Goal: Information Seeking & Learning: Learn about a topic

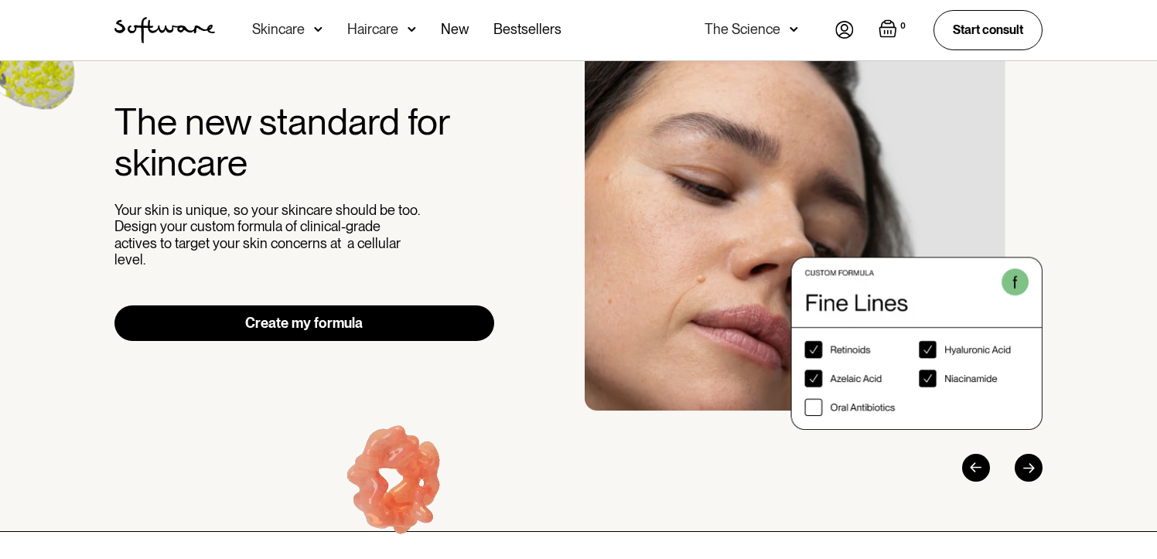
scroll to position [101, 0]
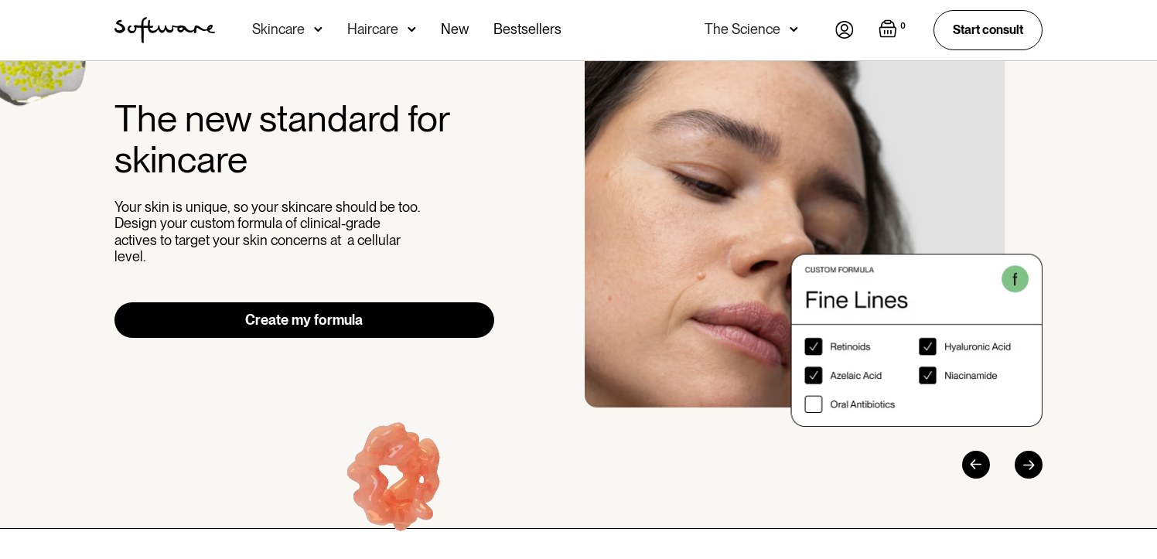
click at [387, 321] on link "Create my formula" at bounding box center [304, 320] width 380 height 36
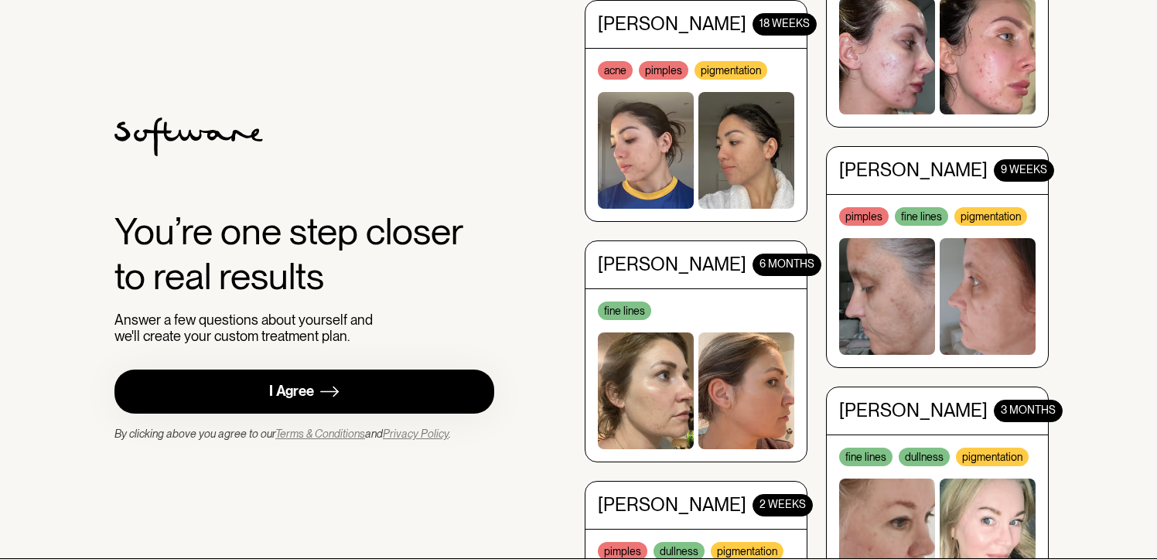
click at [362, 385] on link "I Agree" at bounding box center [304, 392] width 380 height 44
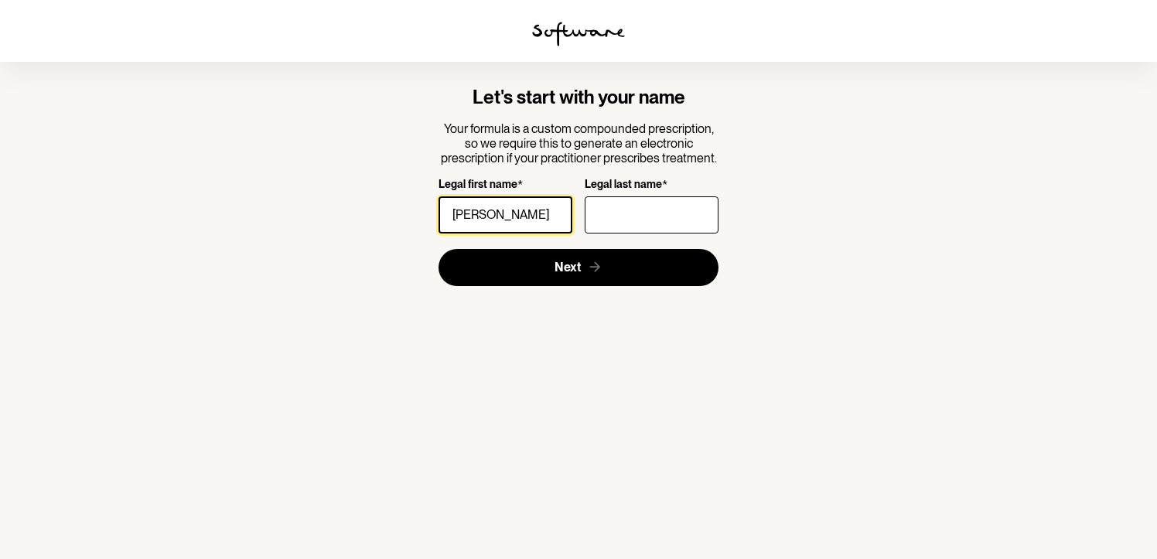
type input "Moll"
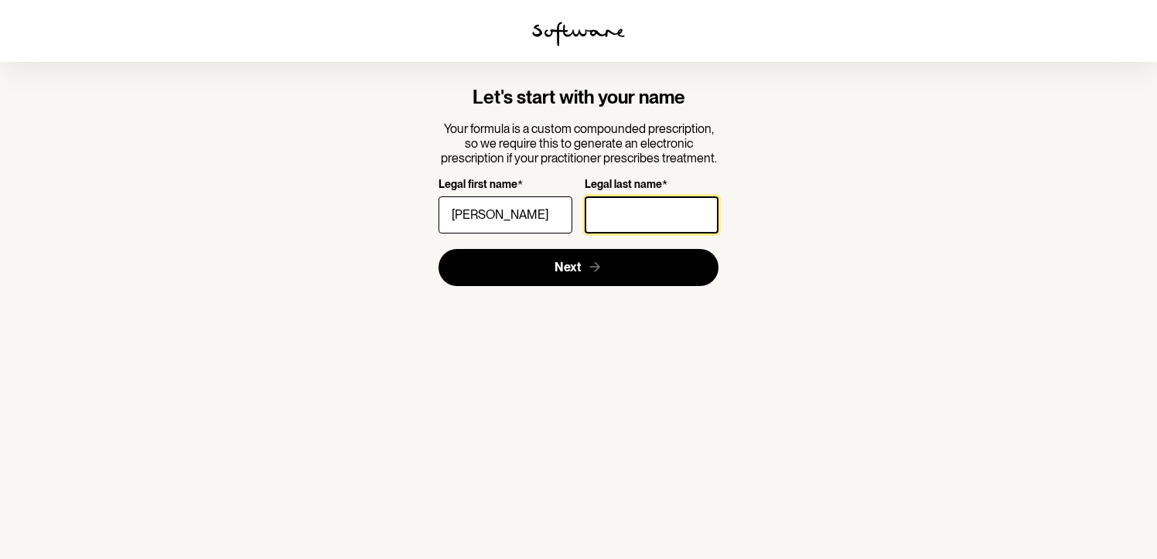
click at [632, 227] on input "Legal last name *" at bounding box center [652, 214] width 134 height 37
type input "McGowan"
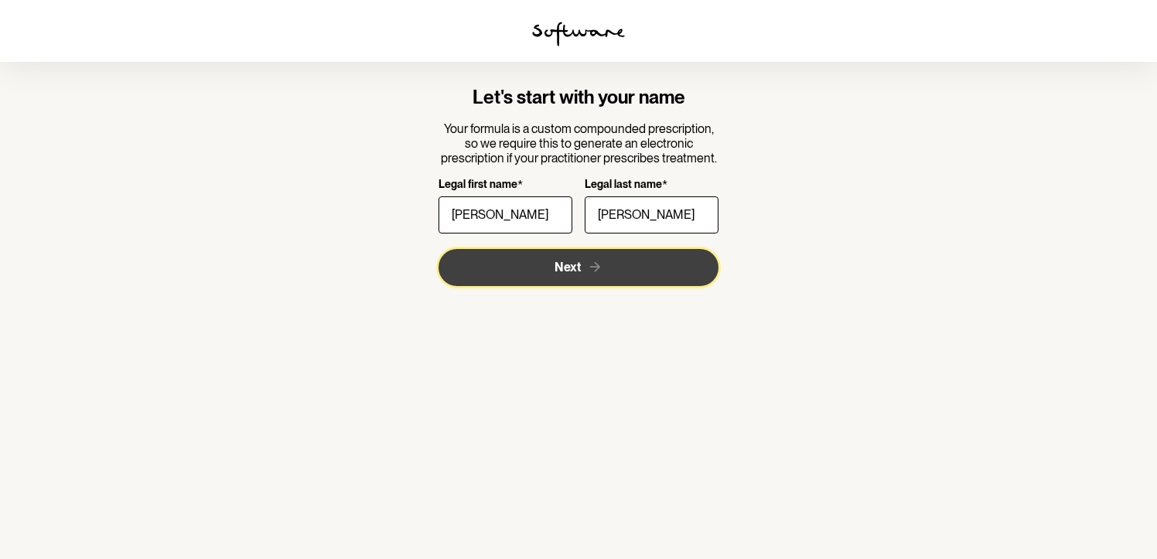
click at [656, 278] on button "Next" at bounding box center [579, 267] width 281 height 37
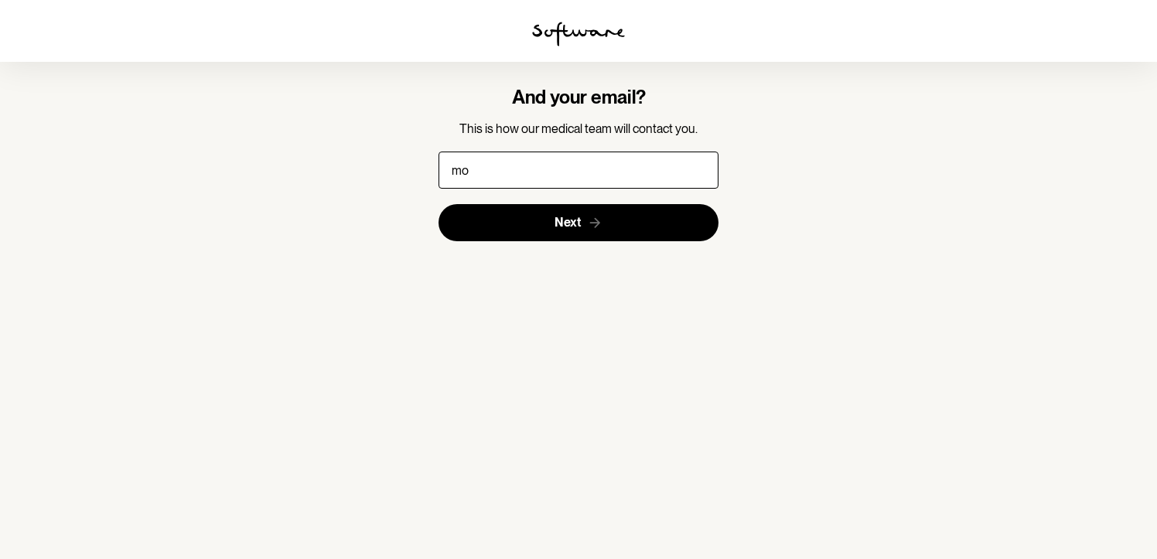
type input "molly.m35@hotmail.com"
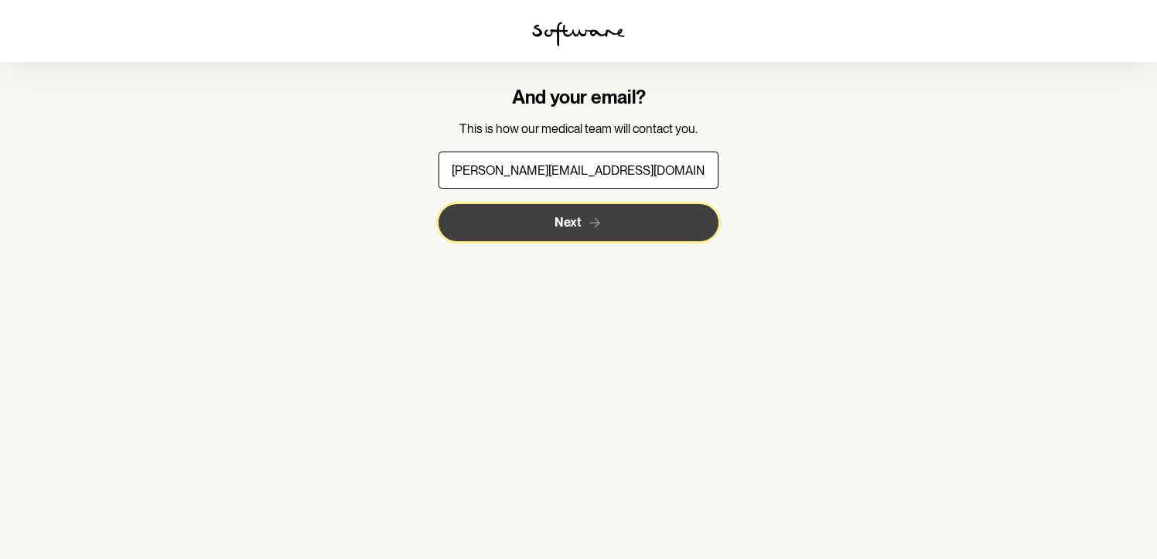
click at [613, 230] on button "Next" at bounding box center [579, 222] width 281 height 37
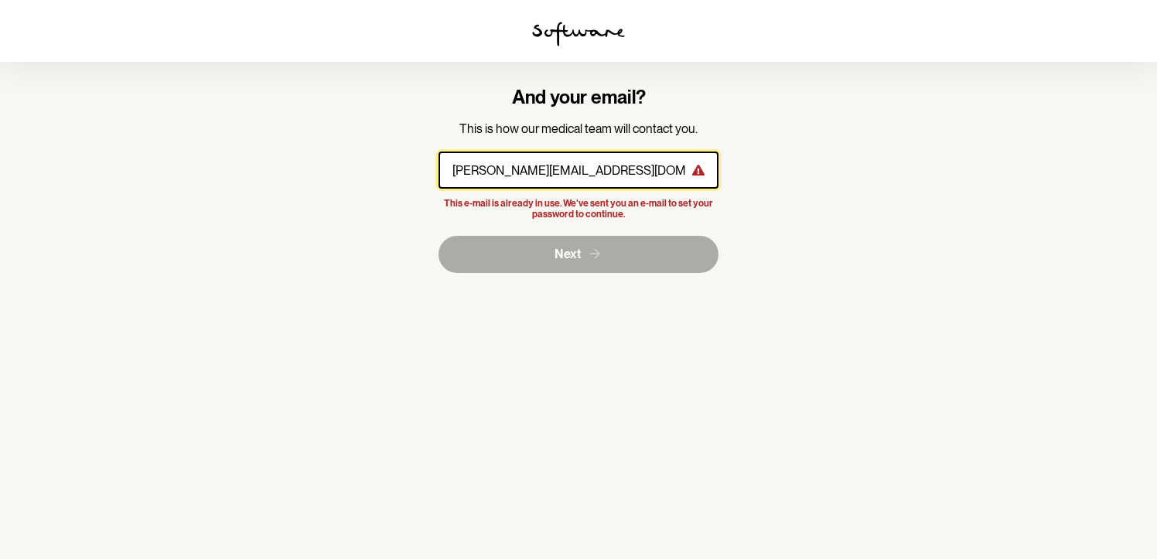
click at [611, 177] on input "molly.m35@hotmail.com" at bounding box center [579, 170] width 281 height 37
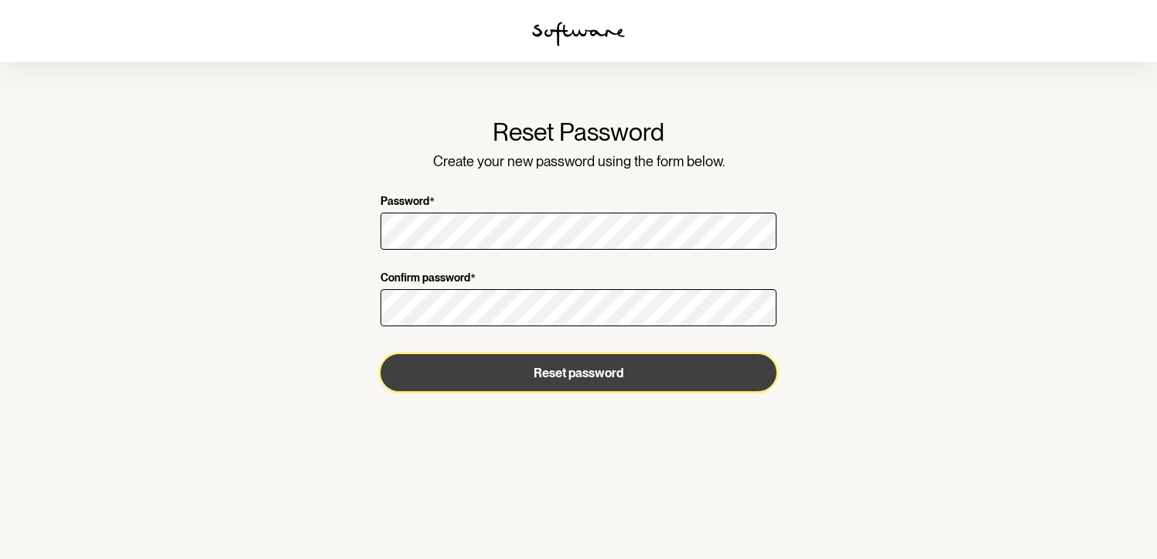
click at [695, 373] on button "Reset password" at bounding box center [579, 372] width 396 height 37
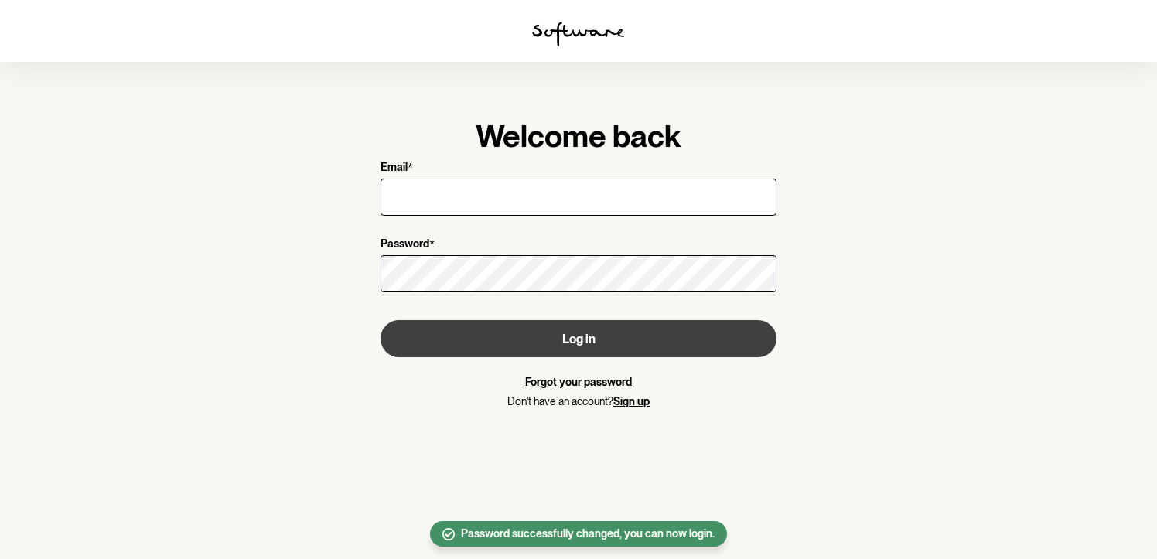
type input "molly.m35@hotmail.com"
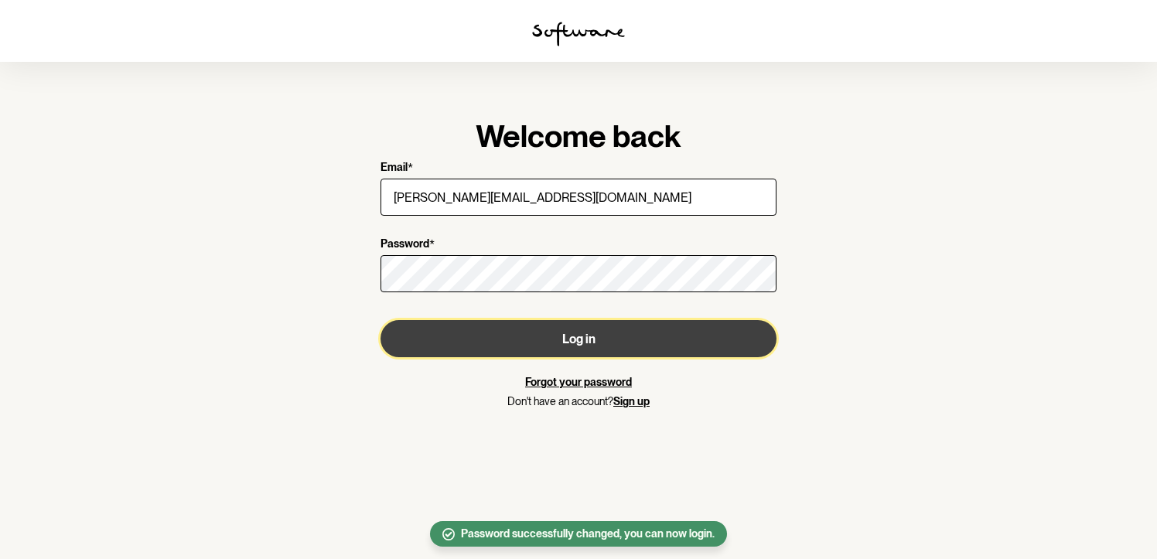
click at [660, 350] on button "Log in" at bounding box center [579, 338] width 396 height 37
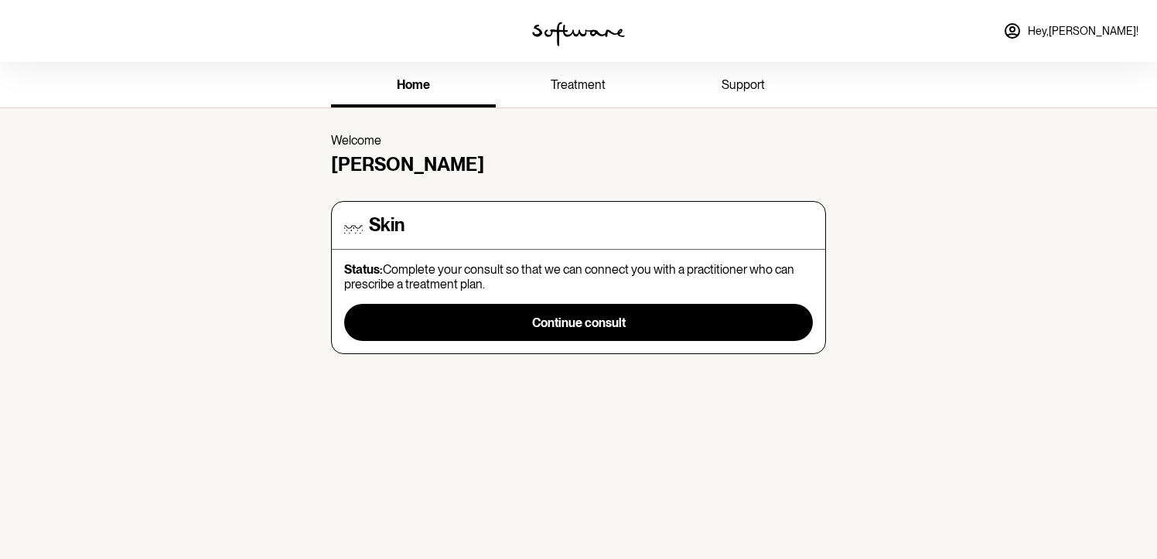
click at [711, 273] on p "Status: Complete your consult so that we can connect you with a practitioner wh…" at bounding box center [578, 276] width 469 height 29
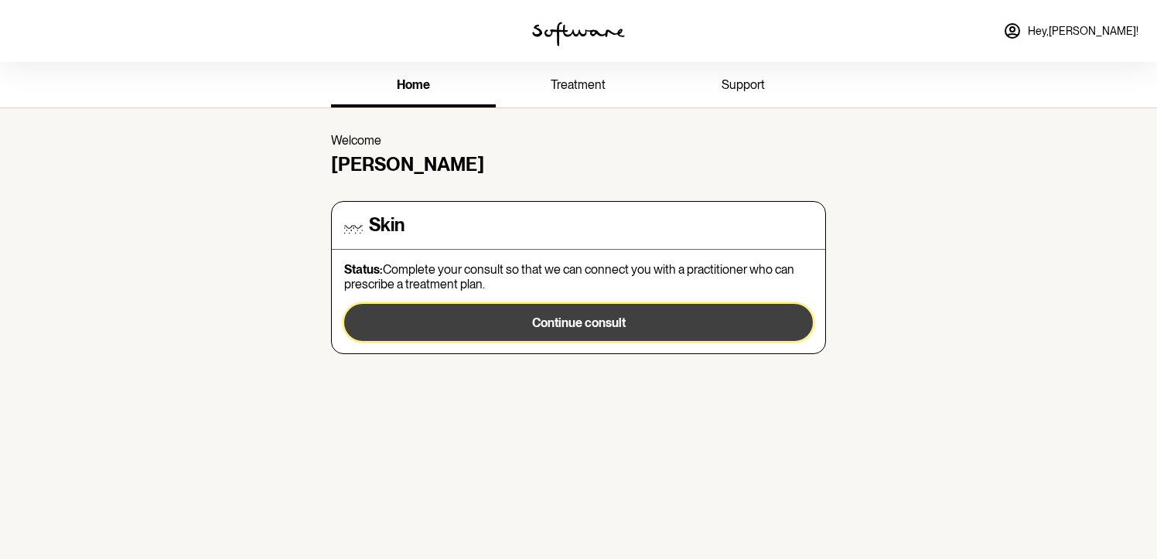
click at [592, 321] on span "Continue consult" at bounding box center [579, 323] width 94 height 15
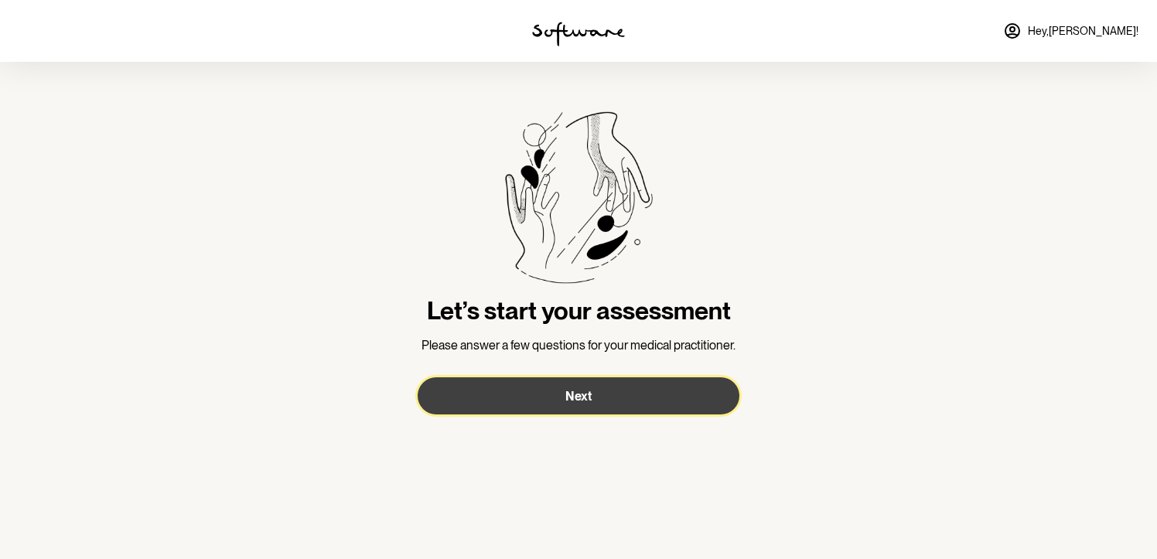
click at [629, 398] on button "Next" at bounding box center [579, 396] width 322 height 37
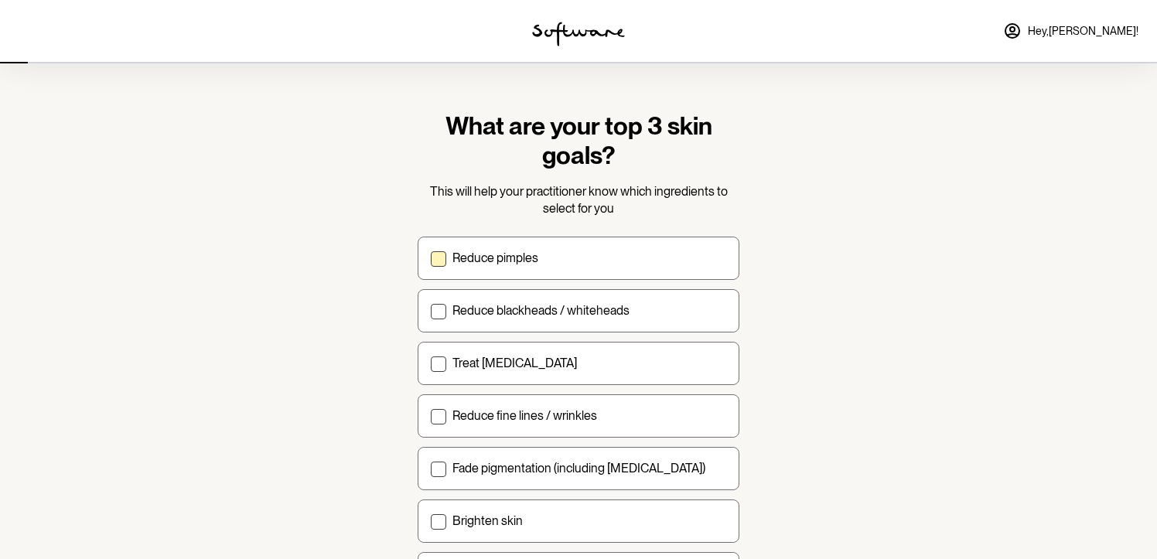
click at [685, 251] on div "Reduce pimples" at bounding box center [590, 258] width 274 height 15
click at [431, 258] on input "Reduce pimples" at bounding box center [430, 258] width 1 height 1
checkbox input "true"
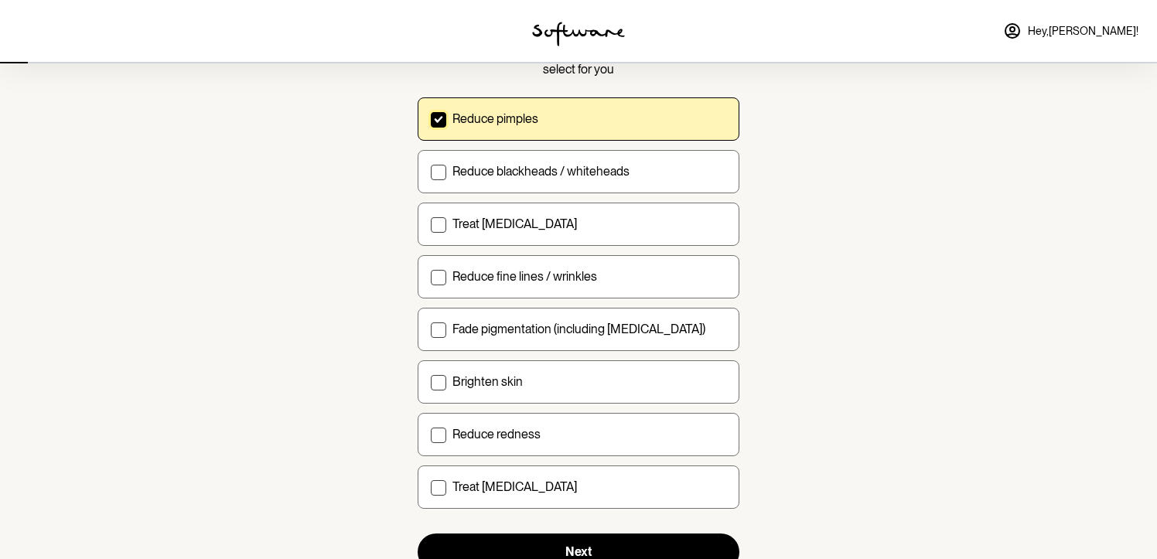
scroll to position [154, 0]
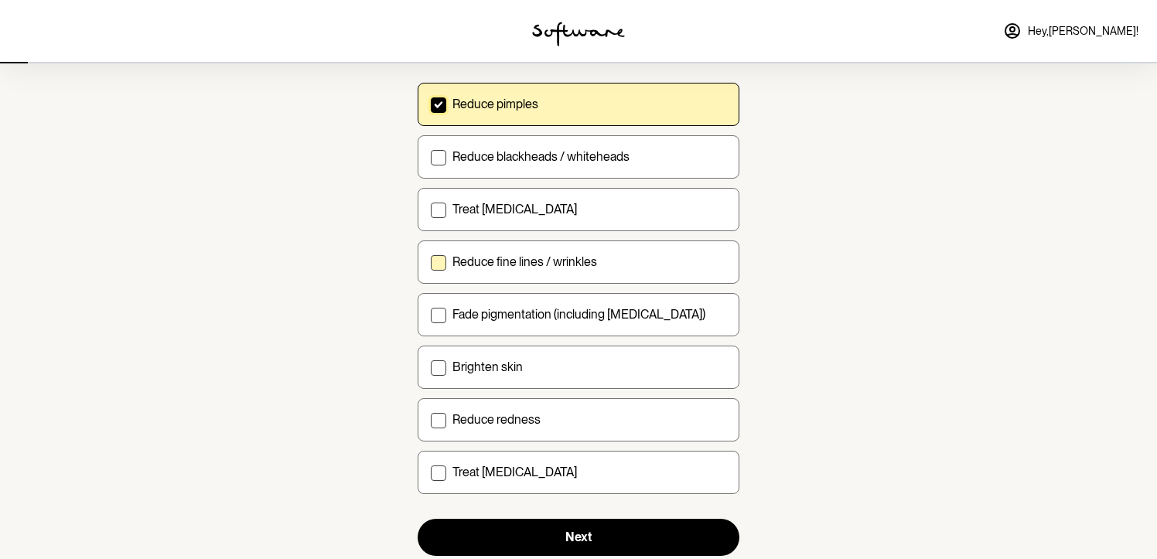
click at [696, 266] on div "Reduce fine lines / wrinkles" at bounding box center [590, 262] width 274 height 15
click at [431, 262] on input "Reduce fine lines / wrinkles" at bounding box center [430, 261] width 1 height 1
checkbox input "true"
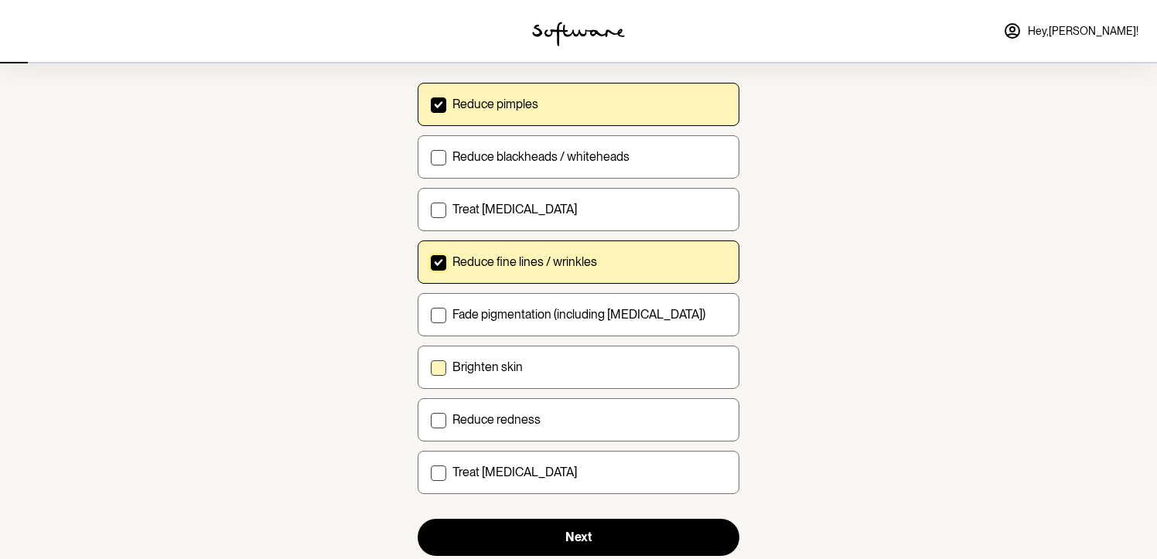
click at [692, 364] on div "Brighten skin" at bounding box center [590, 367] width 274 height 15
click at [431, 367] on input "Brighten skin" at bounding box center [430, 367] width 1 height 1
checkbox input "true"
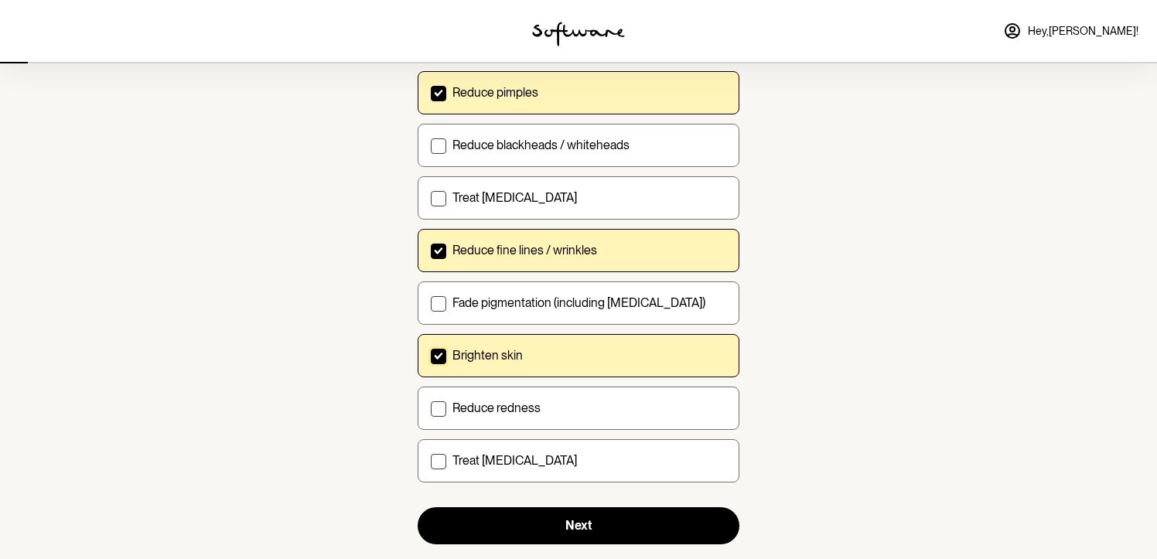
scroll to position [172, 0]
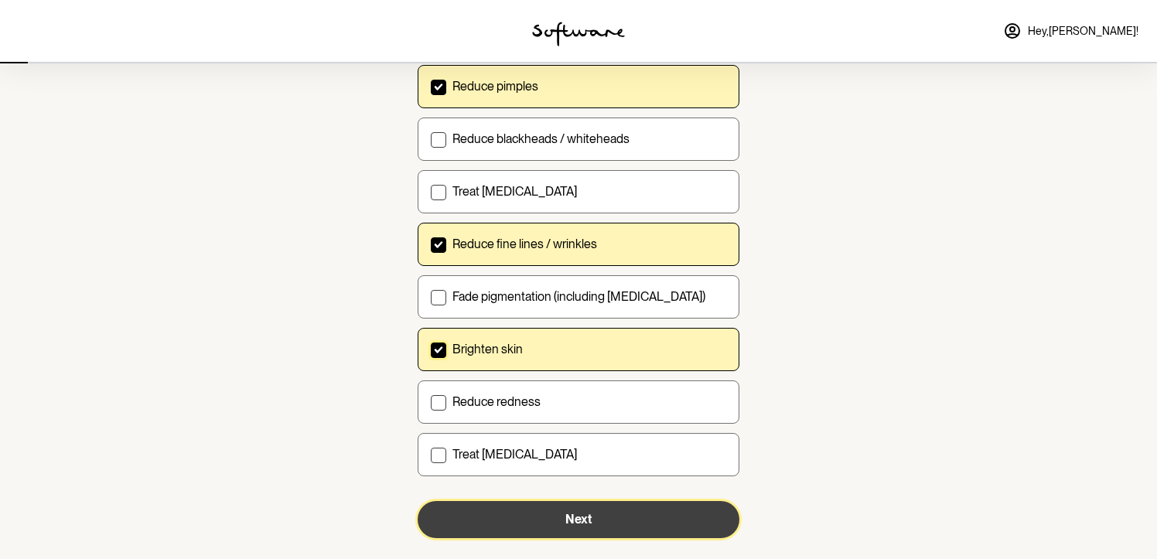
click at [666, 514] on button "Next" at bounding box center [579, 519] width 322 height 37
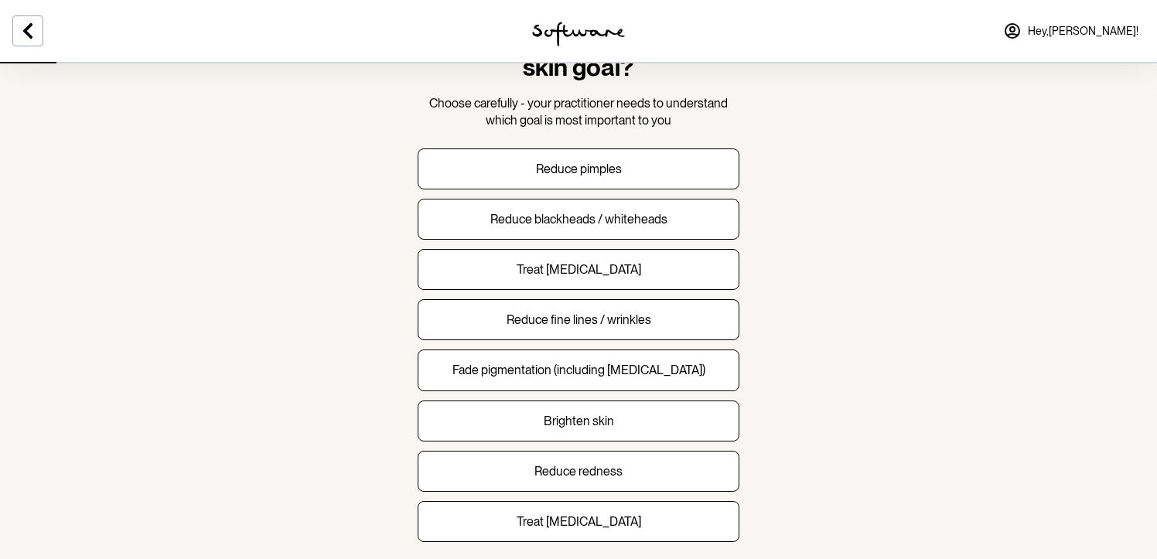
scroll to position [90, 0]
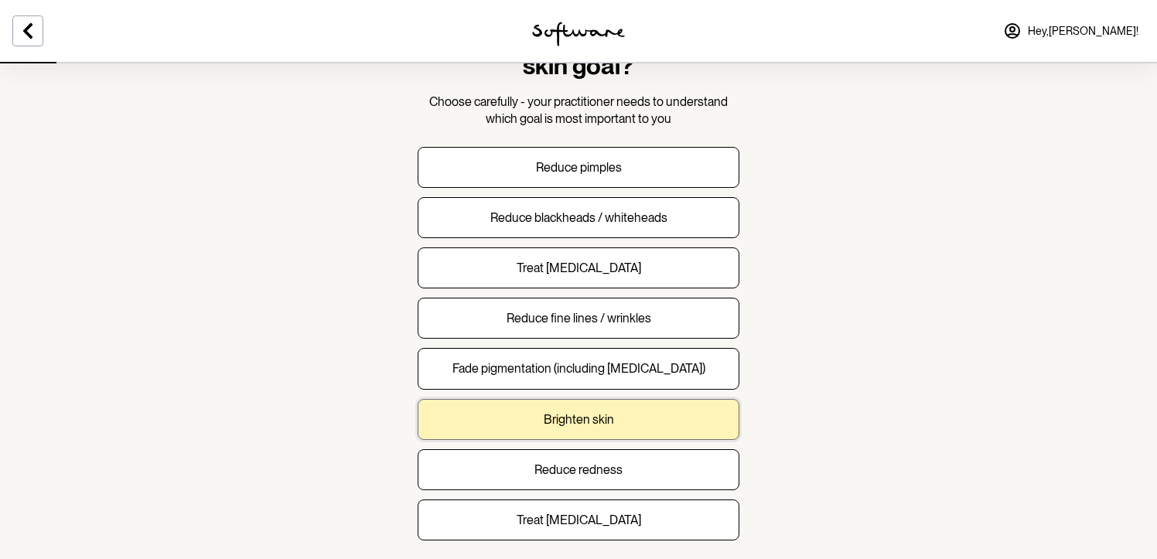
click at [726, 417] on button "Brighten skin" at bounding box center [579, 419] width 322 height 41
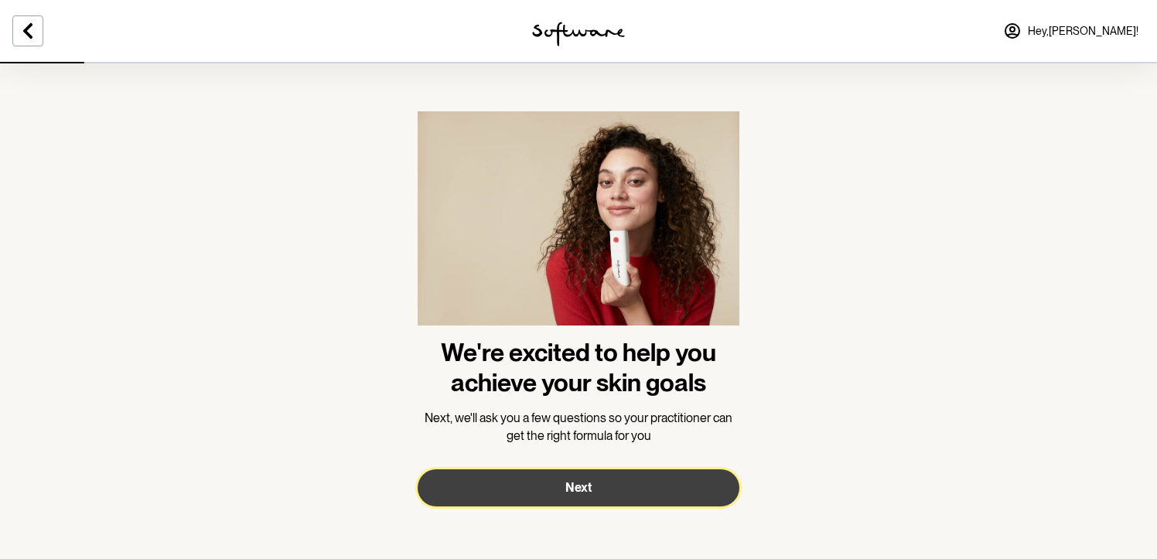
click at [689, 480] on button "Next" at bounding box center [579, 488] width 322 height 37
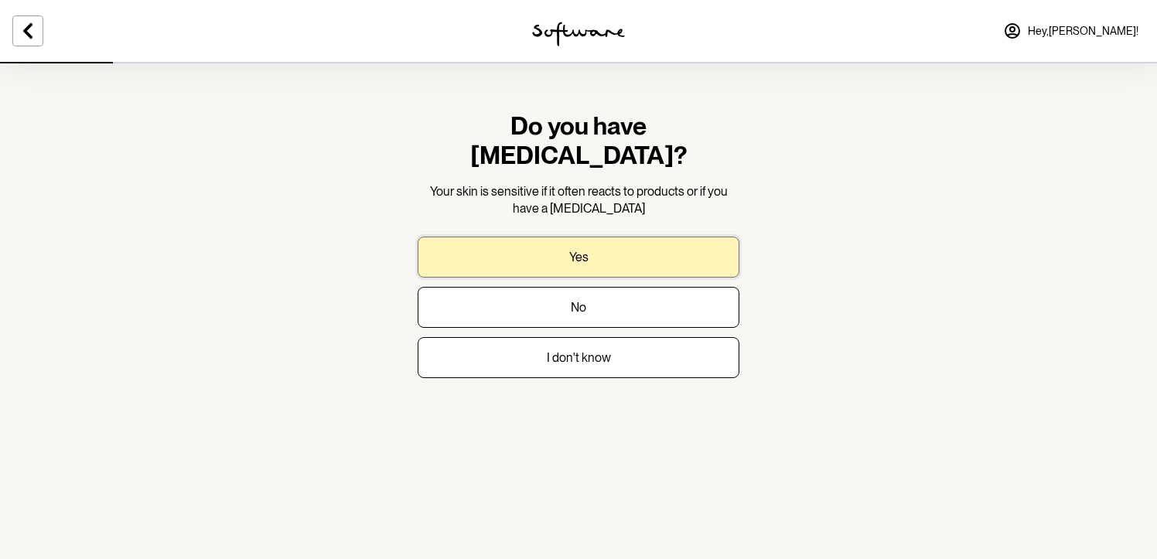
click at [672, 237] on button "Yes" at bounding box center [579, 257] width 322 height 41
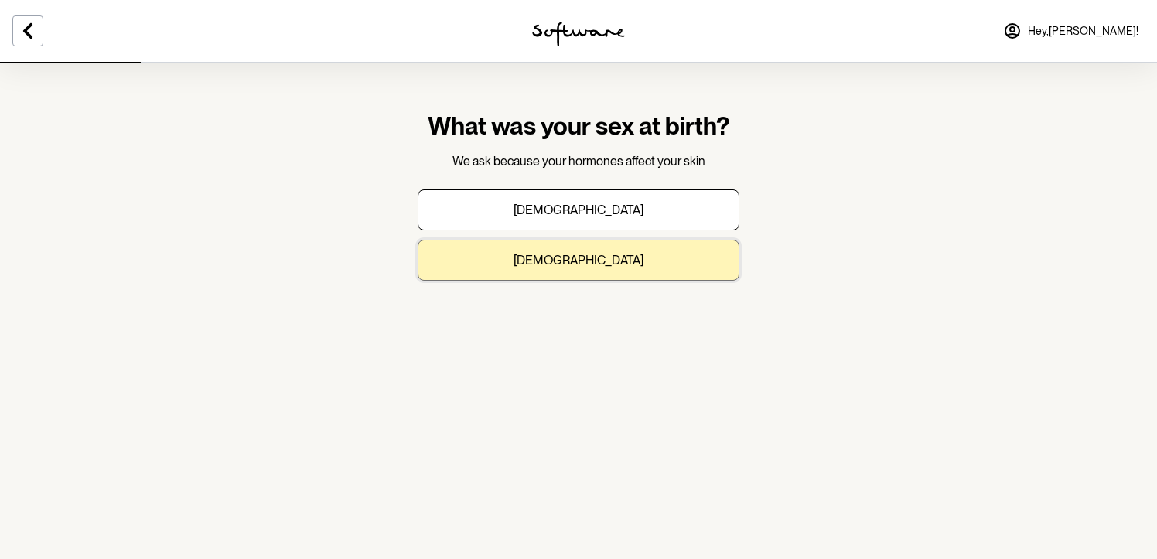
click at [669, 265] on button "Female" at bounding box center [579, 260] width 322 height 41
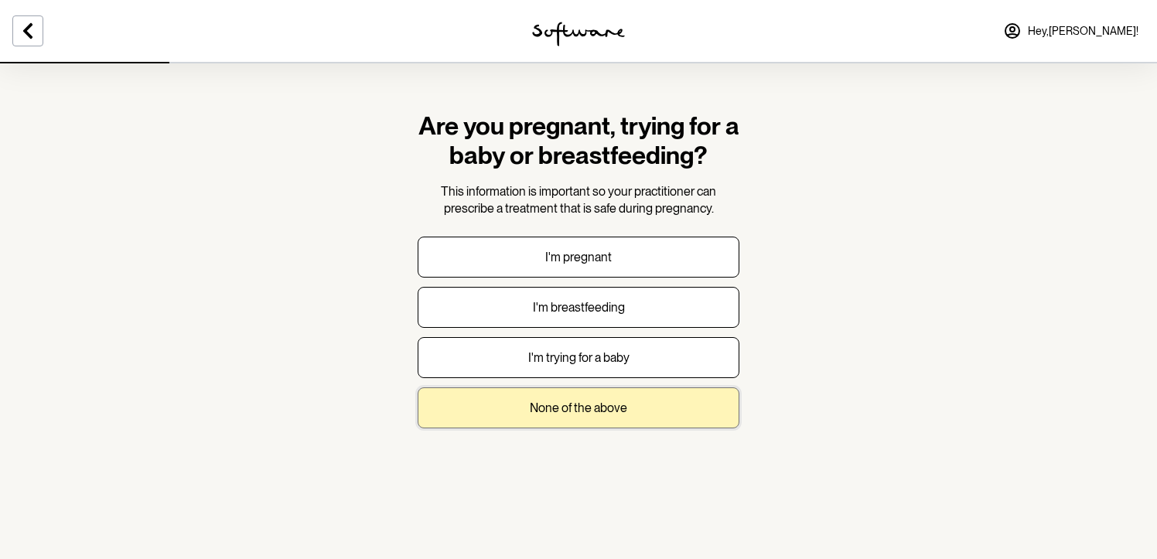
click at [661, 408] on button "None of the above" at bounding box center [579, 408] width 322 height 41
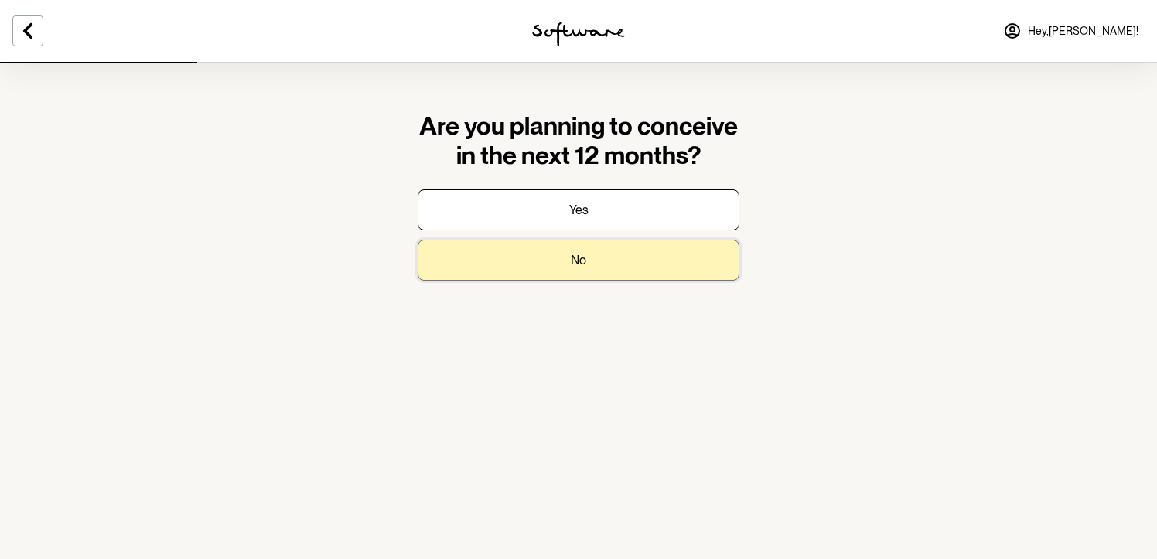
click at [661, 274] on button "No" at bounding box center [579, 260] width 322 height 41
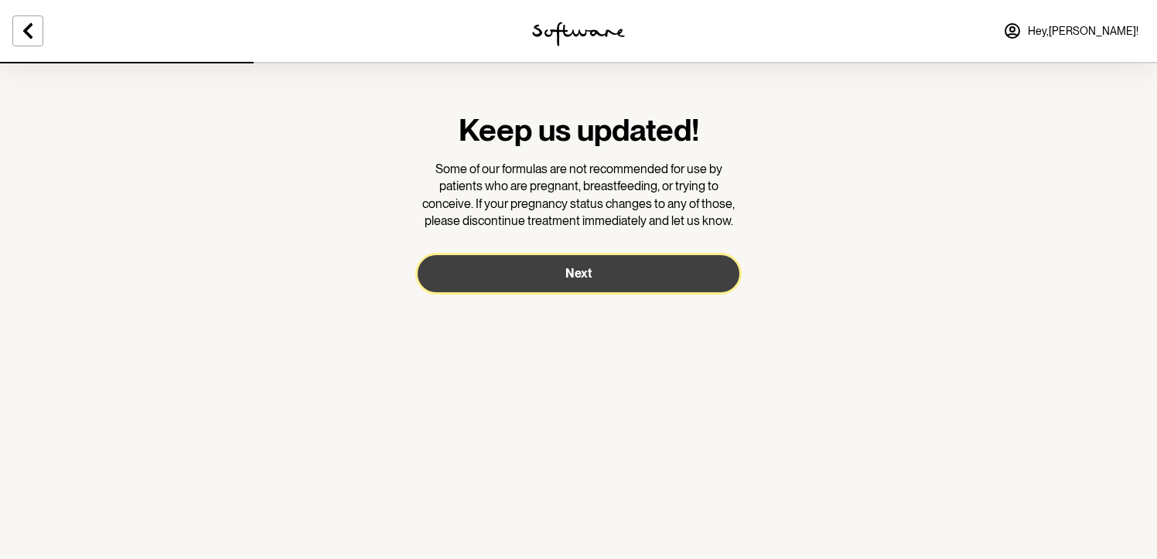
click at [661, 274] on button "Next" at bounding box center [579, 273] width 322 height 37
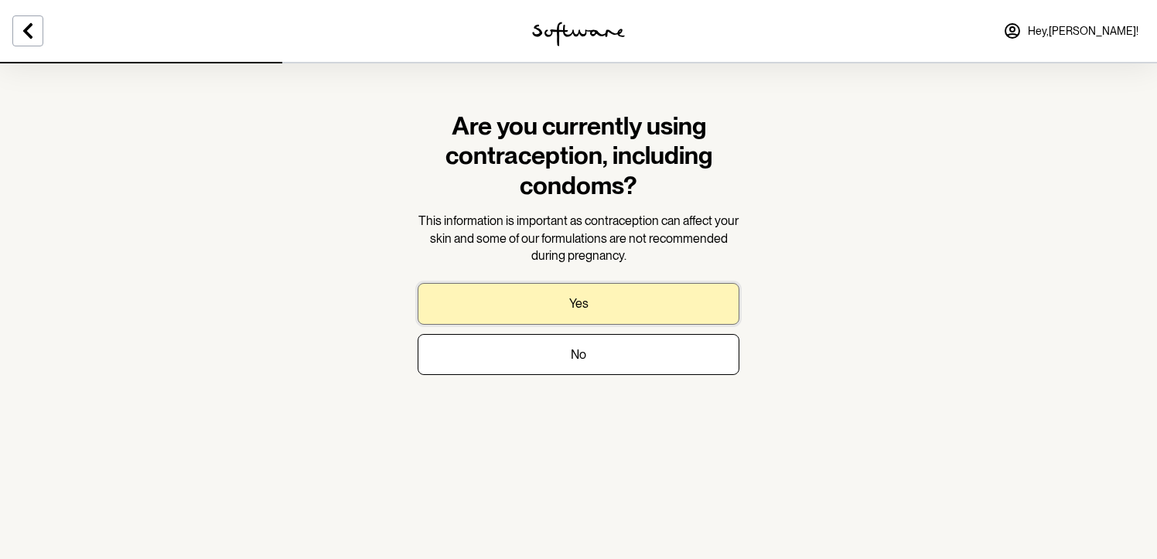
click at [657, 304] on button "Yes" at bounding box center [579, 303] width 322 height 41
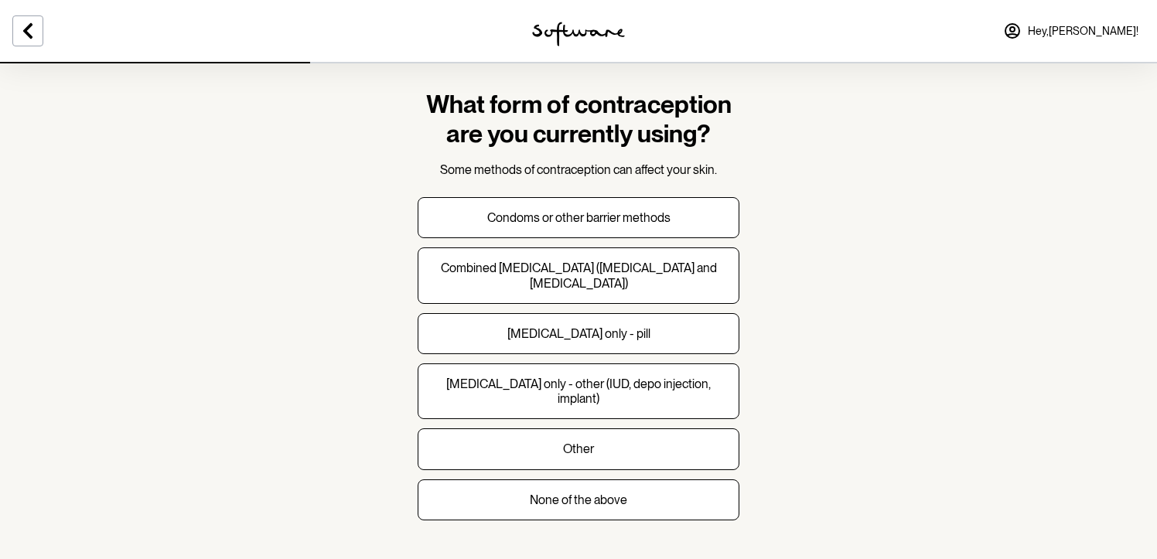
scroll to position [18, 0]
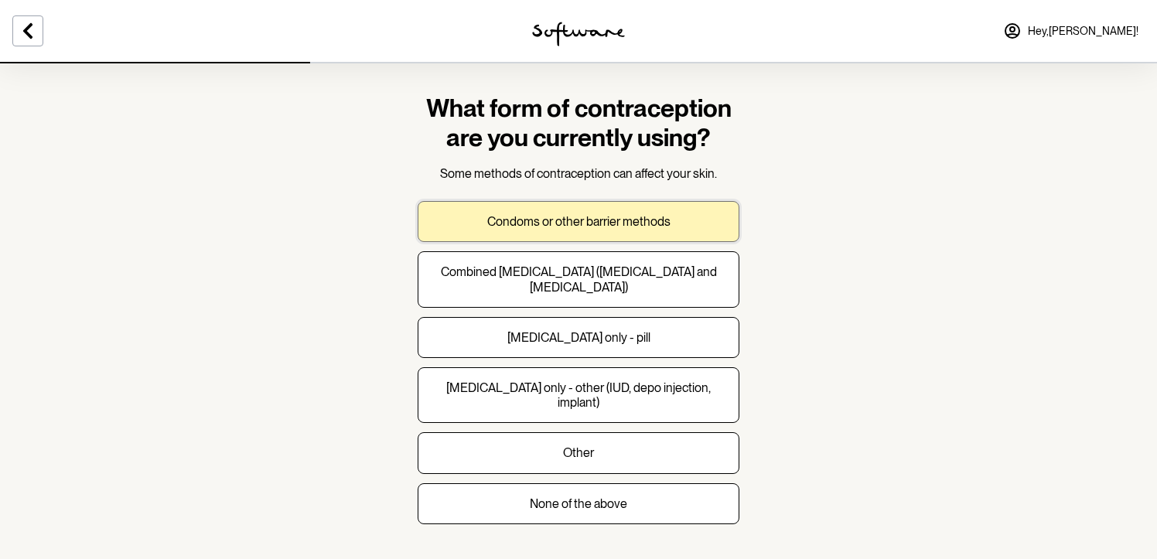
click at [697, 236] on button "Condoms or other barrier methods" at bounding box center [579, 221] width 322 height 41
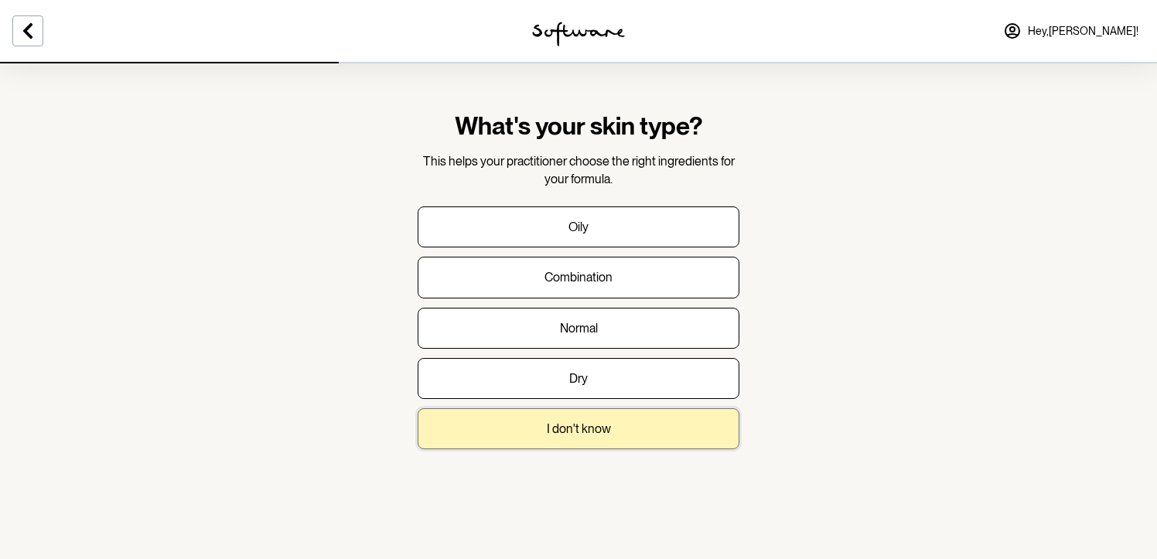
click at [678, 431] on button "I don't know" at bounding box center [579, 428] width 322 height 41
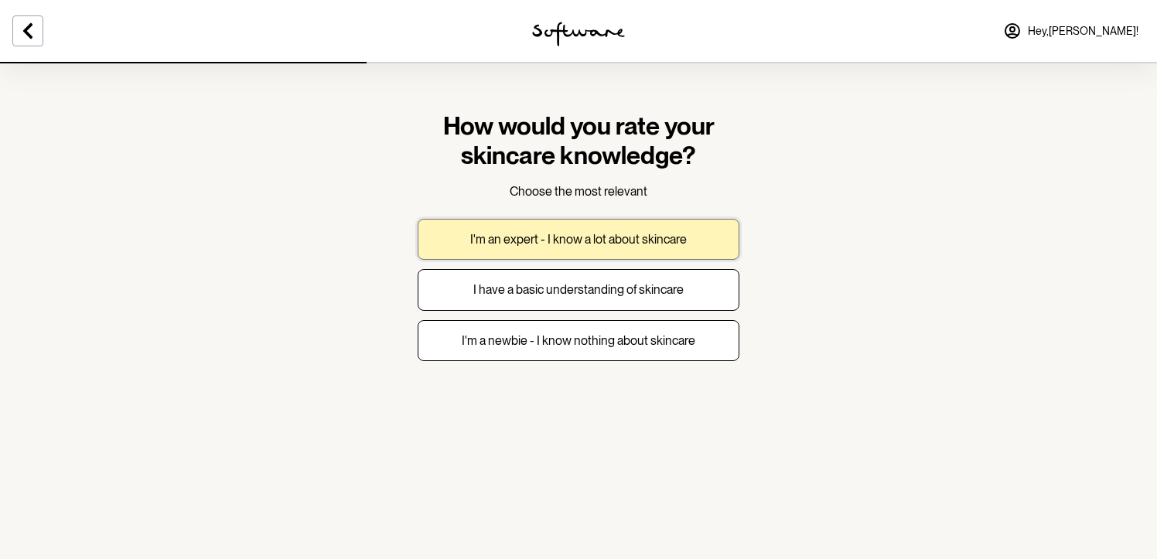
click at [693, 247] on button "I'm an expert - I know a lot about skincare" at bounding box center [579, 239] width 322 height 41
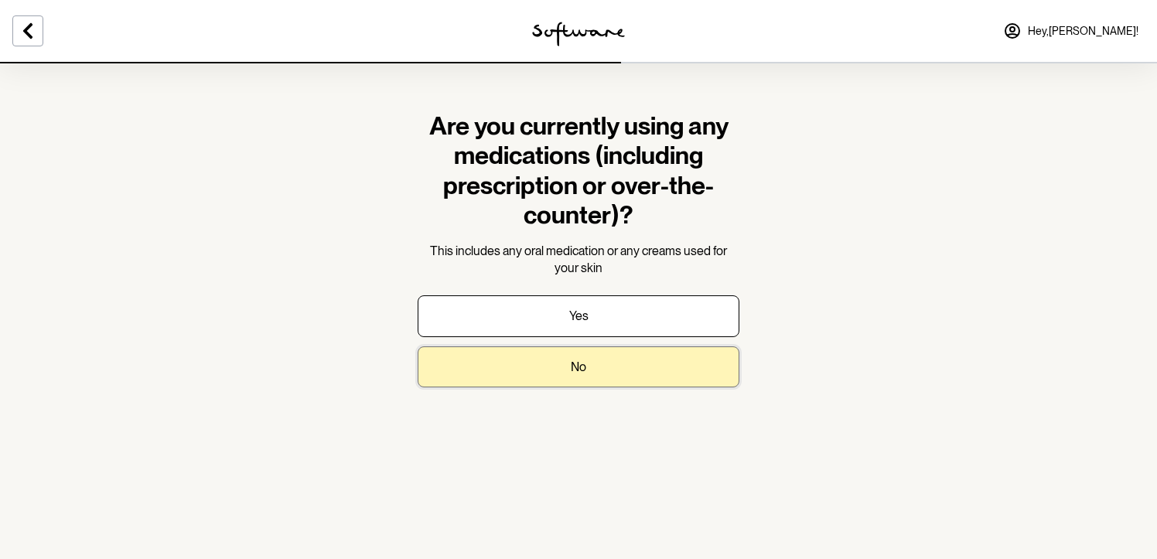
click at [672, 367] on button "No" at bounding box center [579, 367] width 322 height 41
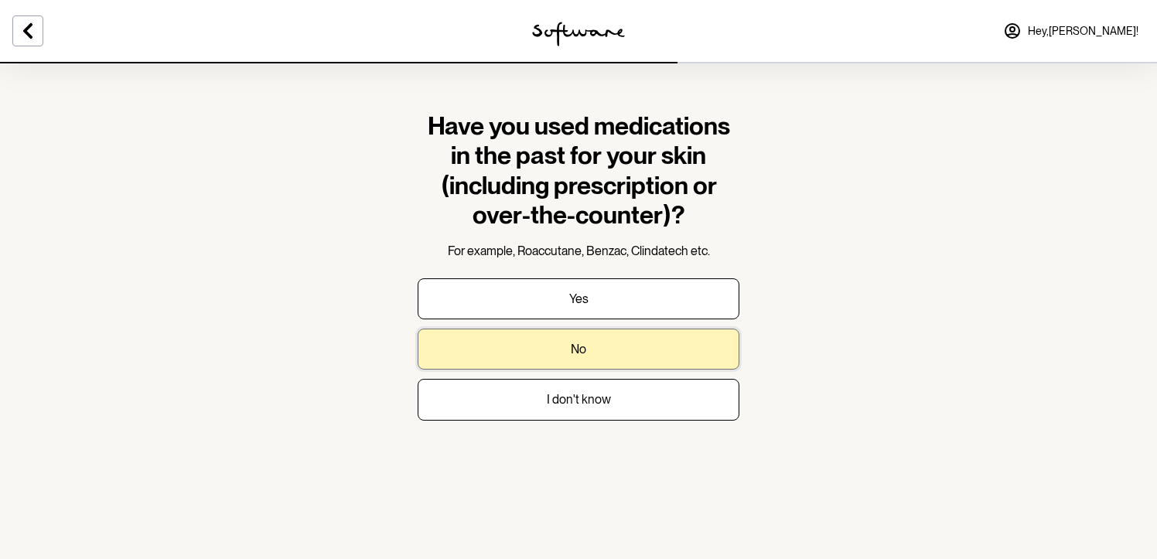
click at [672, 367] on button "No" at bounding box center [579, 349] width 322 height 41
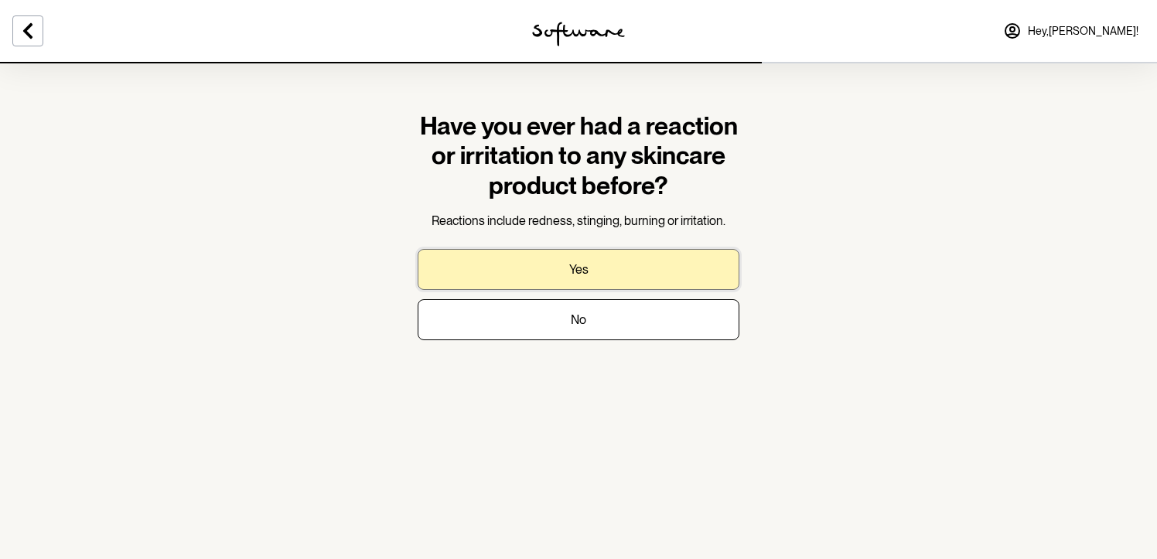
click at [671, 265] on button "Yes" at bounding box center [579, 269] width 322 height 41
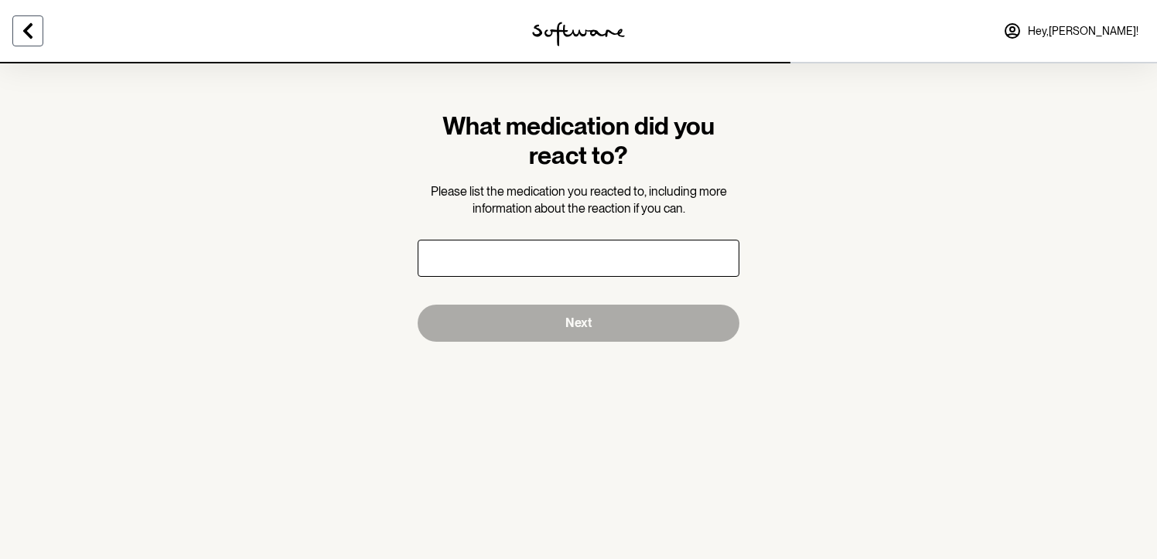
click at [40, 33] on button at bounding box center [27, 30] width 31 height 31
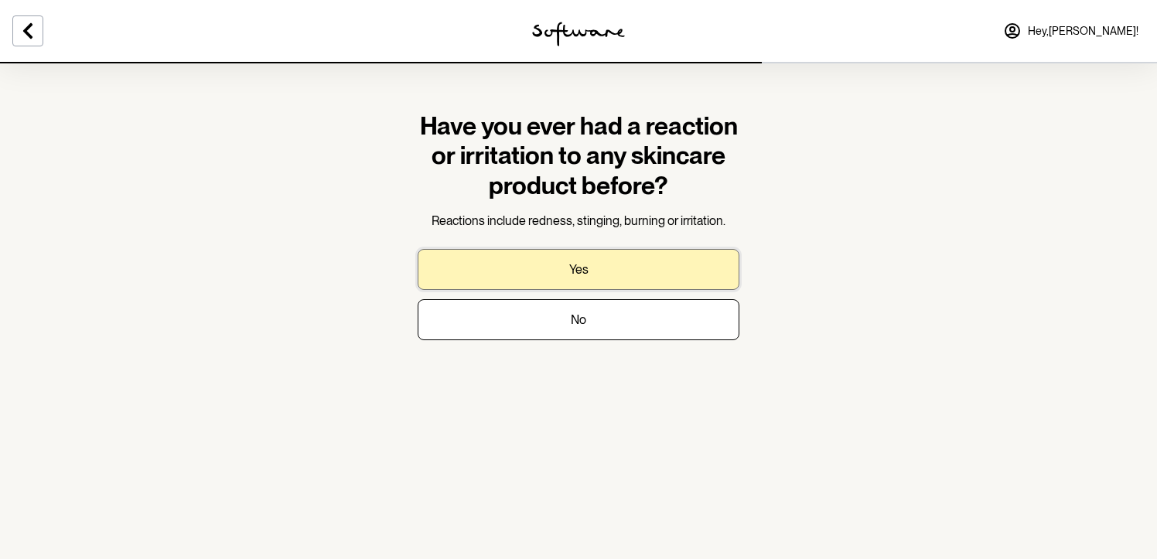
click at [536, 265] on button "Yes" at bounding box center [579, 269] width 322 height 41
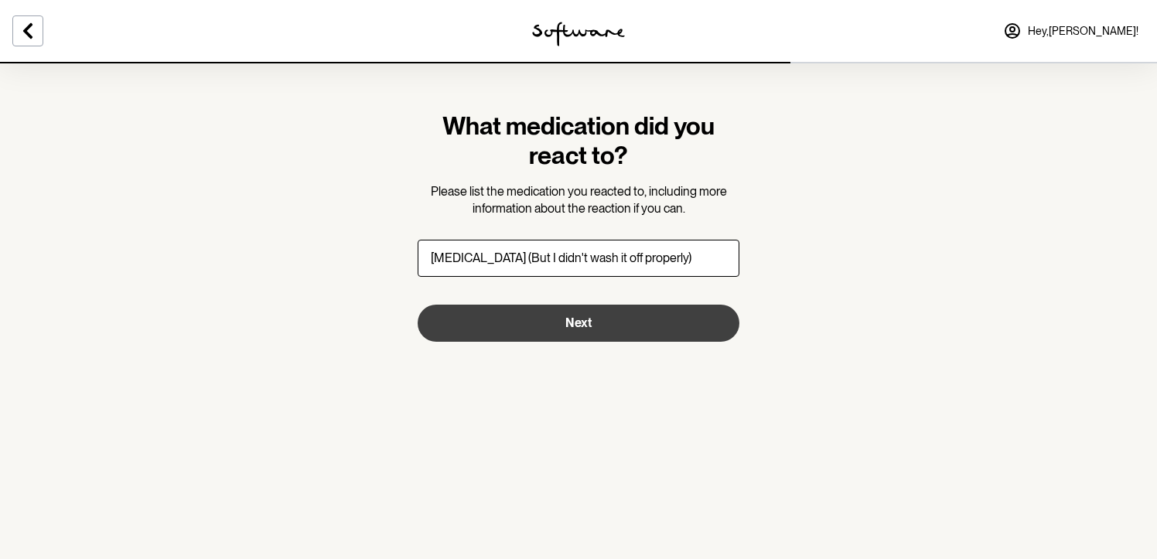
type input "Glycolic Acid (But I didn't wash it off properly)"
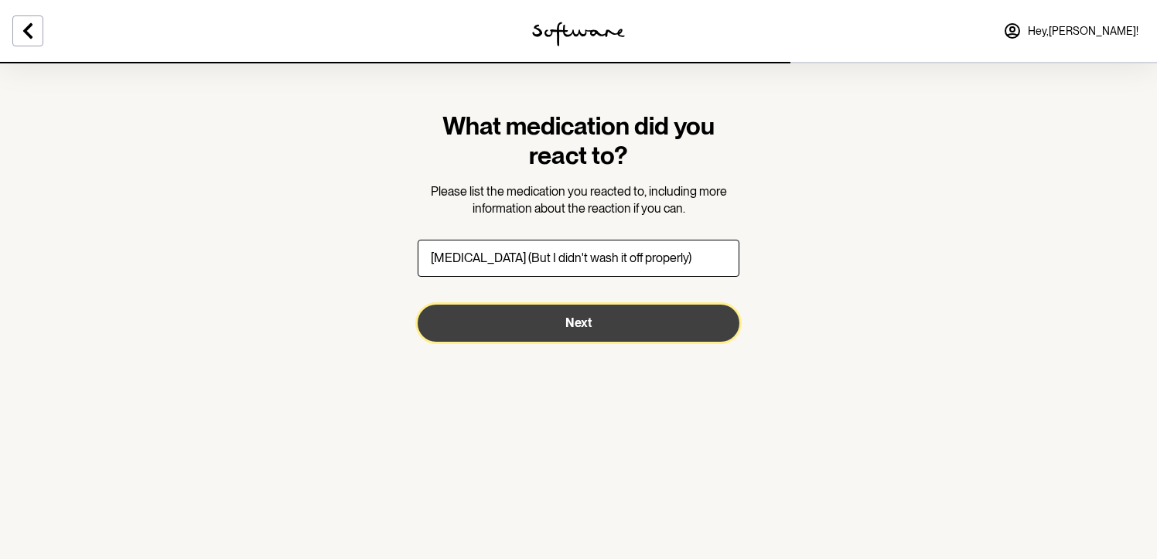
click at [559, 311] on button "Next" at bounding box center [579, 323] width 322 height 37
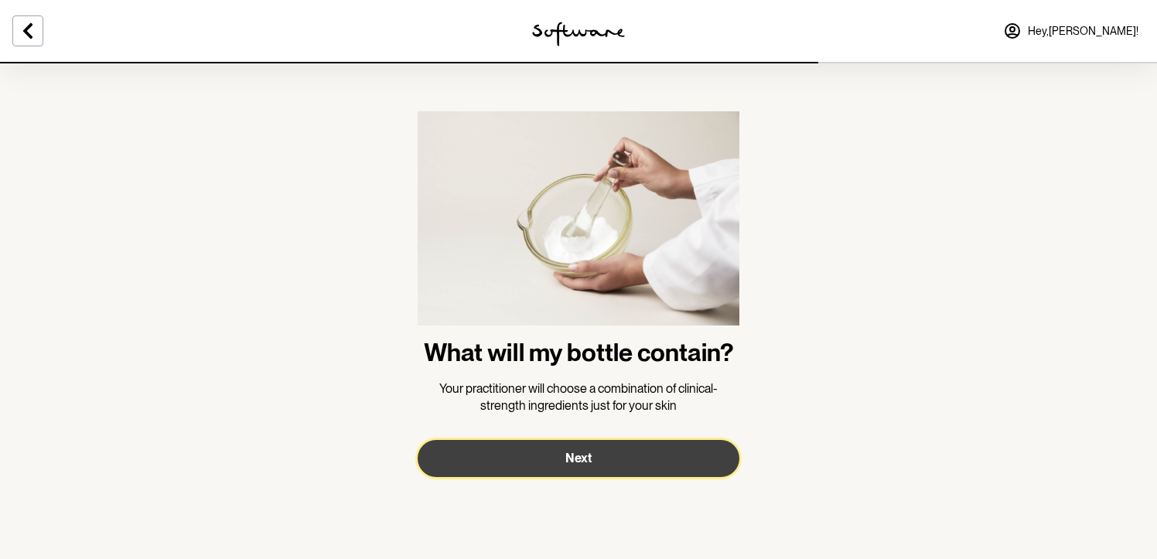
click at [604, 461] on button "Next" at bounding box center [579, 458] width 322 height 37
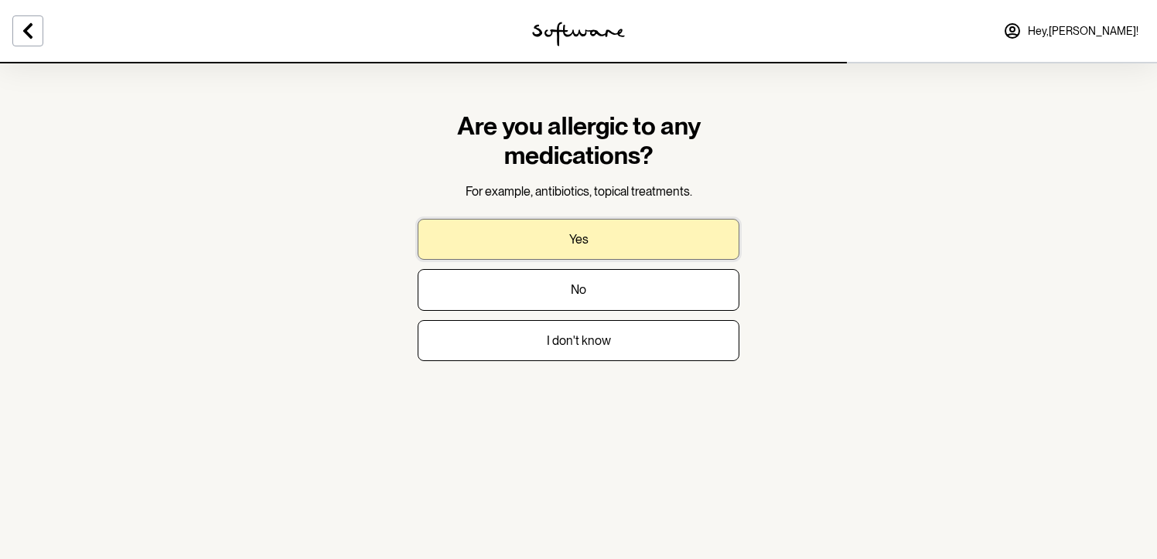
click at [654, 239] on button "Yes" at bounding box center [579, 239] width 322 height 41
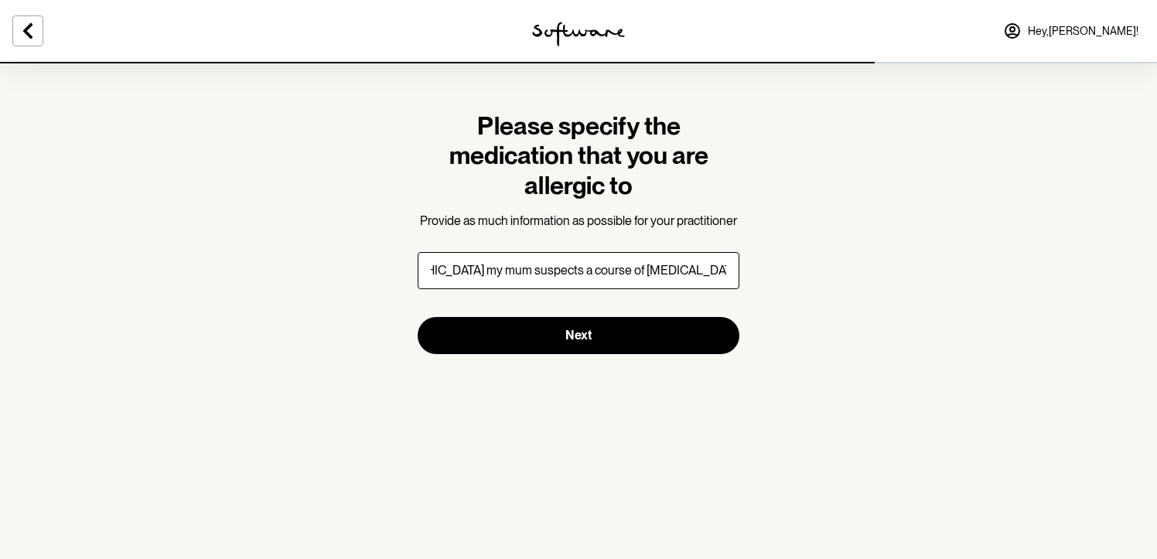
scroll to position [0, 276]
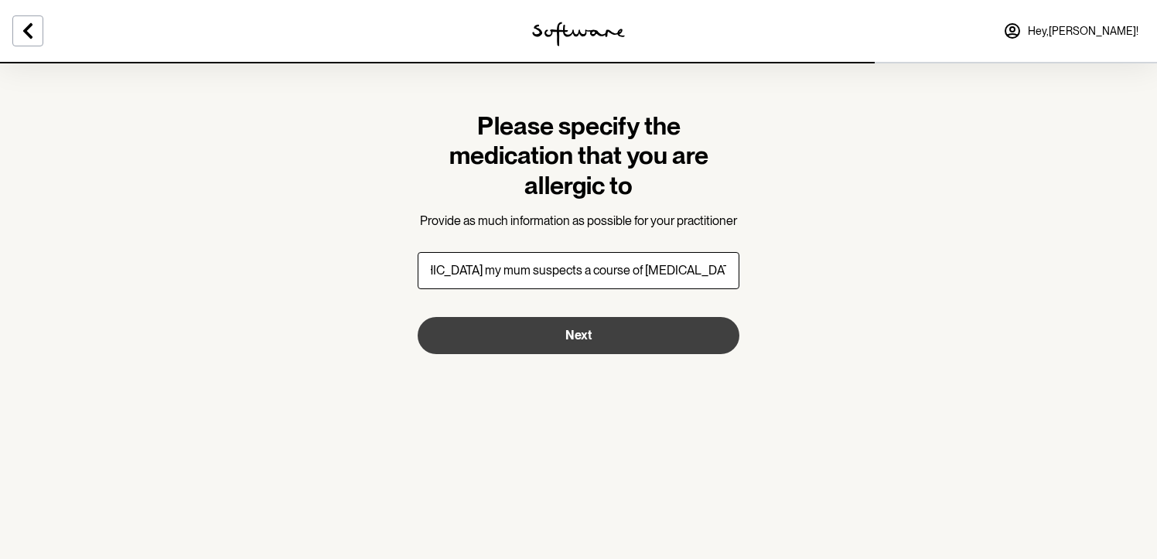
type input "Penicillin. When I was under 5 years old my mum suspects a course of penicillin…"
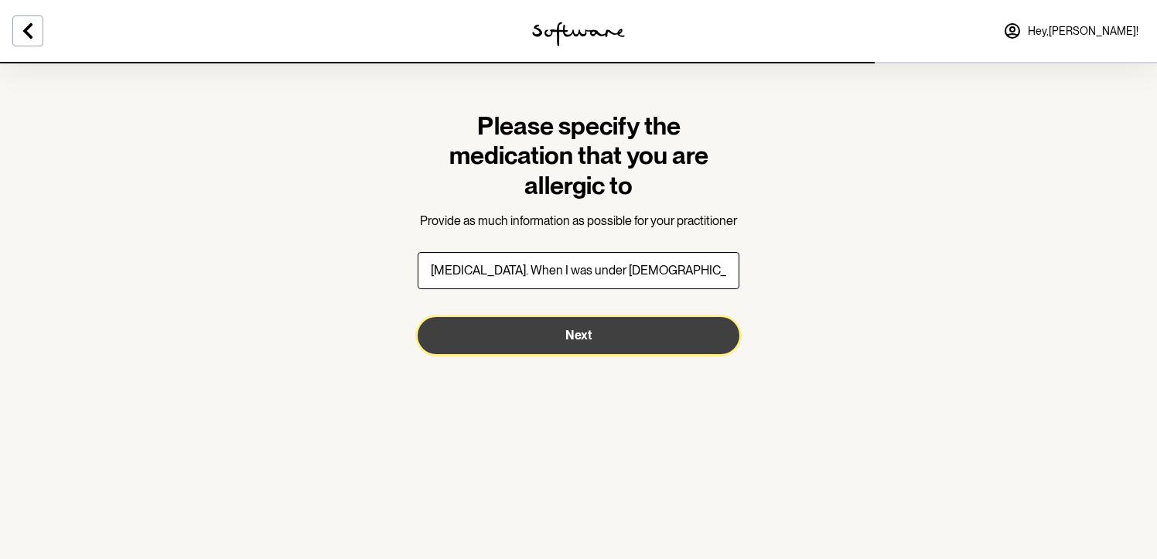
click at [585, 341] on span "Next" at bounding box center [578, 335] width 26 height 15
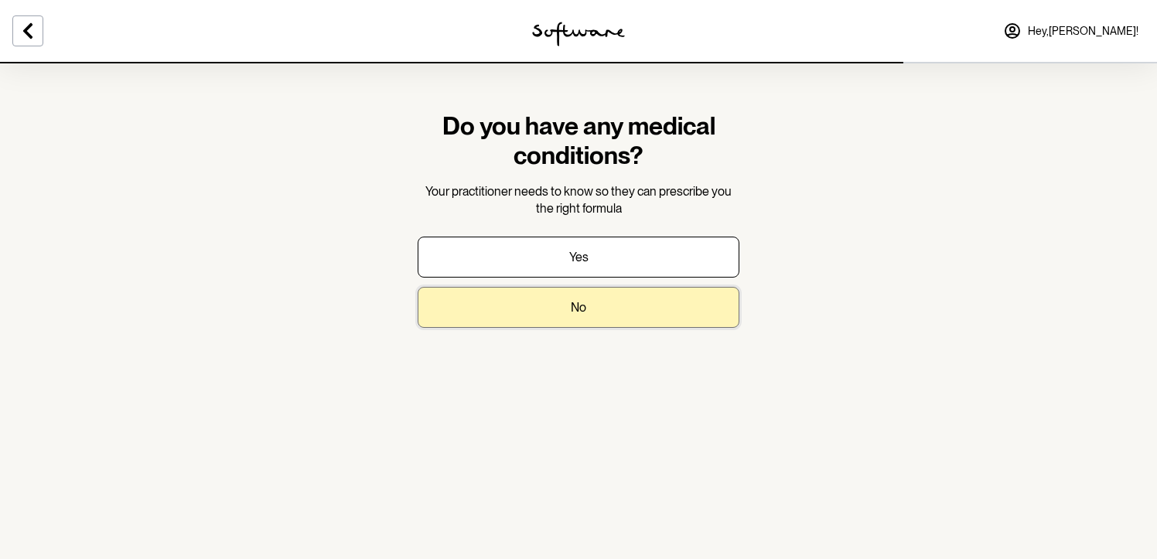
click at [589, 319] on button "No" at bounding box center [579, 307] width 322 height 41
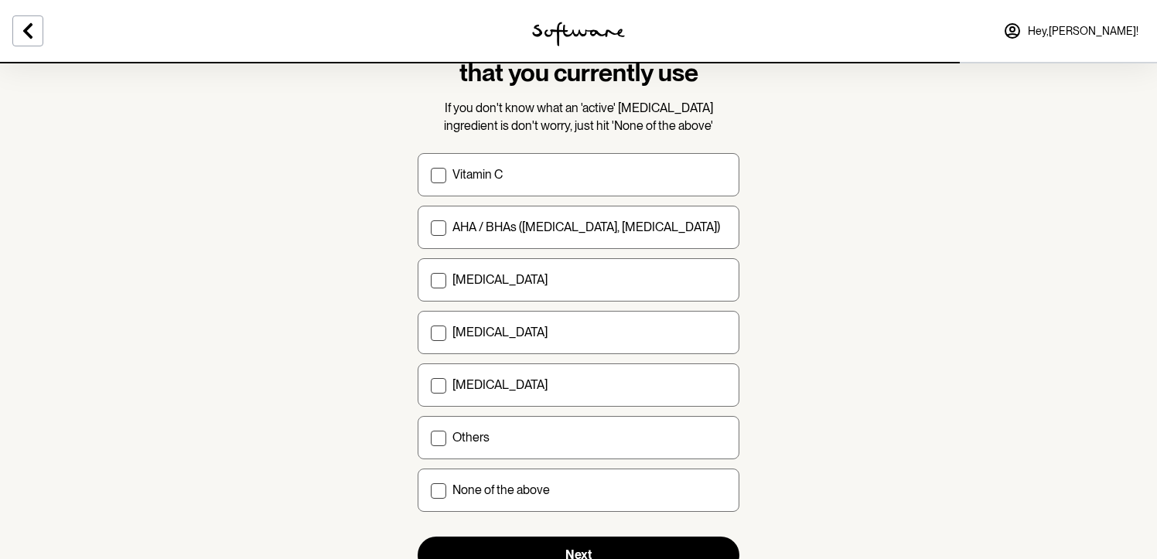
scroll to position [126, 0]
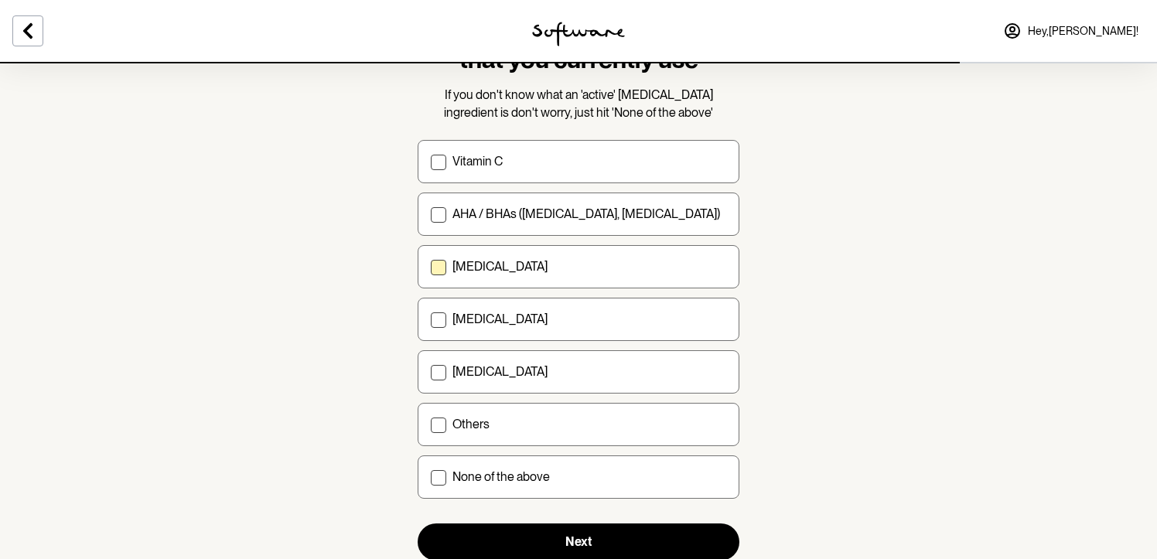
click at [686, 285] on label "Retinol" at bounding box center [579, 266] width 322 height 43
click at [431, 268] on input "Retinol" at bounding box center [430, 267] width 1 height 1
checkbox input "true"
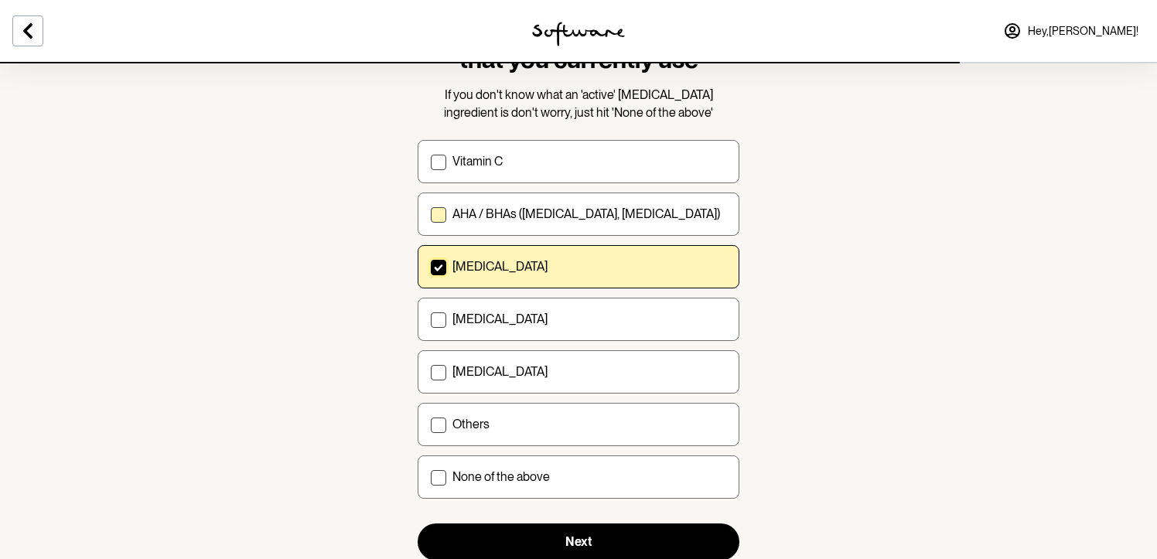
click at [684, 223] on label "AHA / BHAs (salicylic acid, glycolic acid)" at bounding box center [579, 214] width 322 height 43
click at [431, 215] on input "AHA / BHAs (salicylic acid, glycolic acid)" at bounding box center [430, 214] width 1 height 1
checkbox input "true"
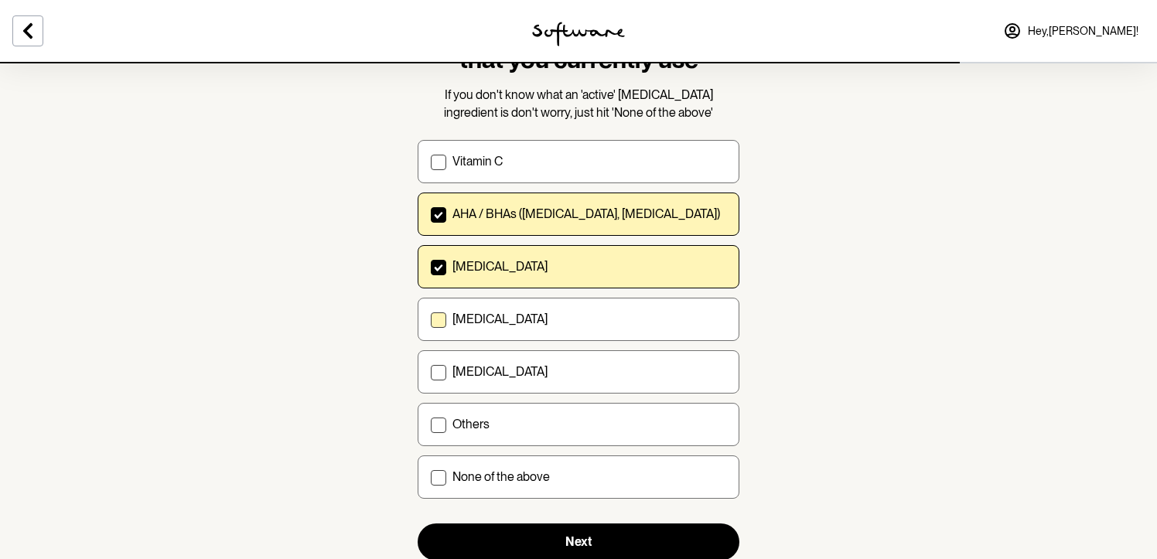
click at [676, 330] on label "[MEDICAL_DATA]" at bounding box center [579, 319] width 322 height 43
click at [431, 320] on input "[MEDICAL_DATA]" at bounding box center [430, 319] width 1 height 1
checkbox input "true"
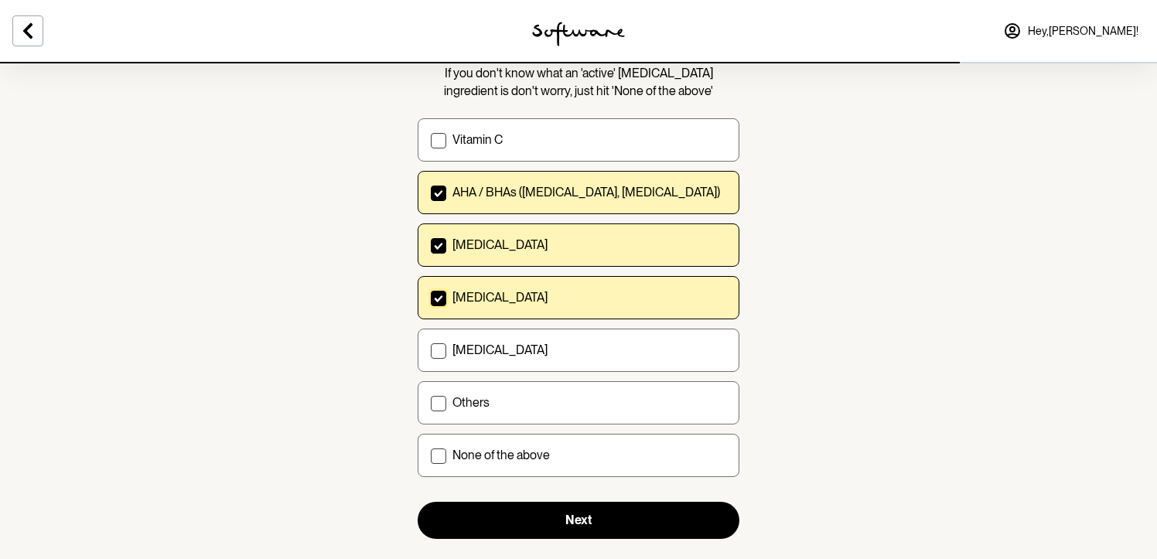
scroll to position [177, 0]
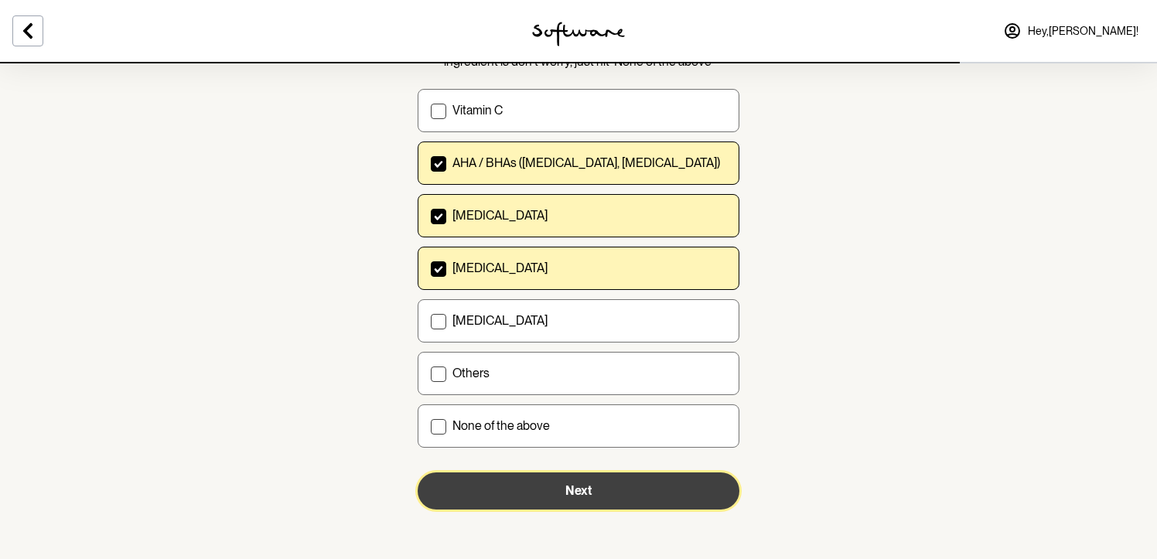
click at [642, 483] on button "Next" at bounding box center [579, 491] width 322 height 37
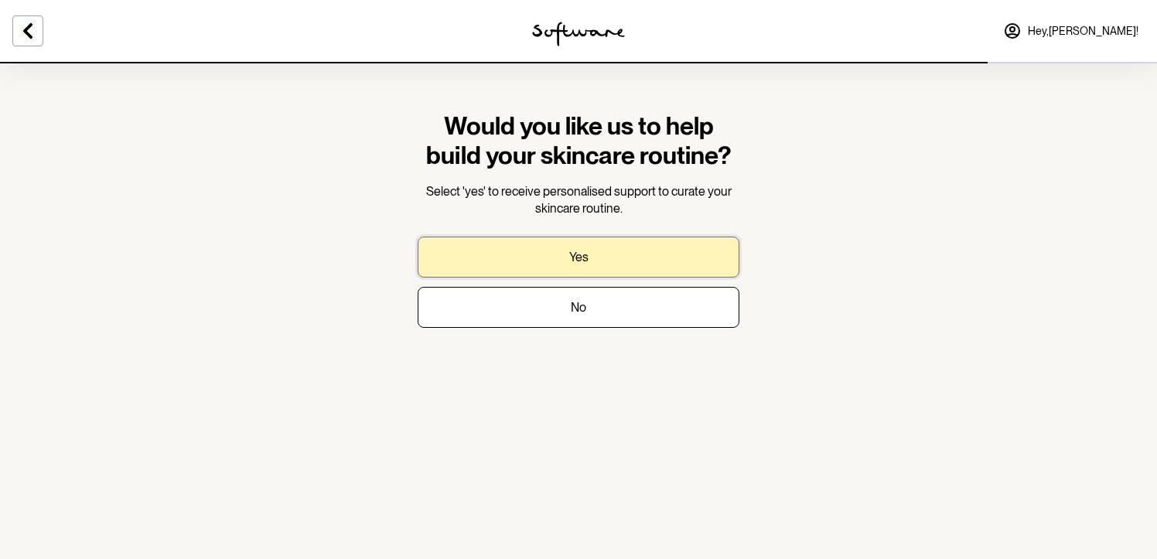
click at [631, 258] on button "Yes" at bounding box center [579, 257] width 322 height 41
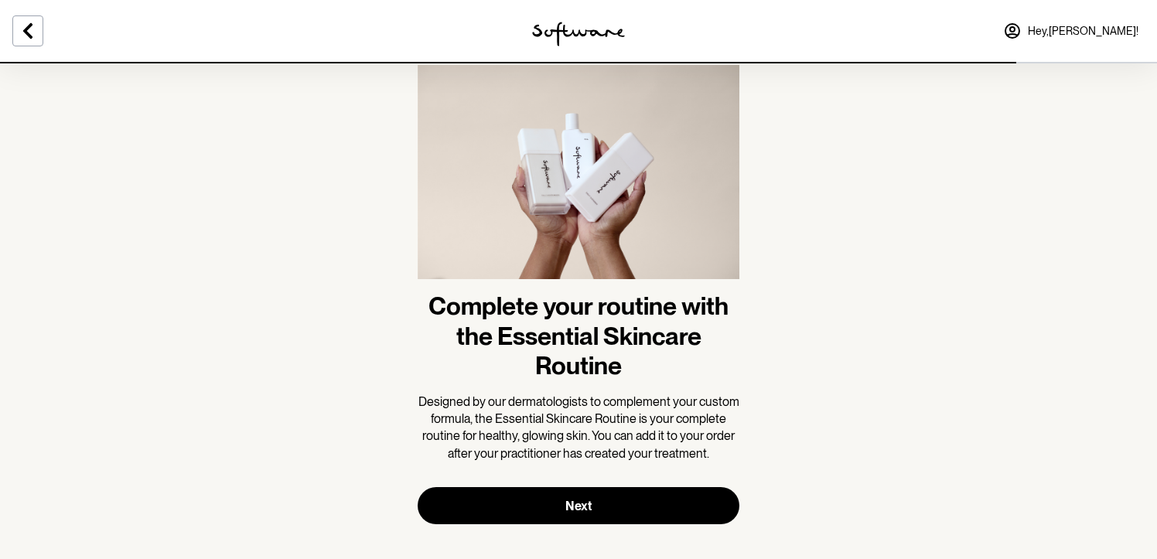
scroll to position [61, 0]
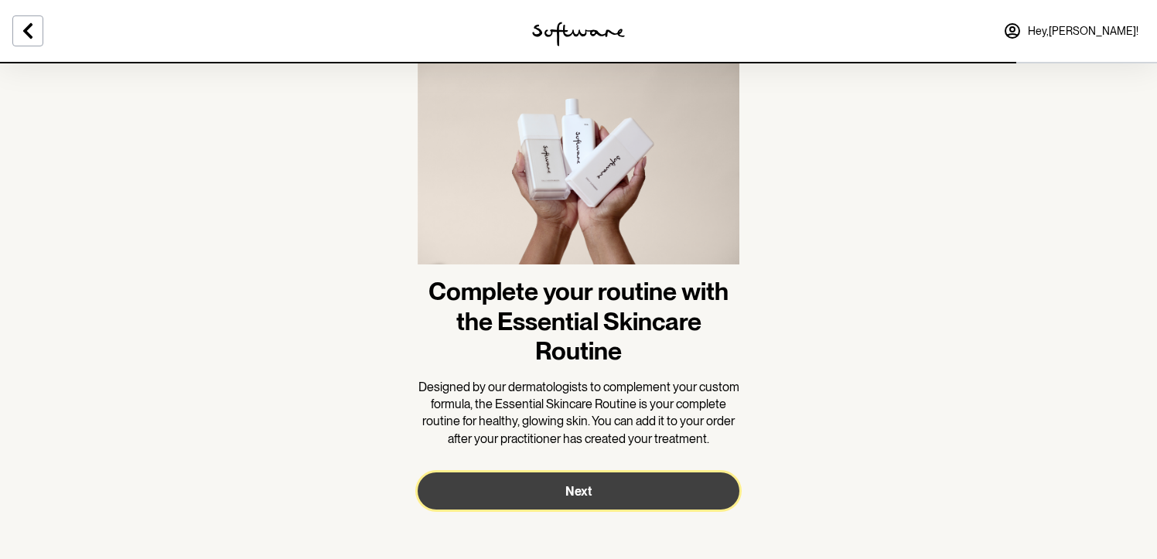
click at [704, 486] on button "Next" at bounding box center [579, 491] width 322 height 37
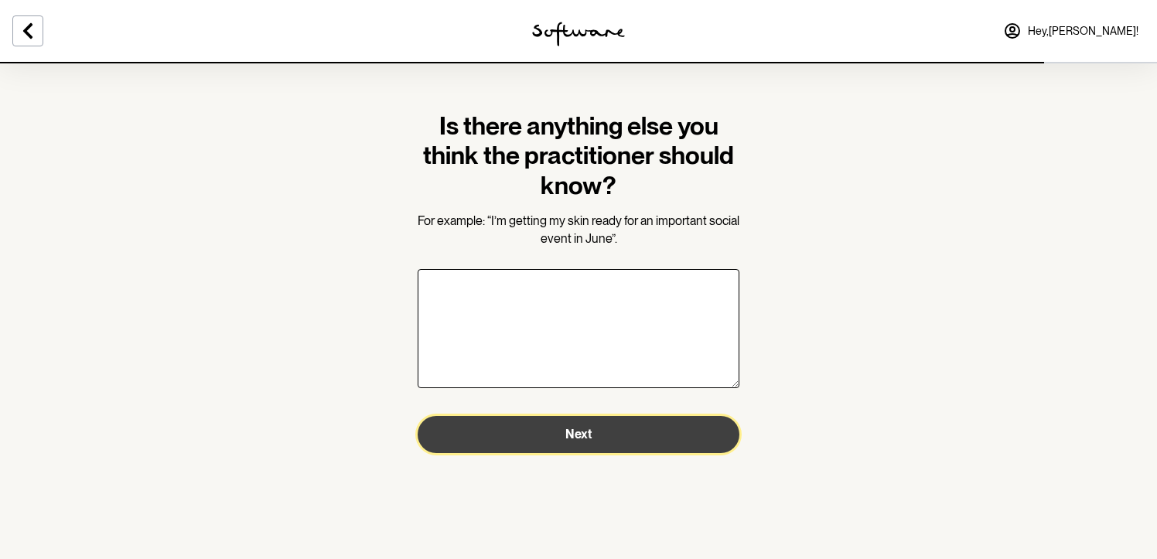
click at [676, 437] on button "Next" at bounding box center [579, 434] width 322 height 37
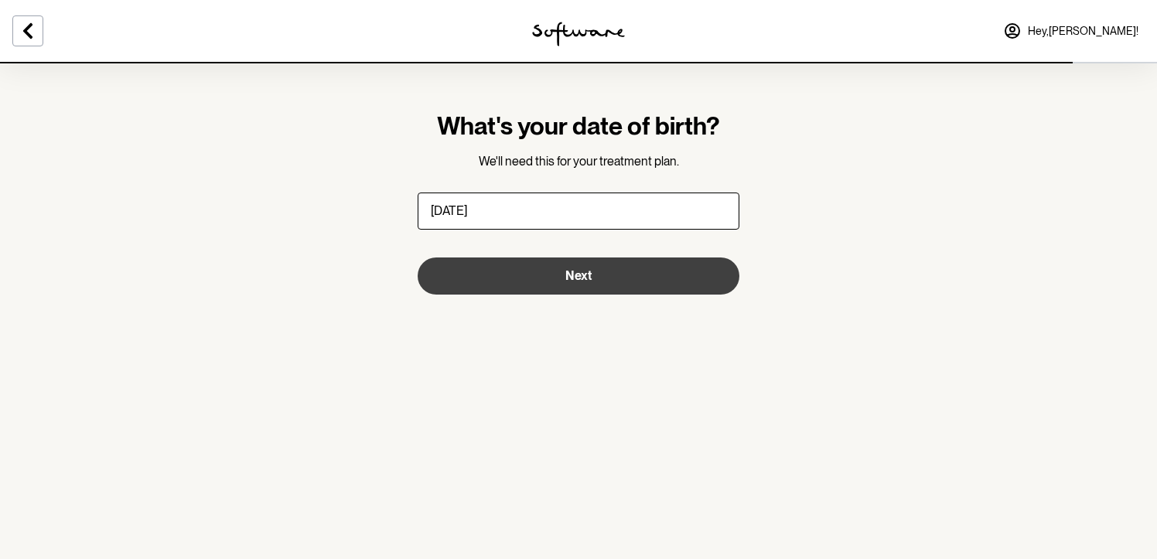
type input "10/08/1993"
click at [622, 267] on button "Next" at bounding box center [579, 276] width 322 height 37
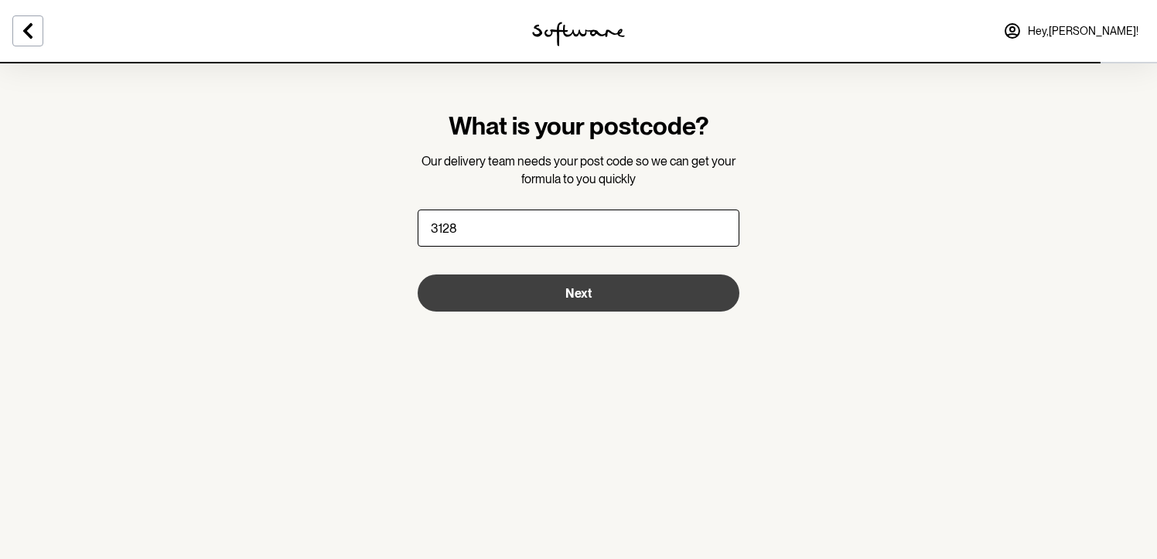
type input "3128"
click at [648, 299] on button "Next" at bounding box center [579, 293] width 322 height 37
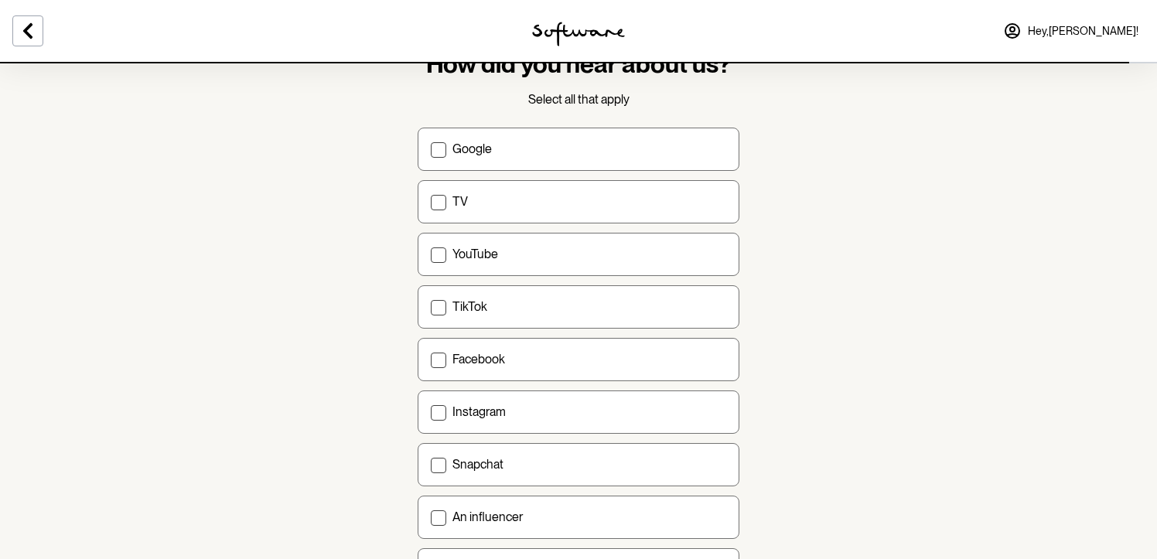
scroll to position [49, 0]
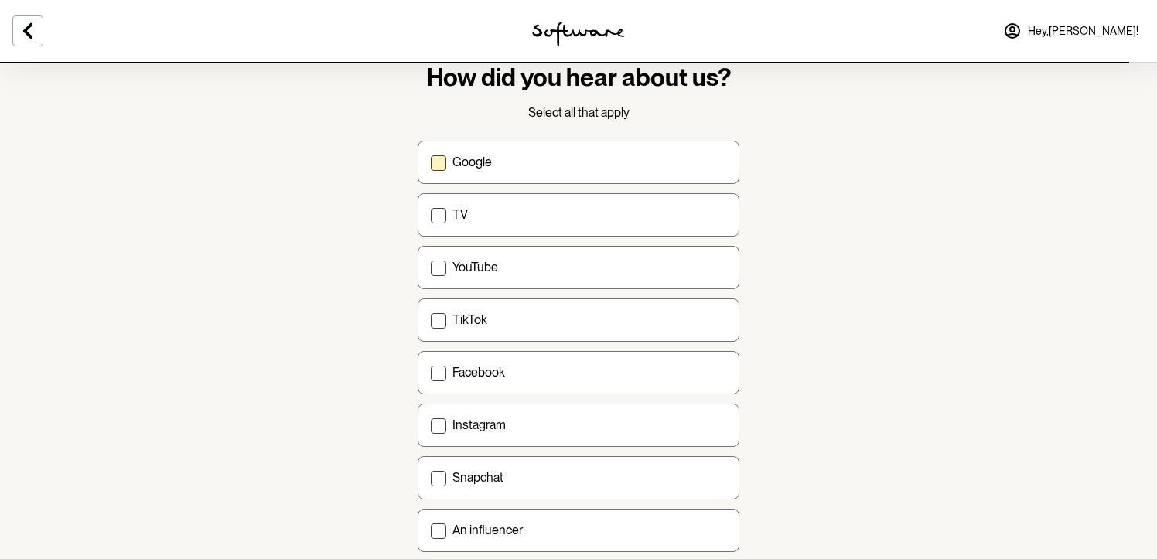
click at [613, 152] on label "Google" at bounding box center [579, 162] width 322 height 43
click at [431, 162] on input "Google" at bounding box center [430, 162] width 1 height 1
checkbox input "true"
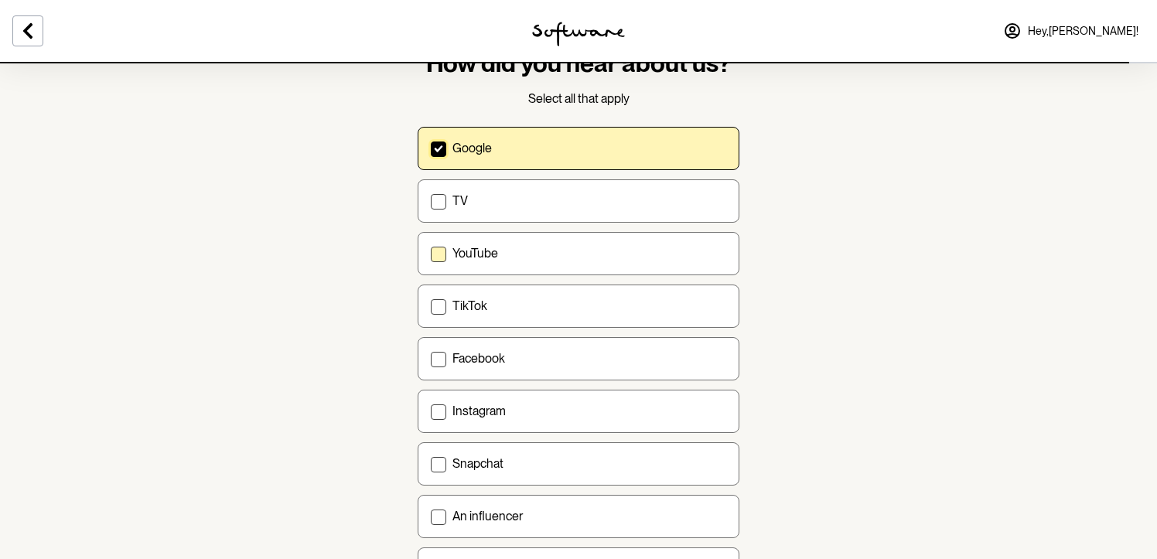
scroll to position [70, 0]
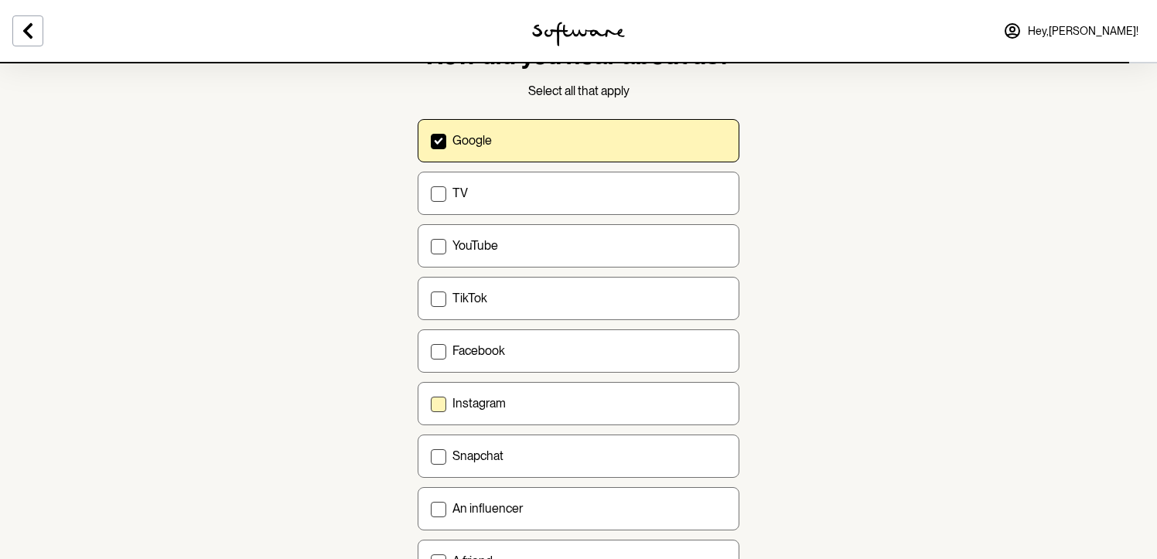
click at [617, 388] on label "Instagram" at bounding box center [579, 403] width 322 height 43
click at [431, 403] on input "Instagram" at bounding box center [430, 403] width 1 height 1
checkbox input "true"
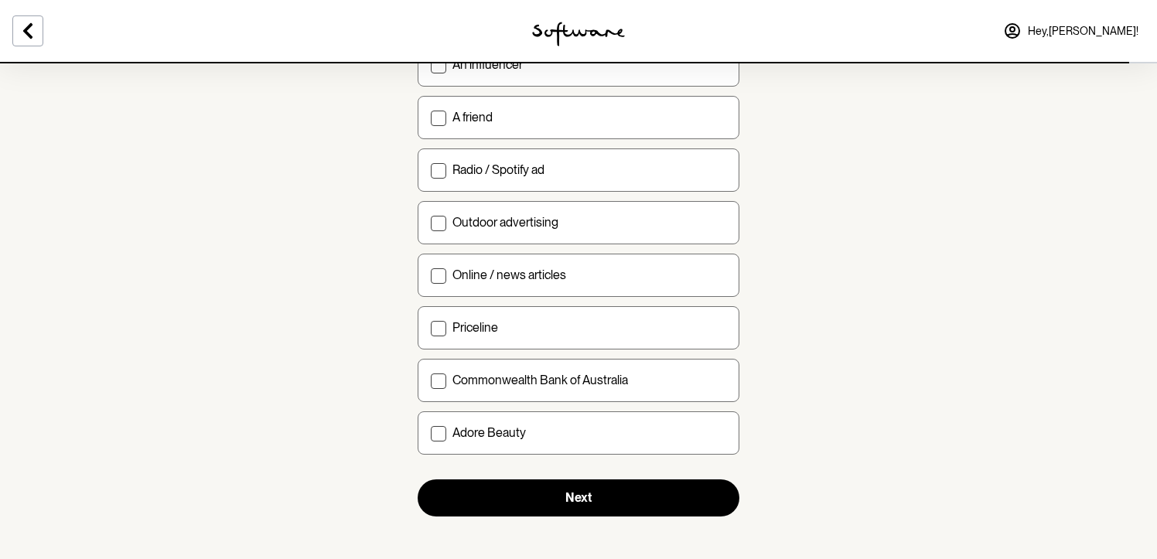
scroll to position [521, 0]
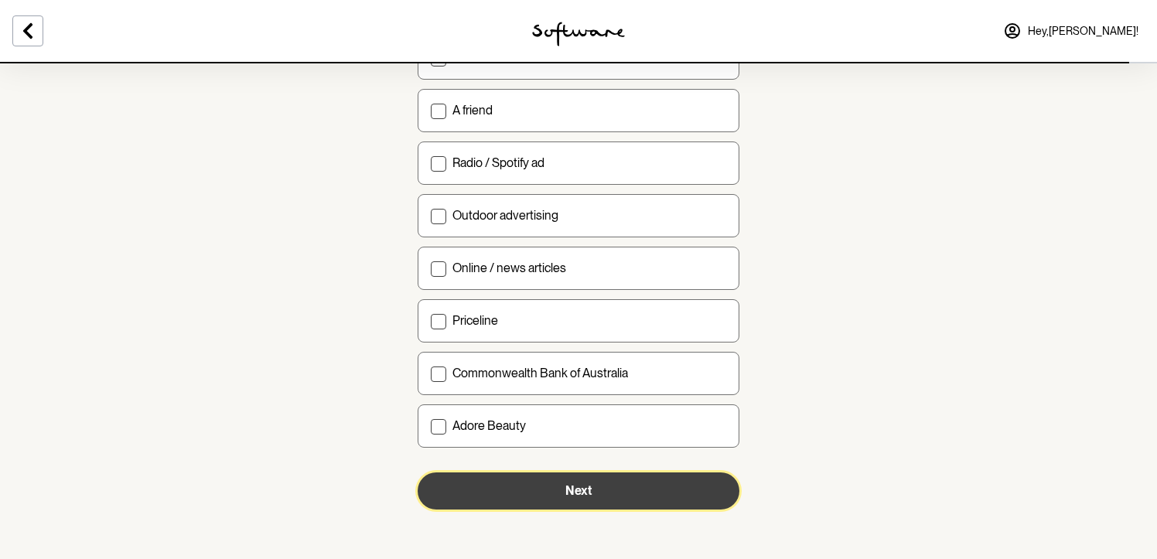
click at [601, 497] on button "Next" at bounding box center [579, 491] width 322 height 37
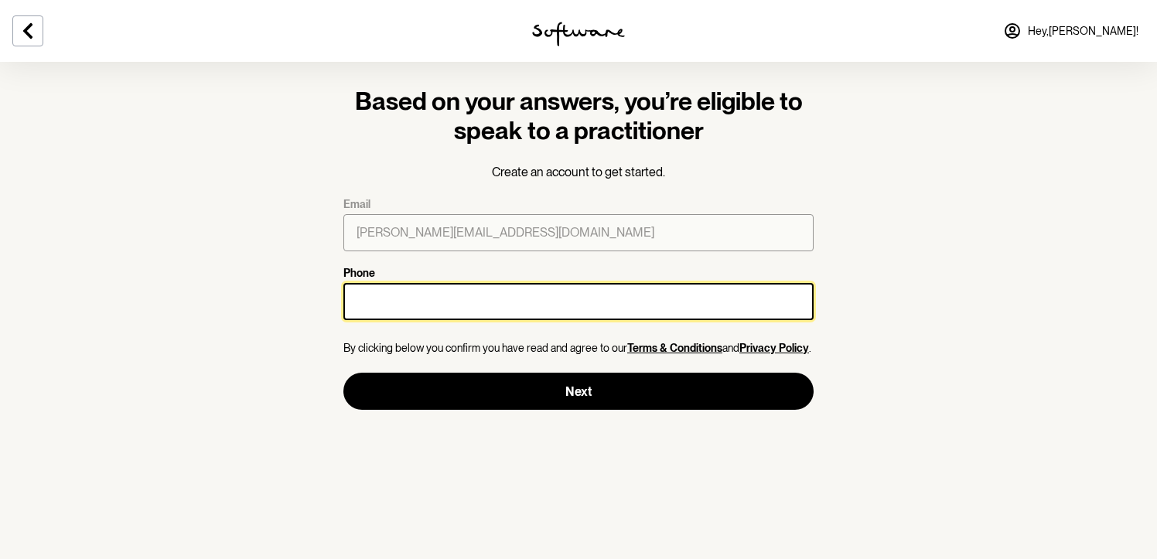
click at [611, 310] on input "Phone" at bounding box center [578, 301] width 470 height 37
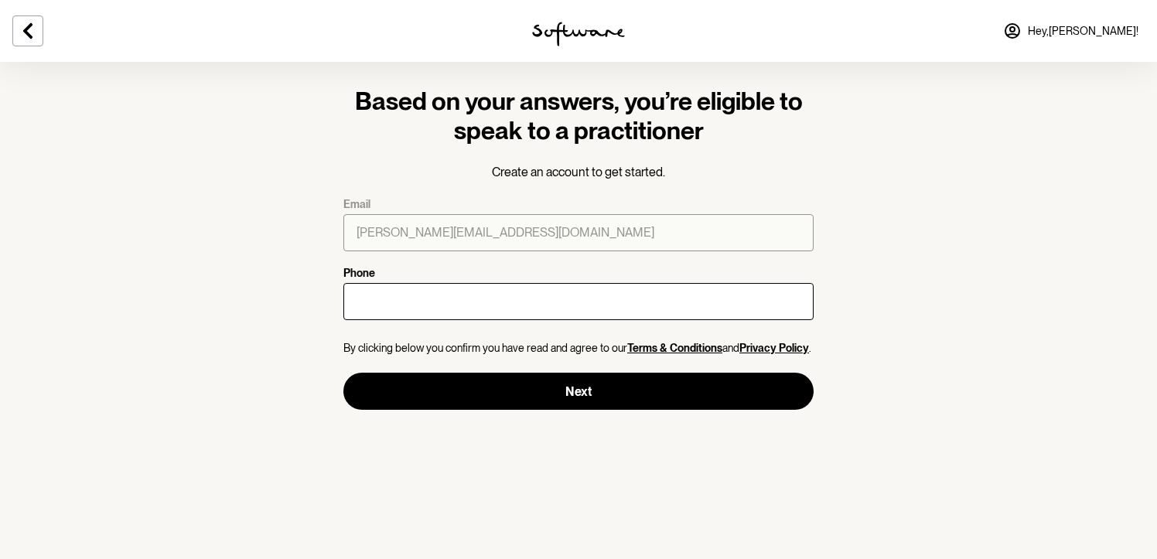
click at [814, 291] on section "Based on your answers, you’re eligible to speak to a practitioner Create an acc…" at bounding box center [578, 248] width 495 height 373
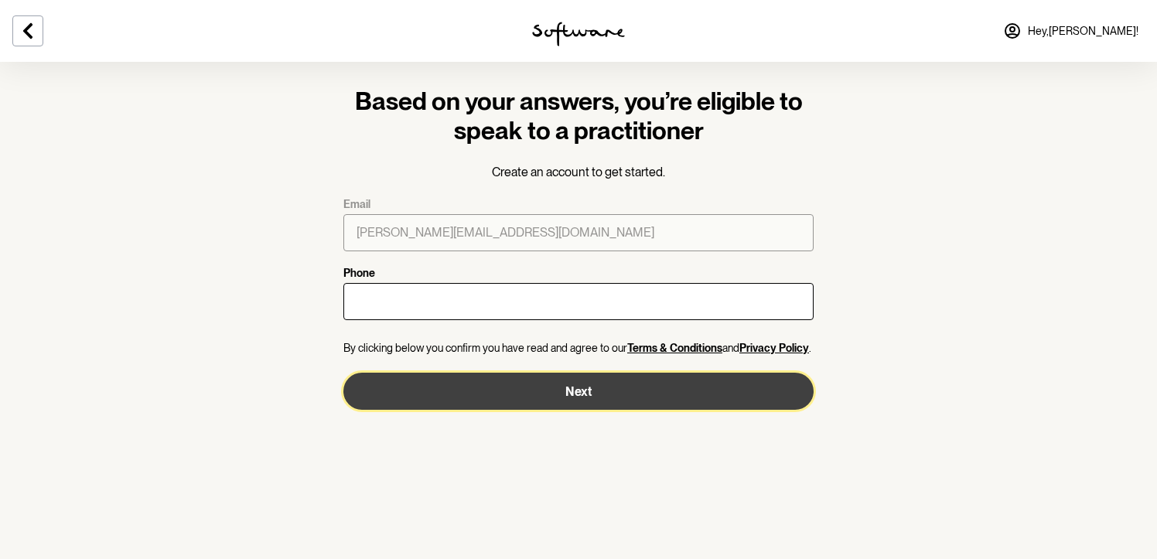
click at [710, 381] on button "Next" at bounding box center [578, 391] width 470 height 37
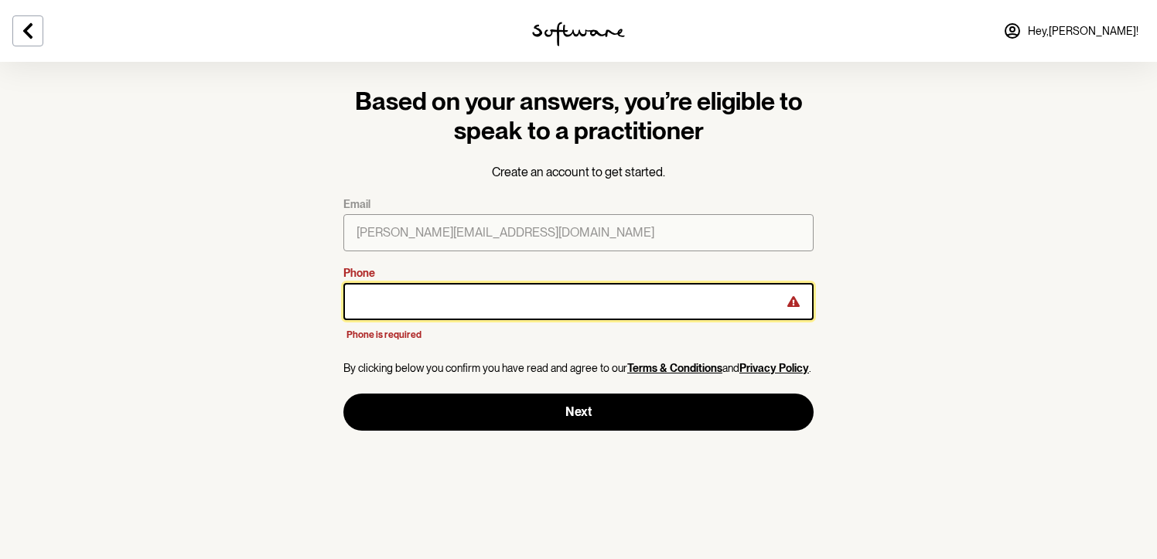
click at [695, 296] on input "Phone" at bounding box center [578, 301] width 470 height 37
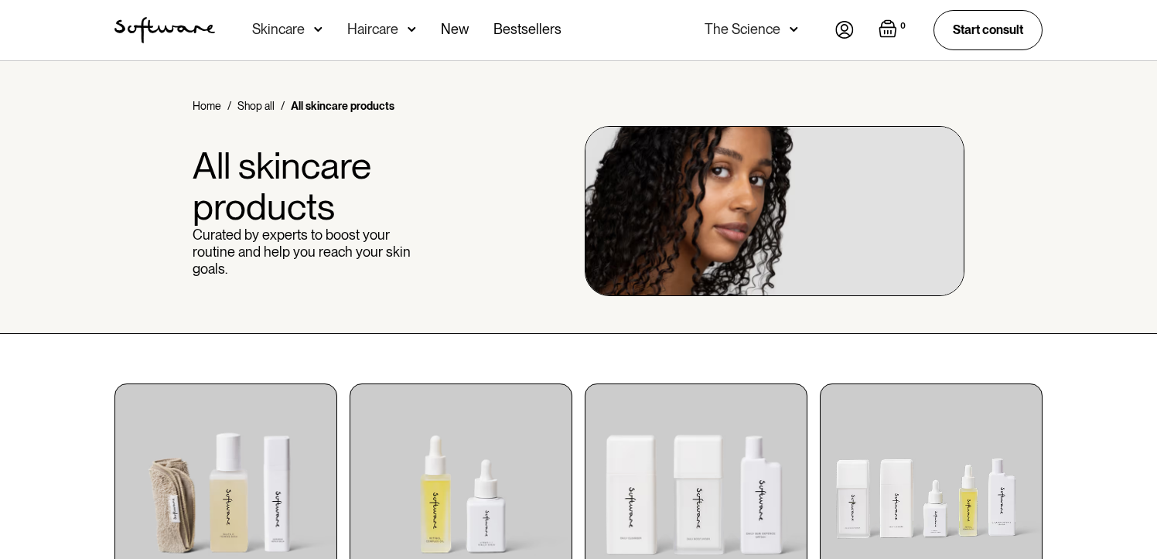
click at [311, 26] on div "Skincare" at bounding box center [287, 30] width 70 height 60
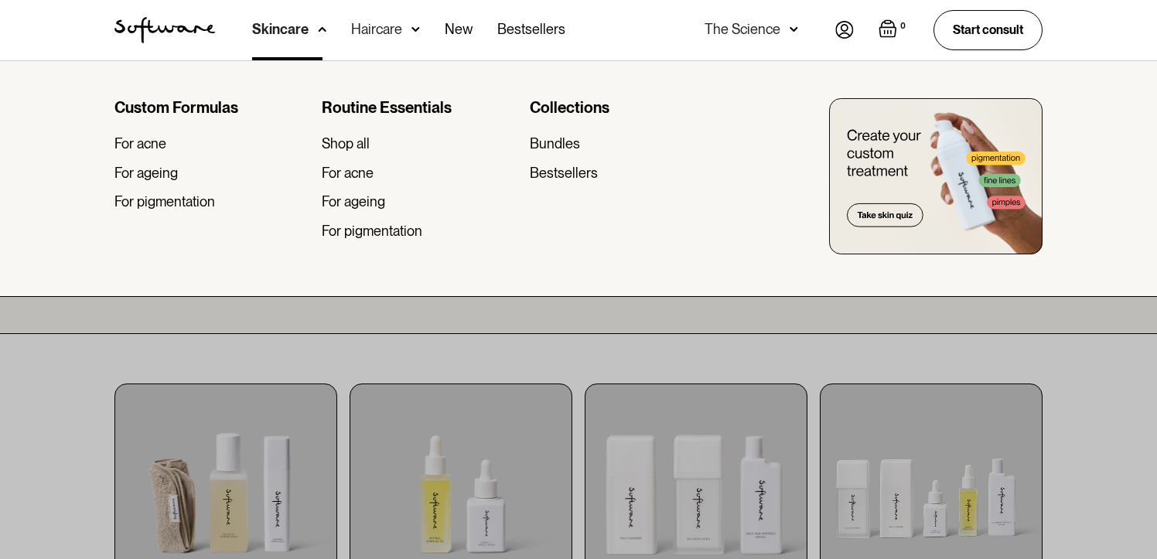
click at [311, 26] on div "Skincare" at bounding box center [289, 30] width 74 height 60
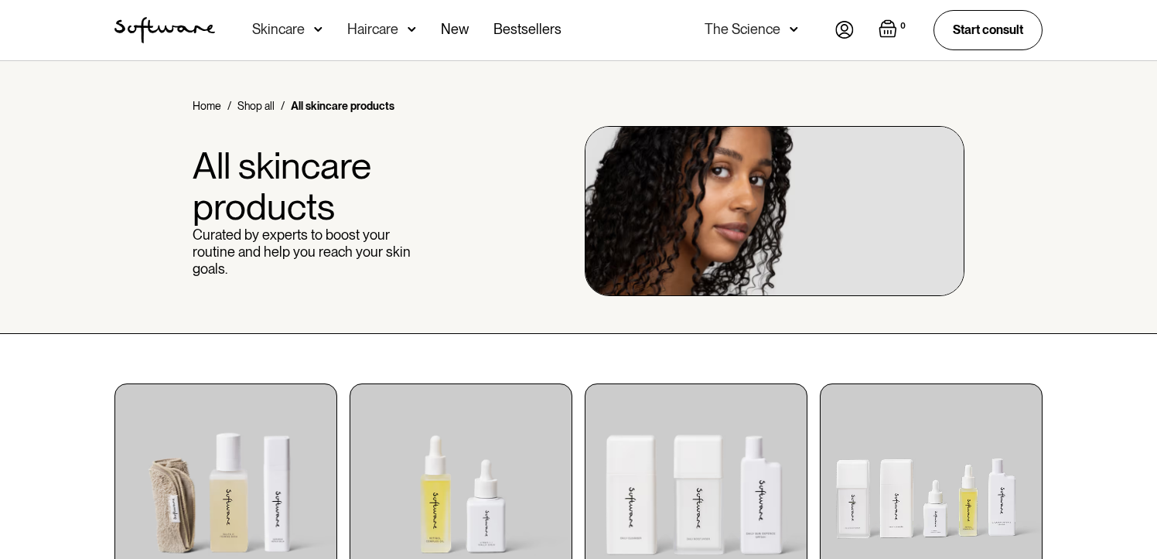
click at [408, 29] on img at bounding box center [412, 29] width 9 height 15
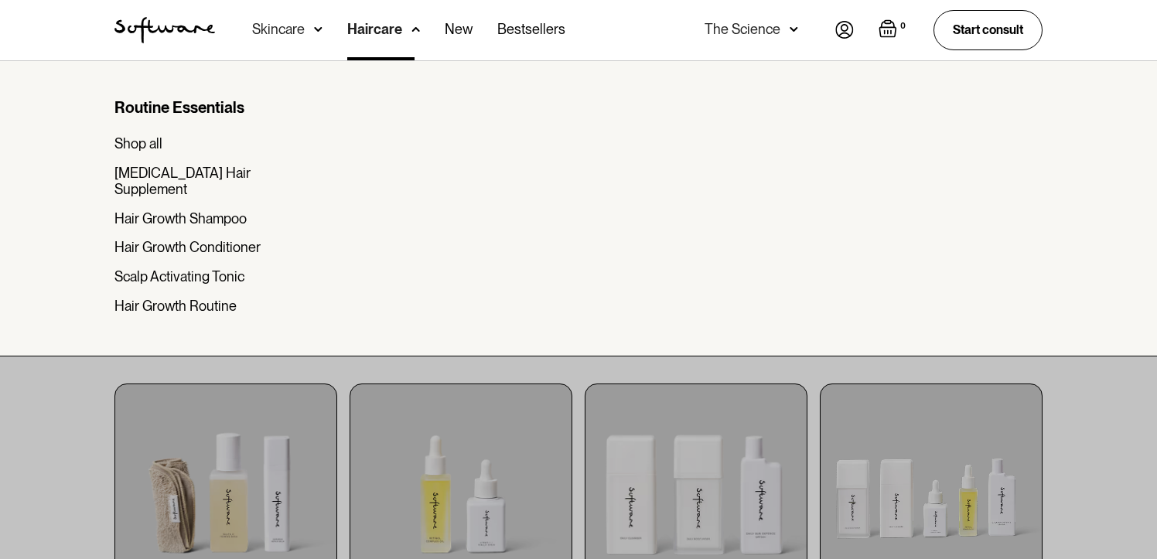
click at [408, 29] on div "Haircare" at bounding box center [383, 30] width 73 height 60
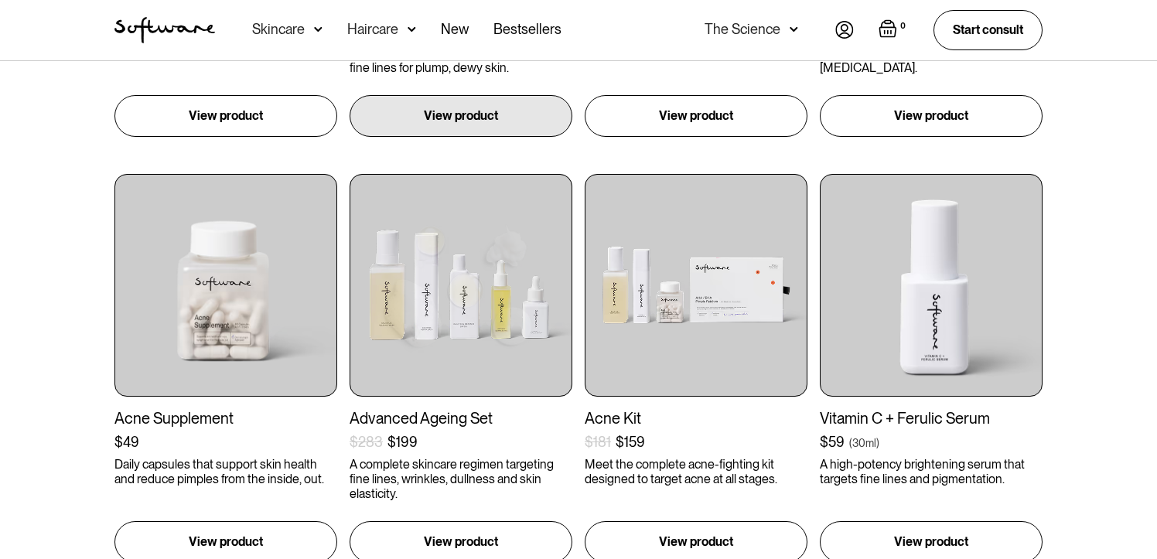
scroll to position [919, 0]
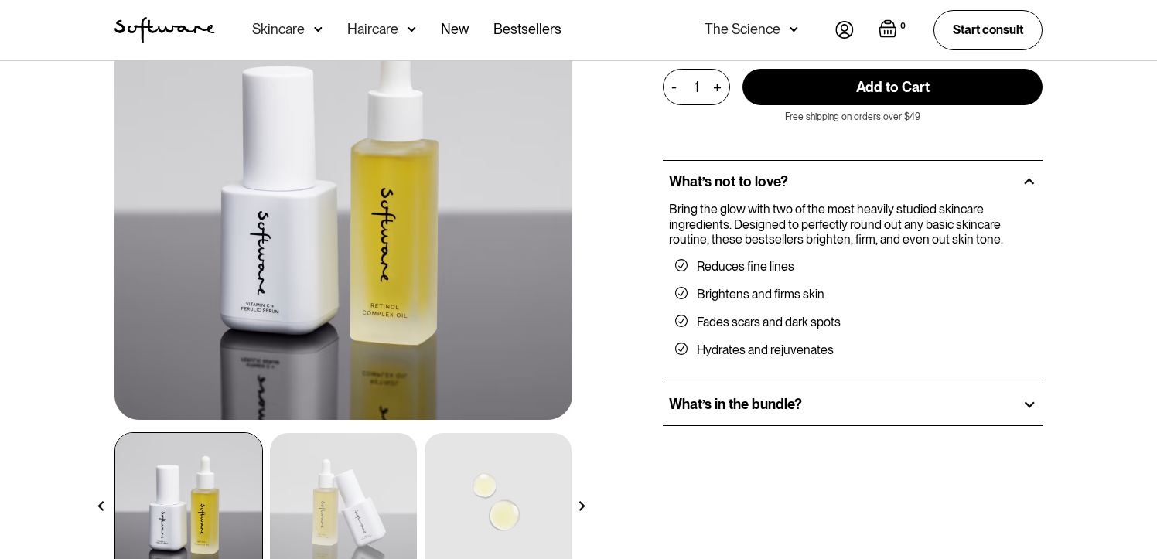
scroll to position [153, 0]
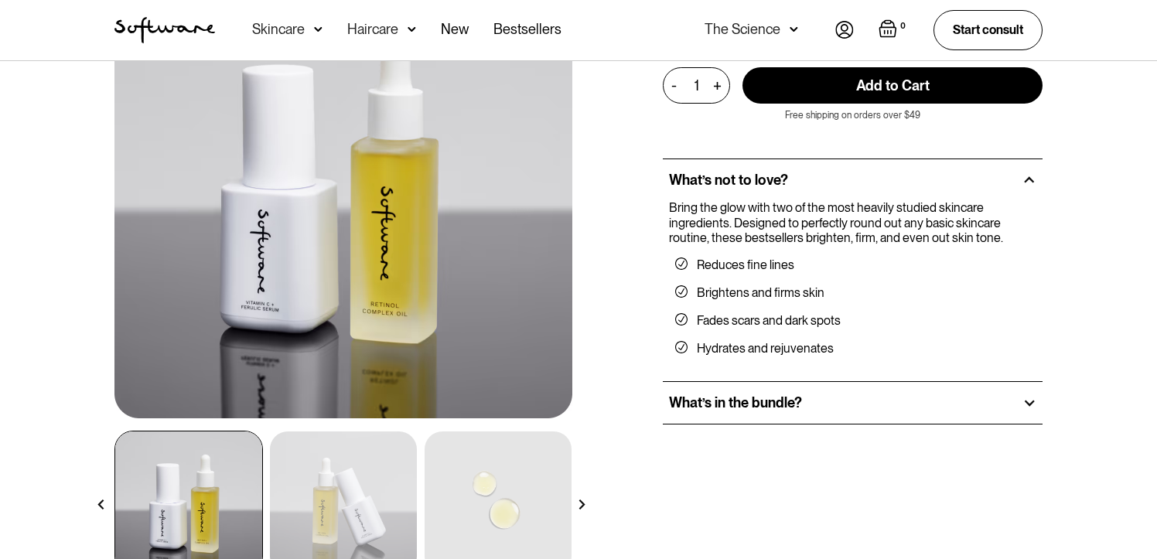
click at [695, 408] on h2 "What’s in the bundle?" at bounding box center [735, 403] width 133 height 17
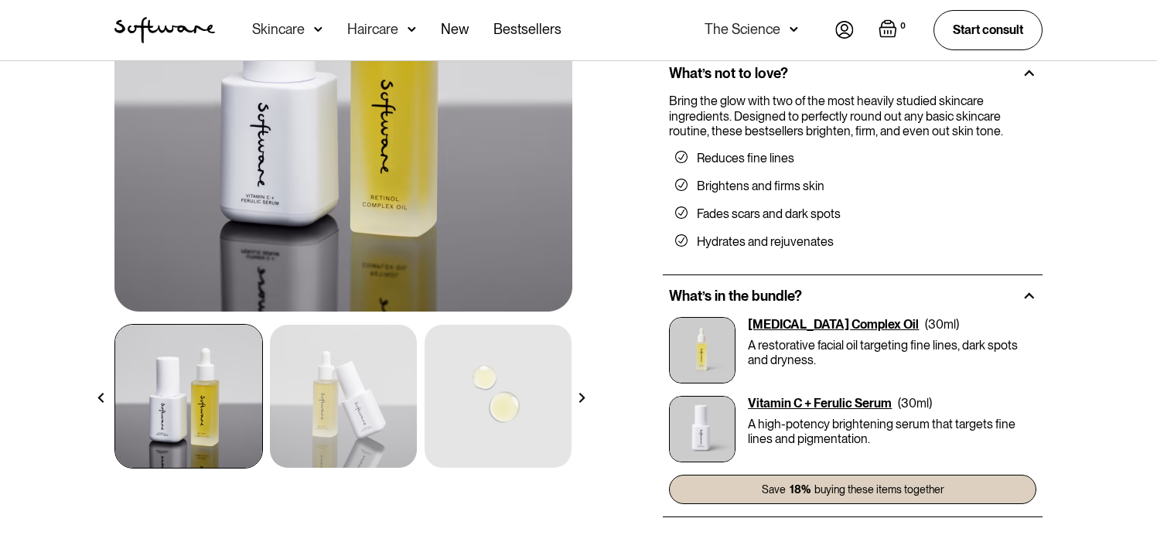
scroll to position [272, 0]
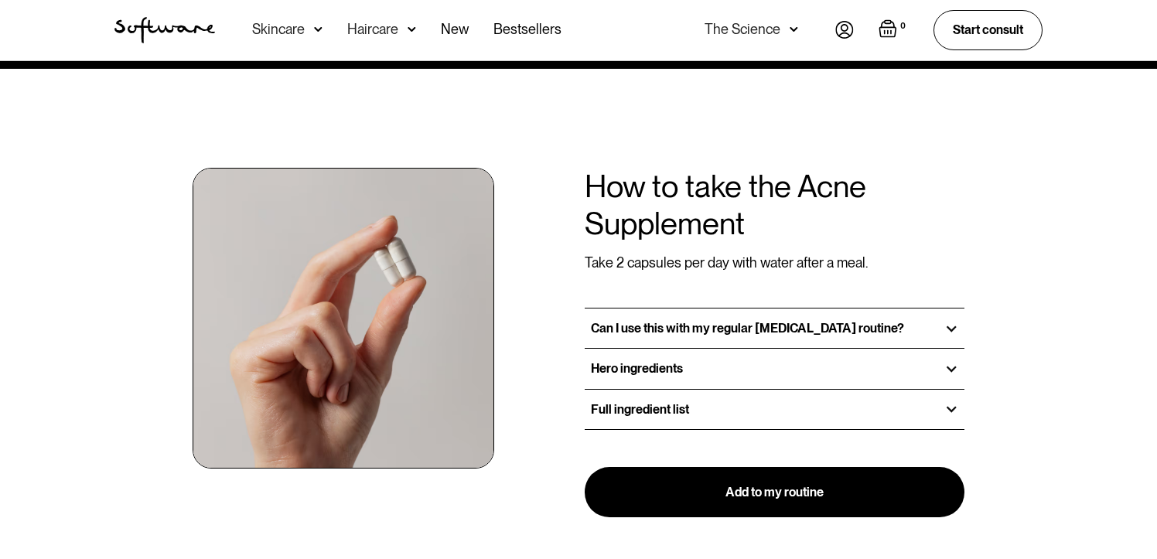
scroll to position [1109, 0]
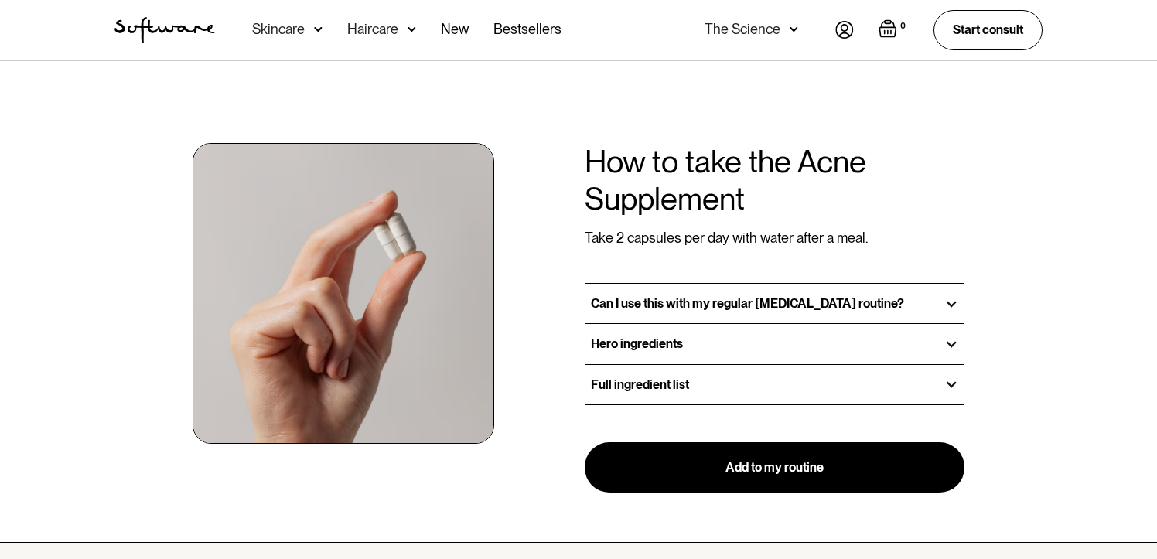
click at [693, 387] on div "Full ingredient list" at bounding box center [775, 384] width 380 height 39
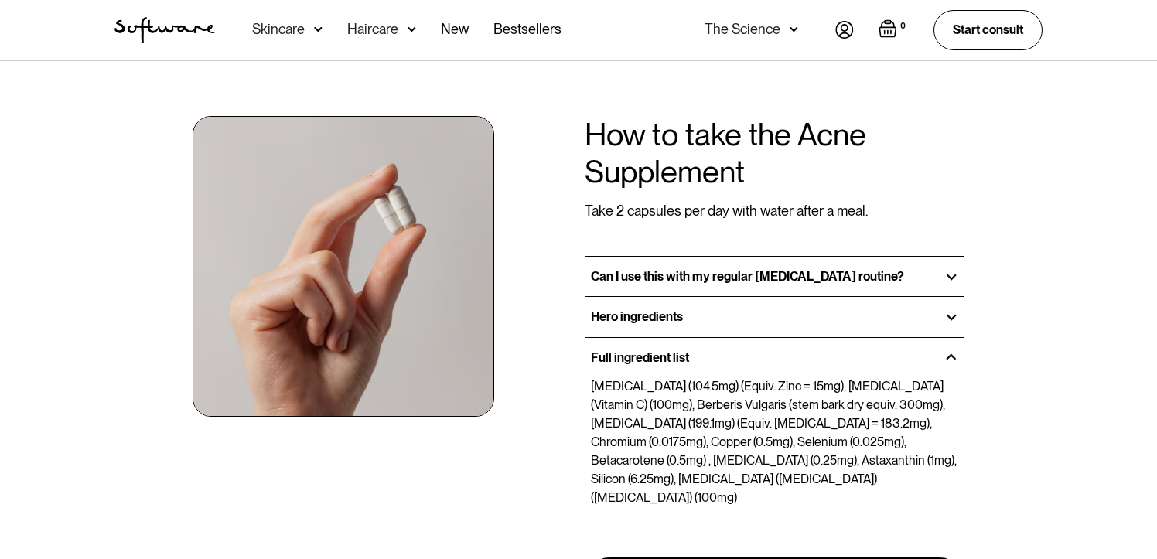
scroll to position [1140, 0]
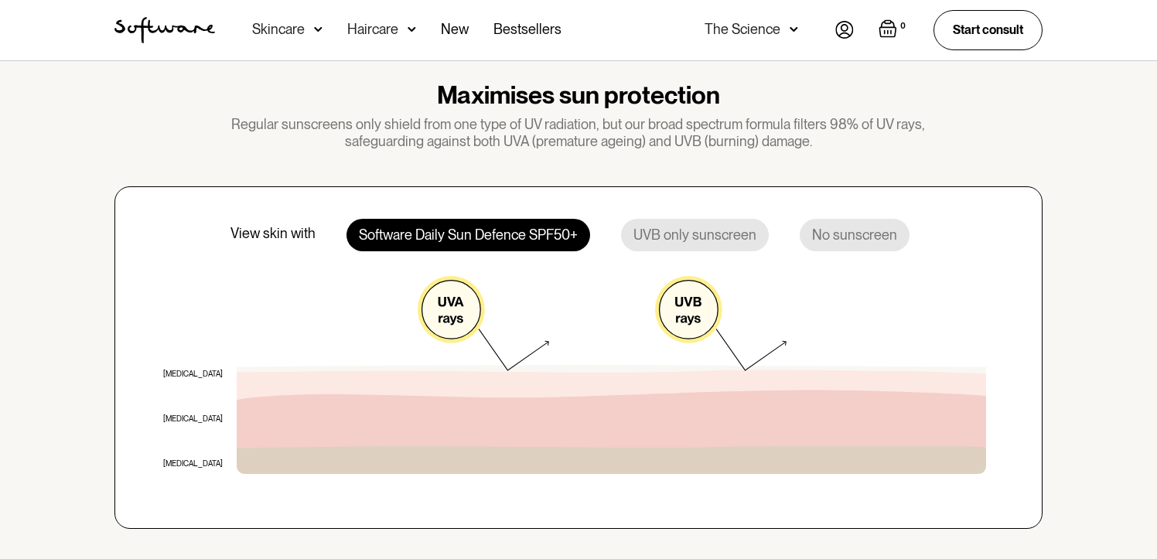
scroll to position [1163, 0]
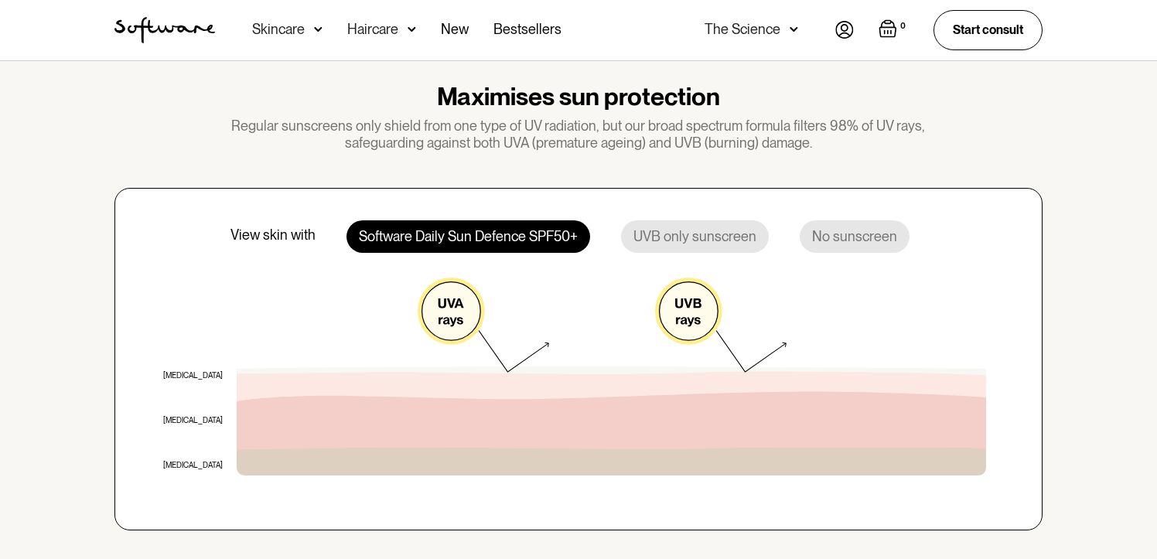
click at [720, 237] on div "UVB only sunscreen" at bounding box center [695, 236] width 148 height 32
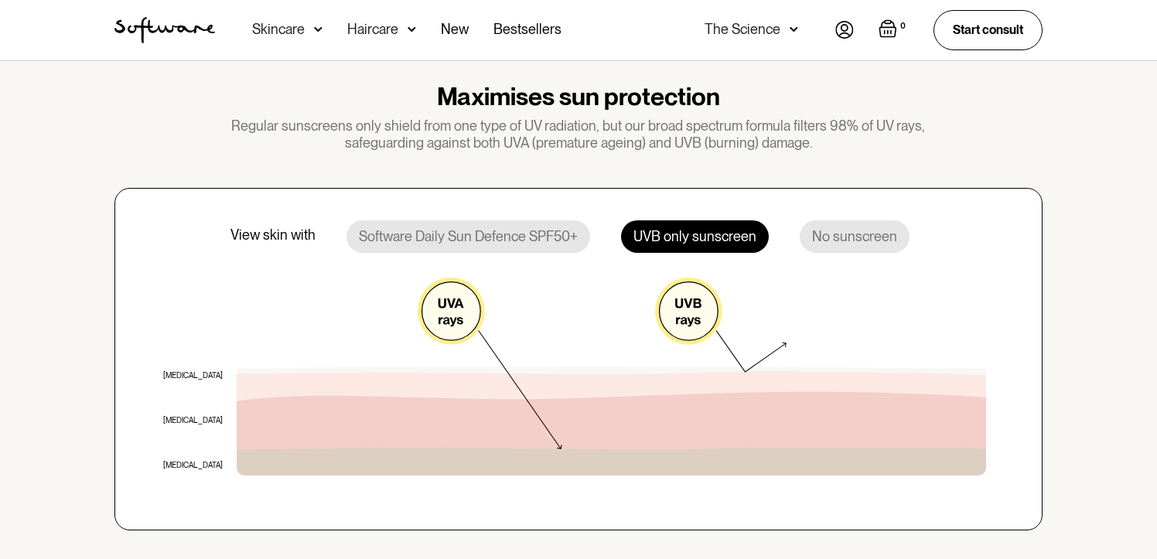
click at [825, 238] on div "No sunscreen" at bounding box center [855, 236] width 110 height 32
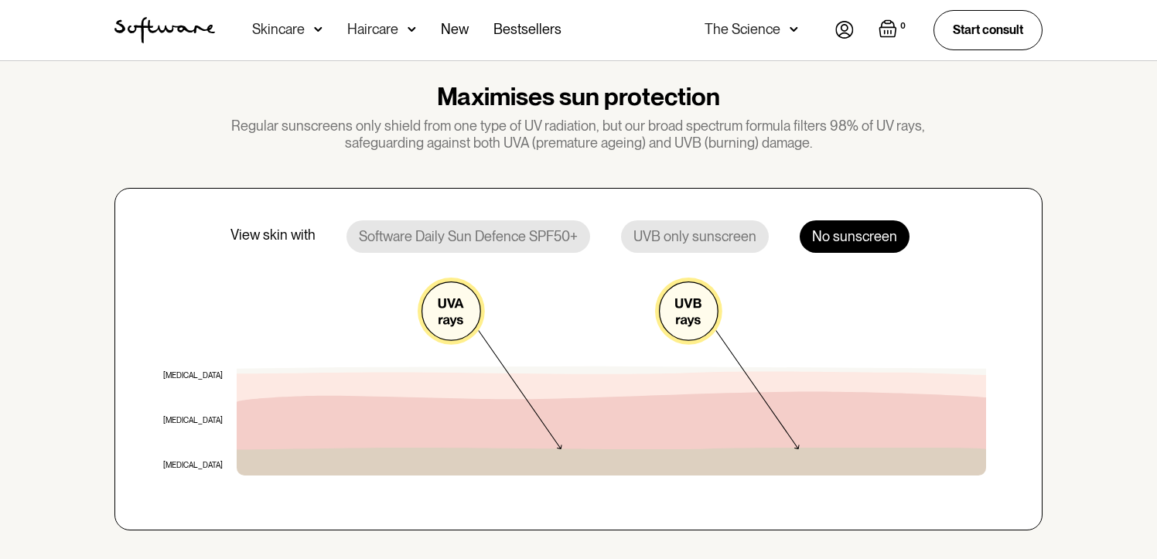
click at [460, 246] on div "Software Daily Sun Defence SPF50+" at bounding box center [469, 236] width 244 height 32
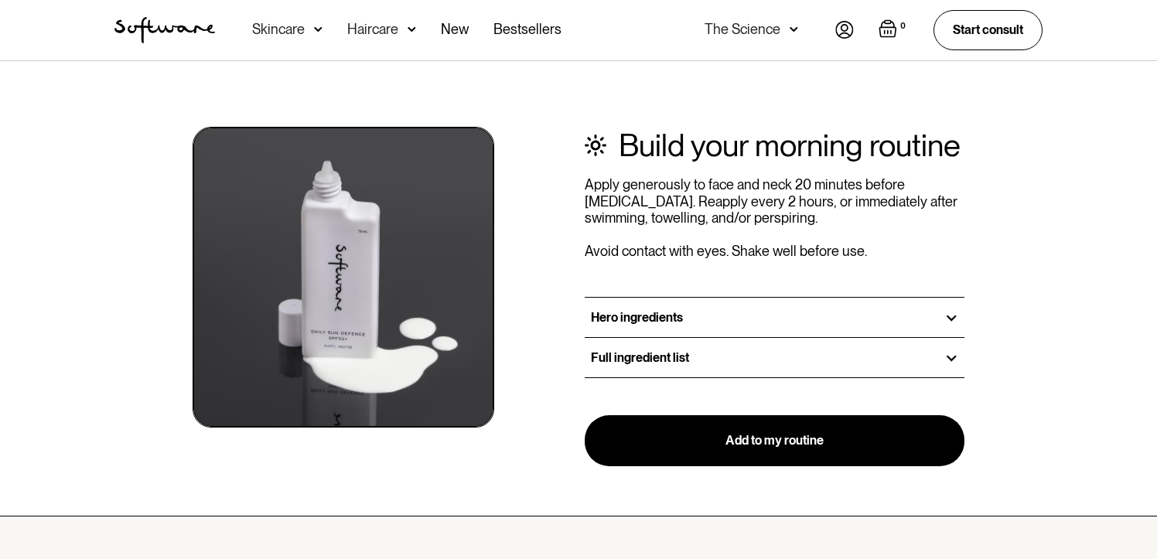
scroll to position [1721, 0]
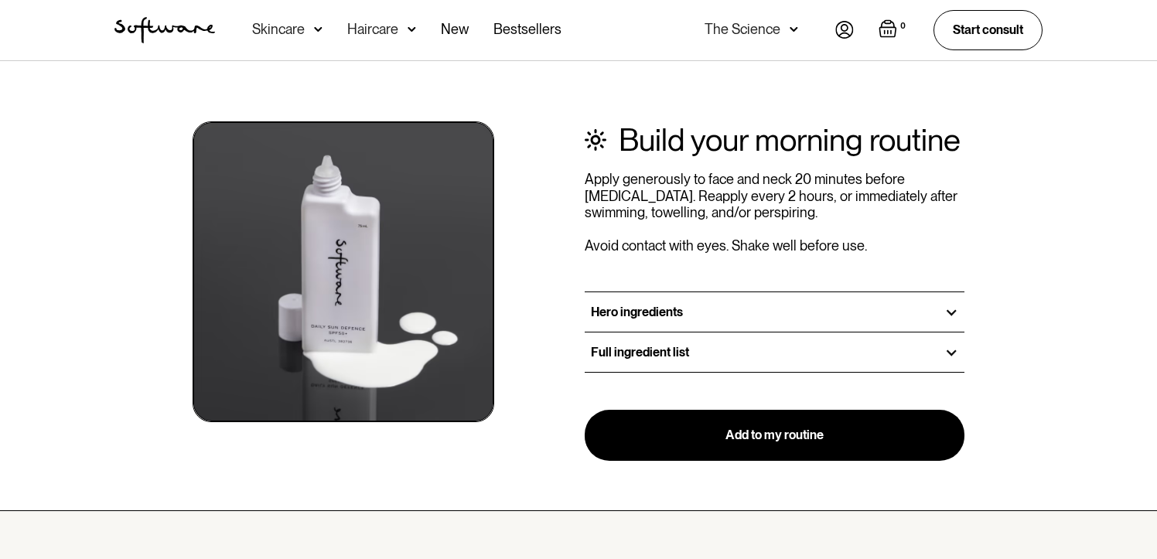
click at [649, 350] on h3 "Full ingredient list" at bounding box center [640, 352] width 98 height 15
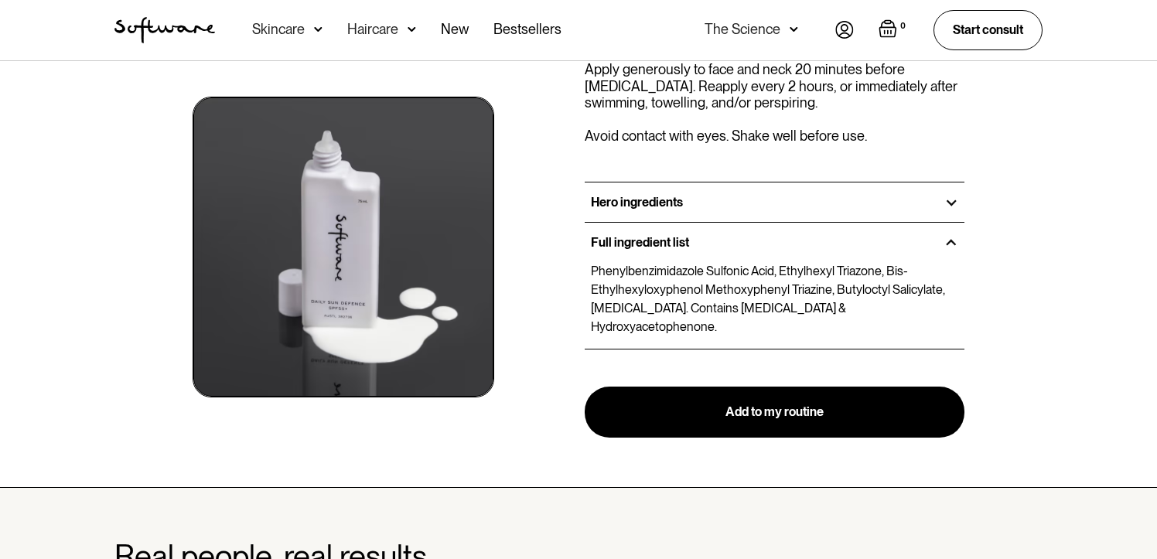
scroll to position [1849, 0]
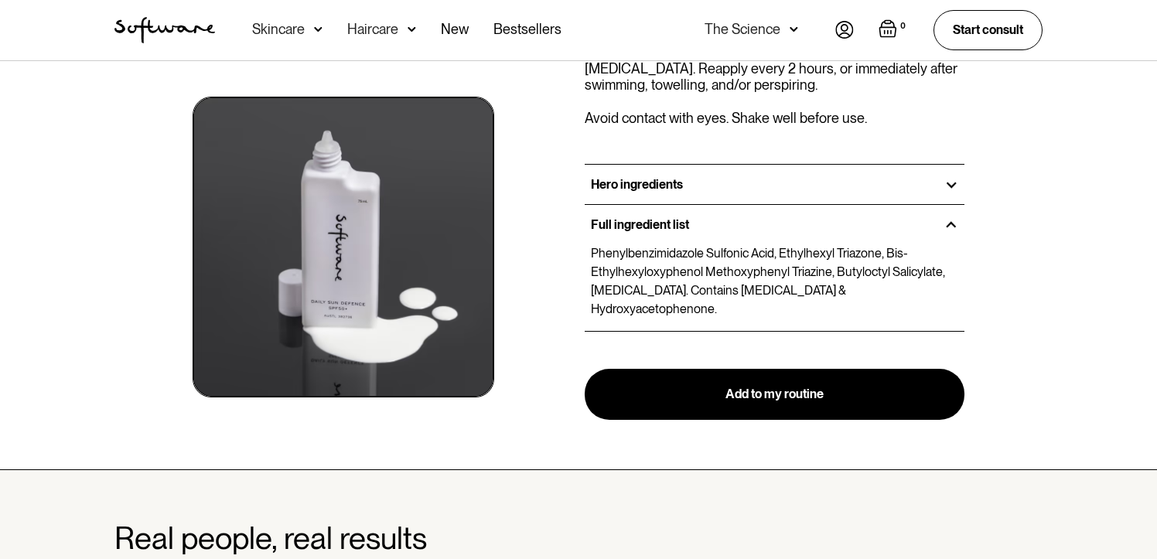
click at [719, 196] on div "Hero ingredients" at bounding box center [775, 184] width 380 height 39
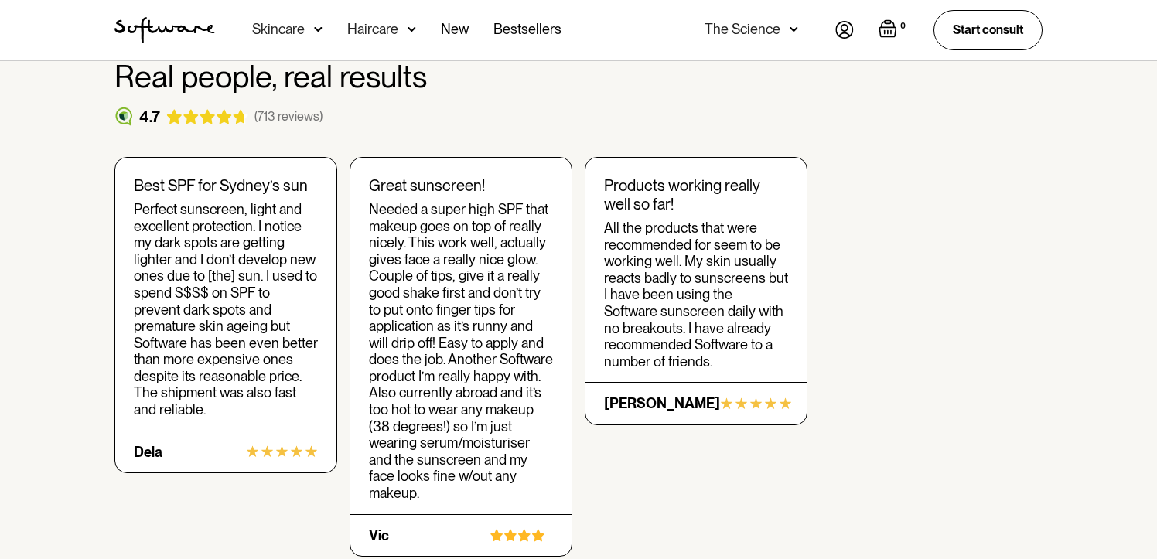
scroll to position [2490, 0]
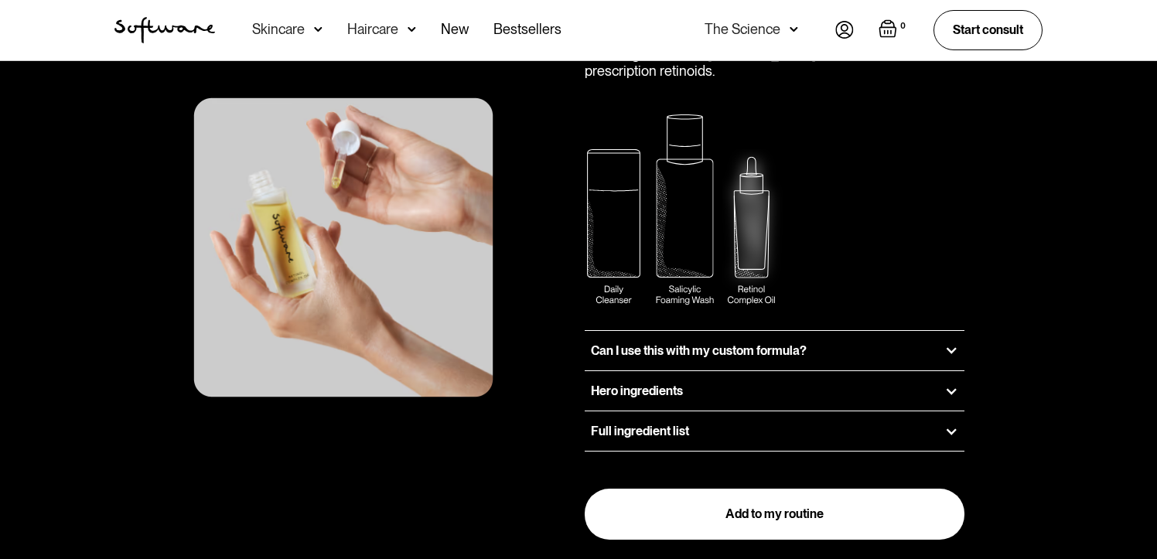
scroll to position [2021, 0]
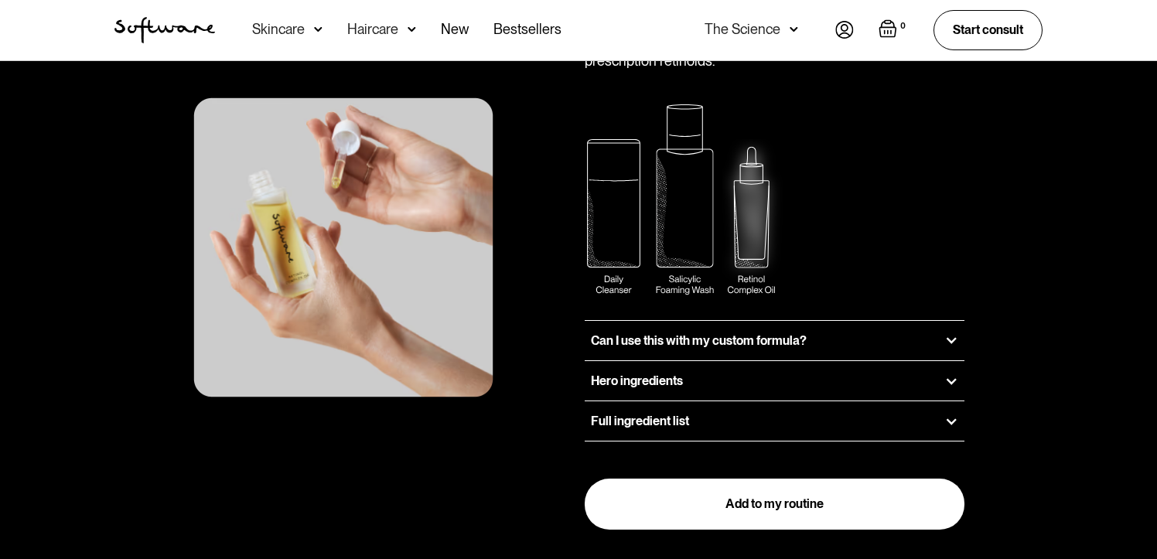
click at [651, 374] on h3 "Hero ingredients" at bounding box center [637, 381] width 92 height 15
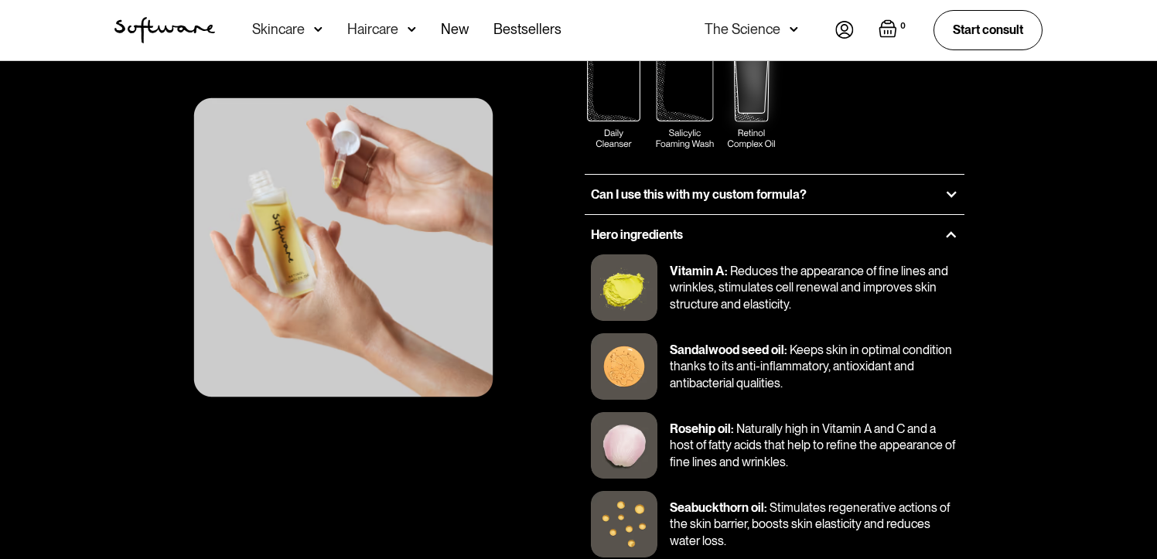
scroll to position [2155, 0]
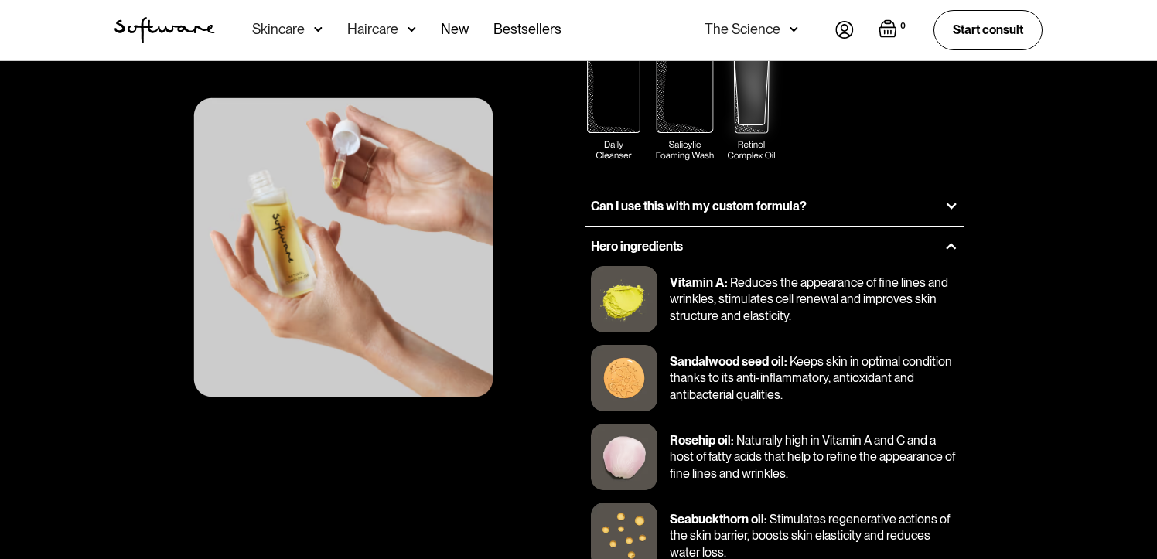
click at [738, 227] on div "Hero ingredients" at bounding box center [775, 246] width 380 height 39
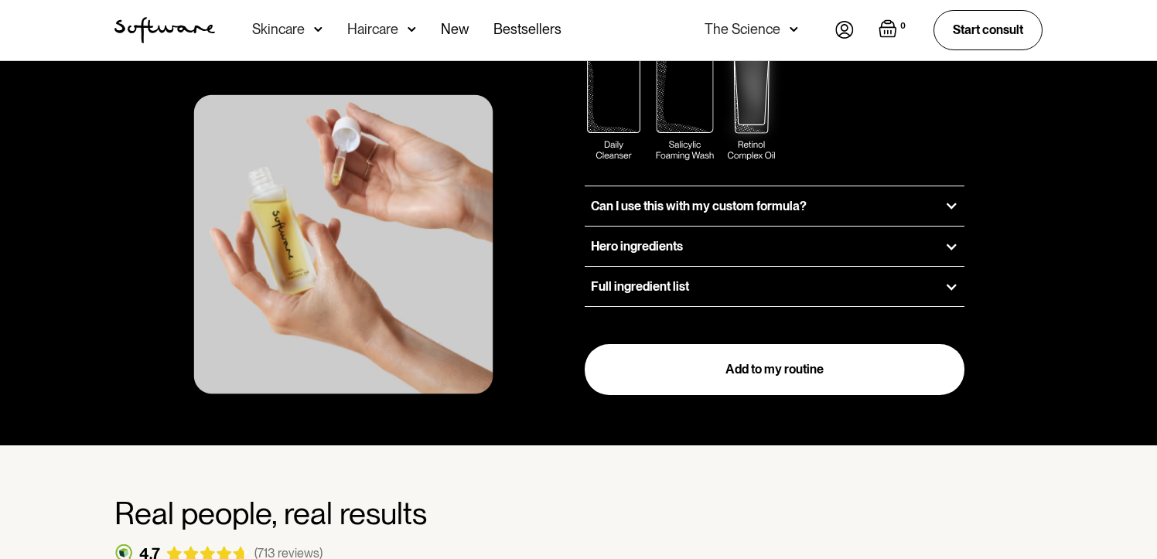
click at [730, 186] on div "Can I use this with my custom formula?" at bounding box center [775, 205] width 380 height 39
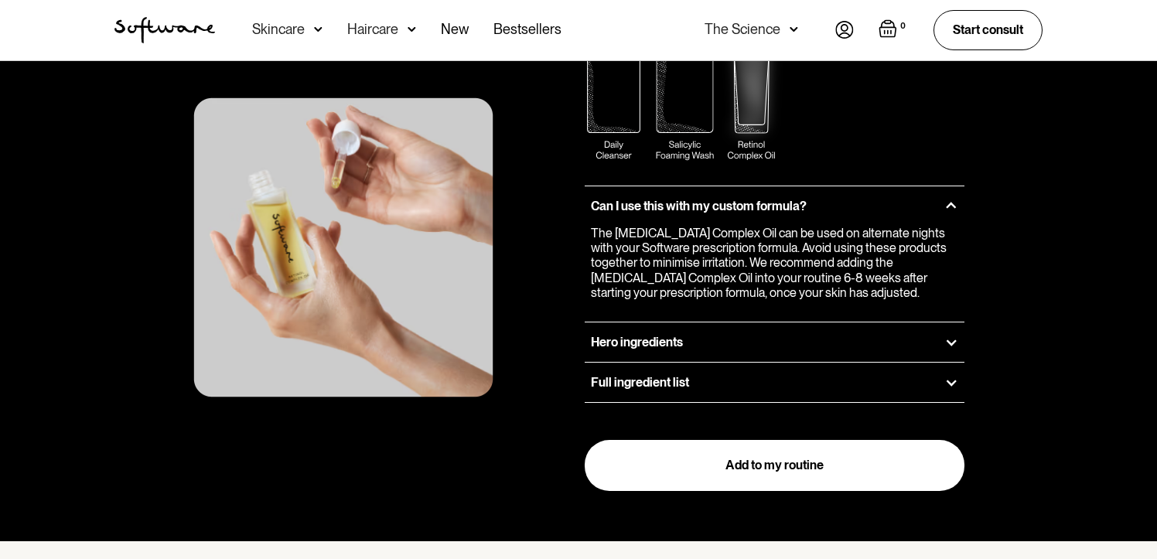
click at [748, 199] on h3 "Can I use this with my custom formula?" at bounding box center [699, 206] width 216 height 15
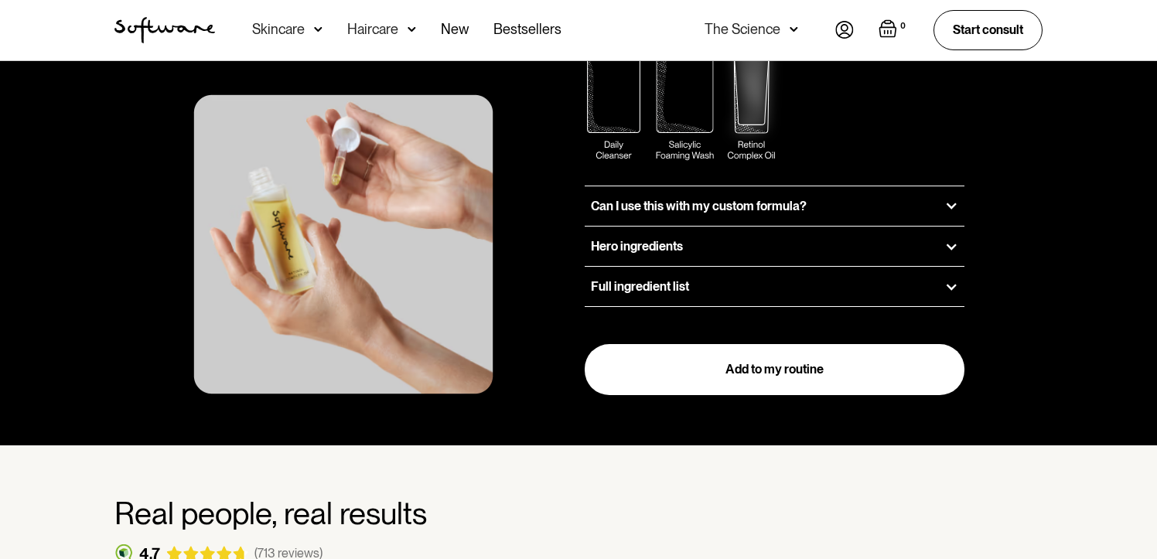
click at [734, 267] on div "Full ingredient list" at bounding box center [775, 286] width 380 height 39
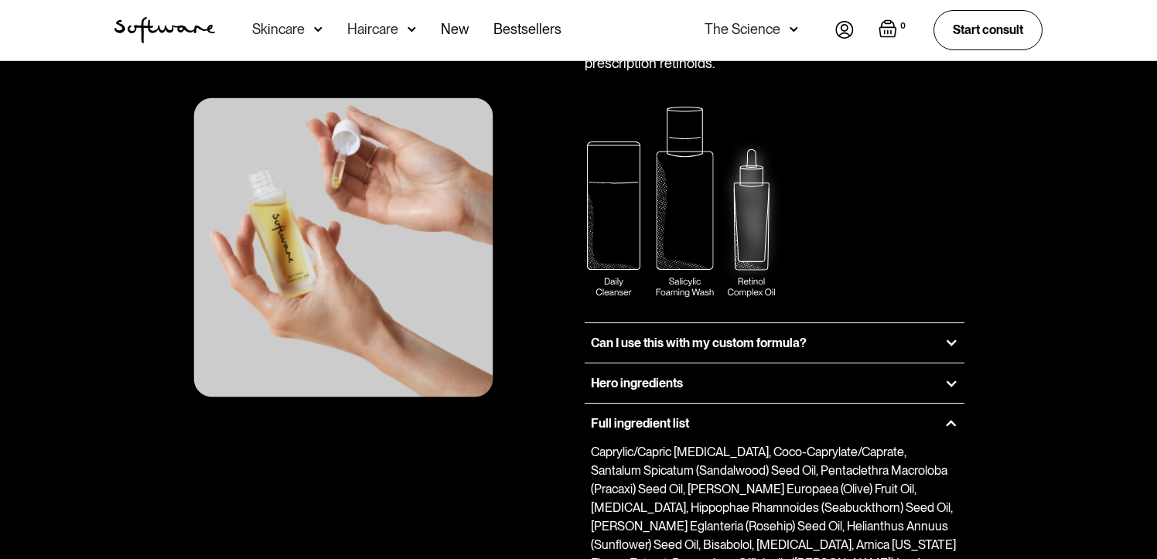
scroll to position [2015, 0]
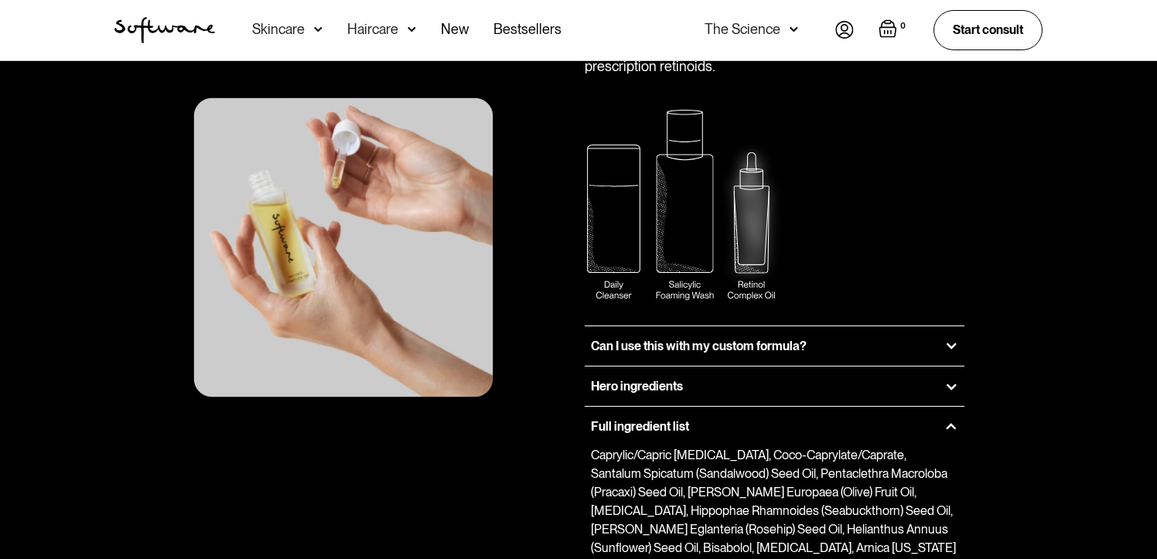
click at [627, 419] on h3 "Full ingredient list" at bounding box center [640, 426] width 98 height 15
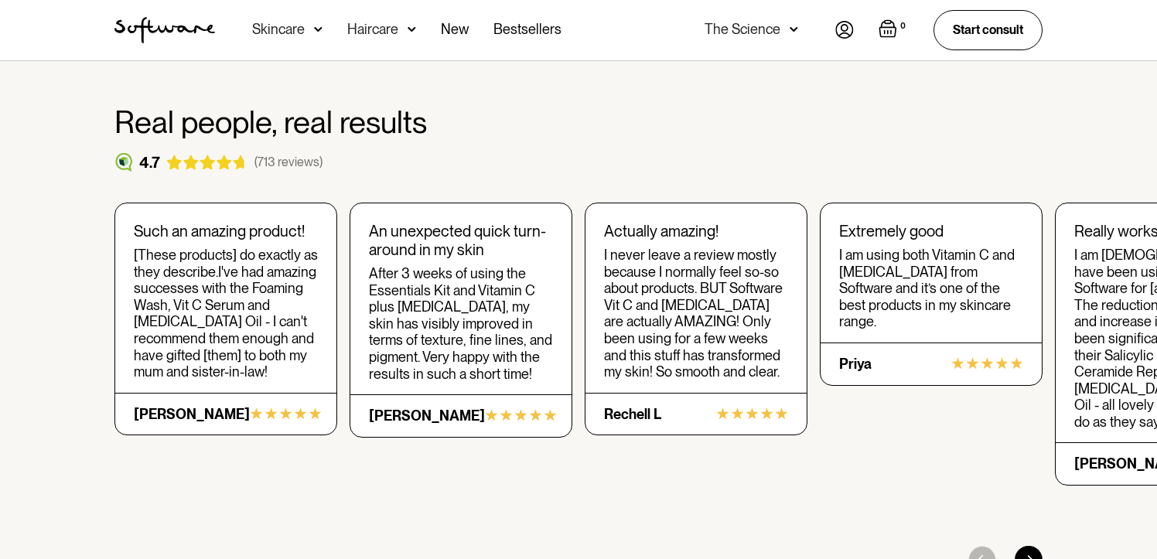
scroll to position [2564, 0]
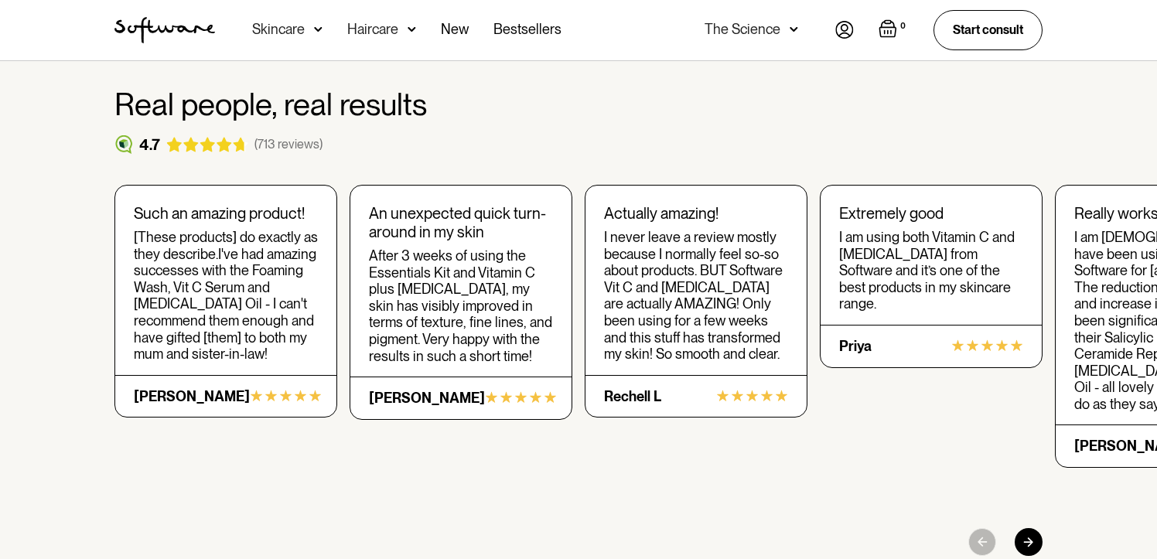
click at [1020, 528] on div at bounding box center [1029, 542] width 28 height 28
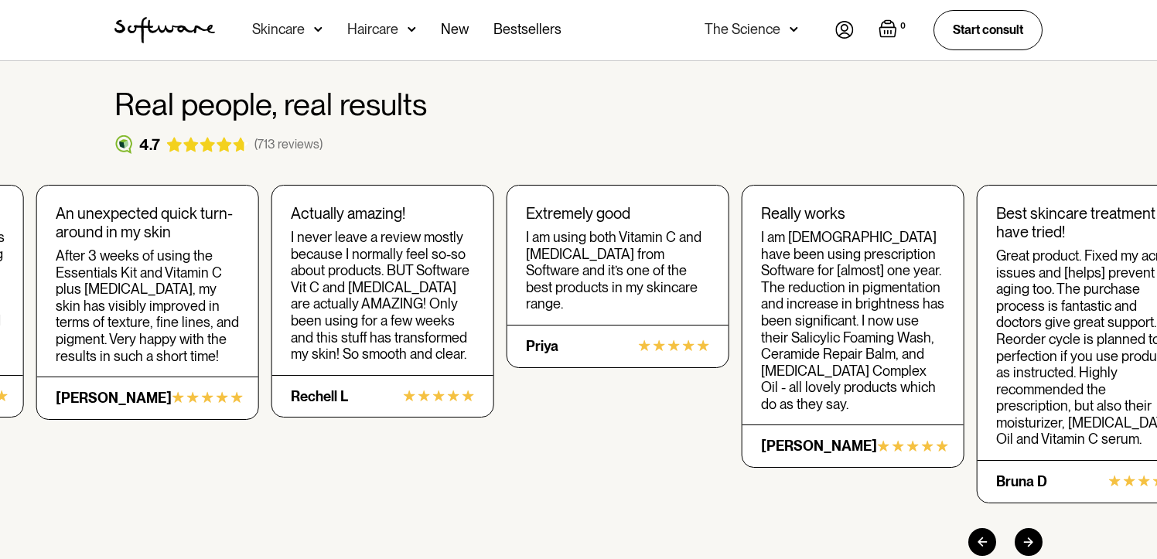
click at [1020, 528] on div at bounding box center [1029, 542] width 28 height 28
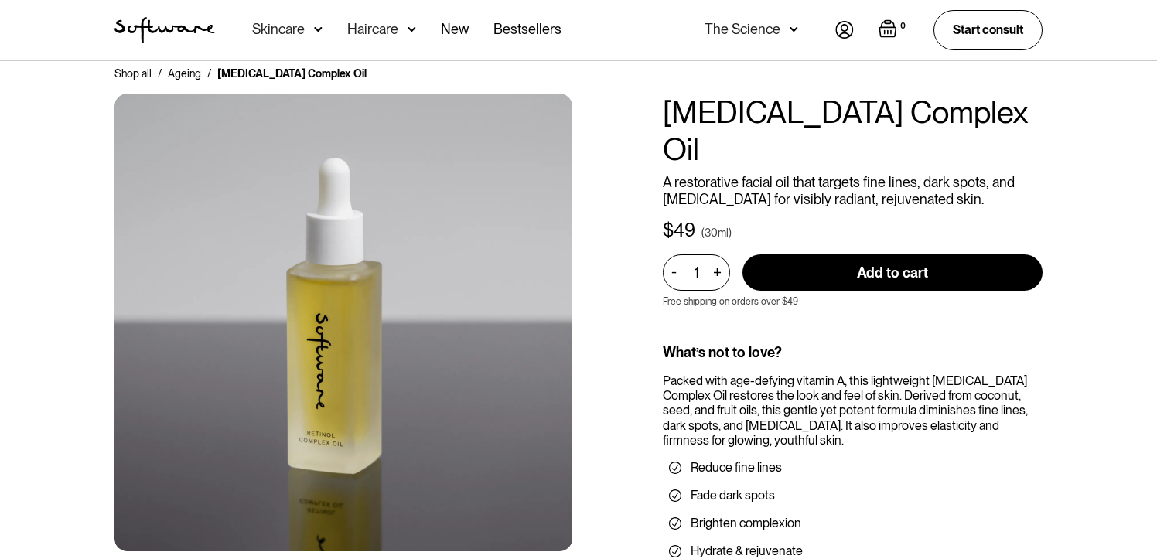
scroll to position [0, 0]
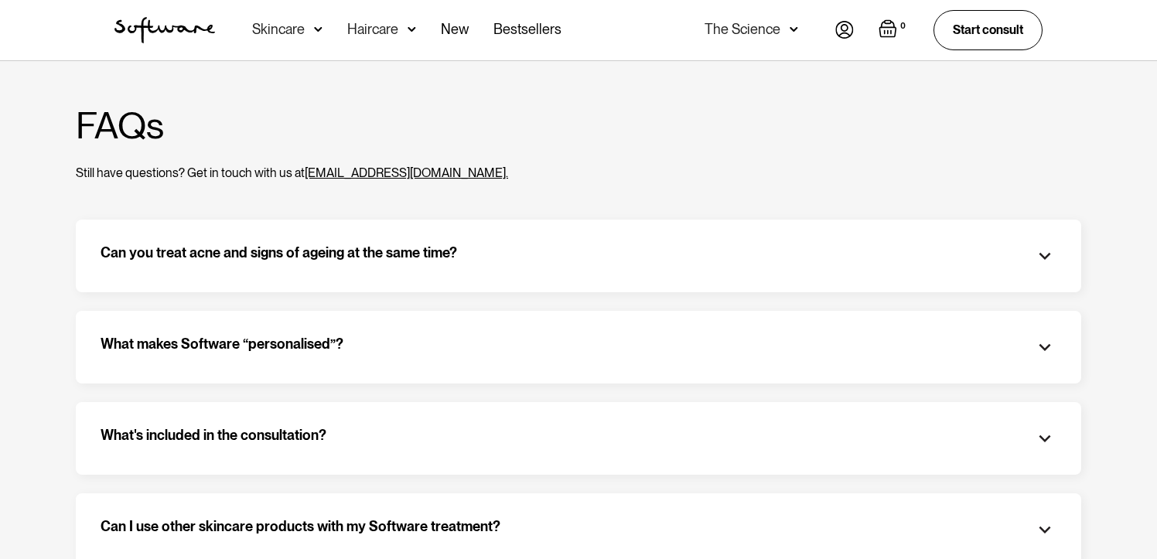
scroll to position [99, 0]
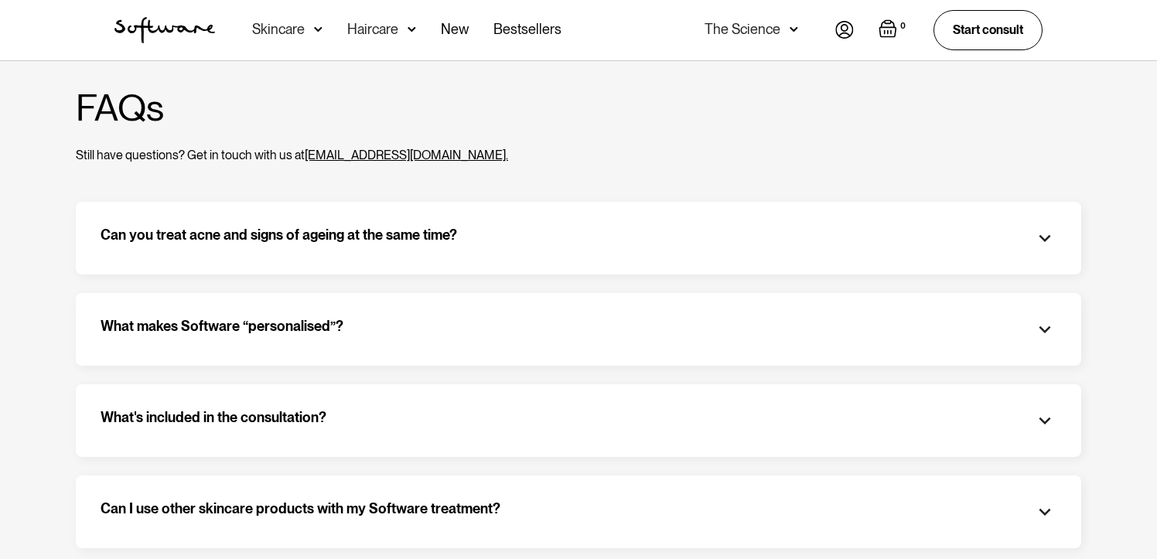
click at [186, 257] on div "Can you treat acne and signs of ageing at the same time? Yes! Make sure you sel…" at bounding box center [579, 238] width 1006 height 73
click at [186, 236] on h3 "Can you treat acne and signs of ageing at the same time?" at bounding box center [279, 238] width 357 height 23
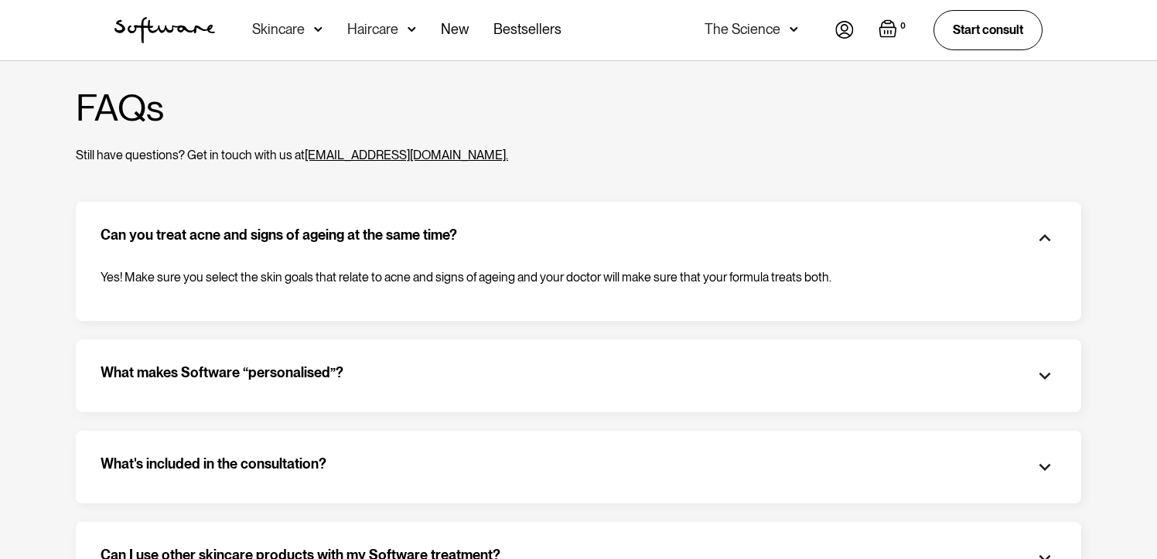
click at [193, 236] on h3 "Can you treat acne and signs of ageing at the same time?" at bounding box center [279, 238] width 357 height 23
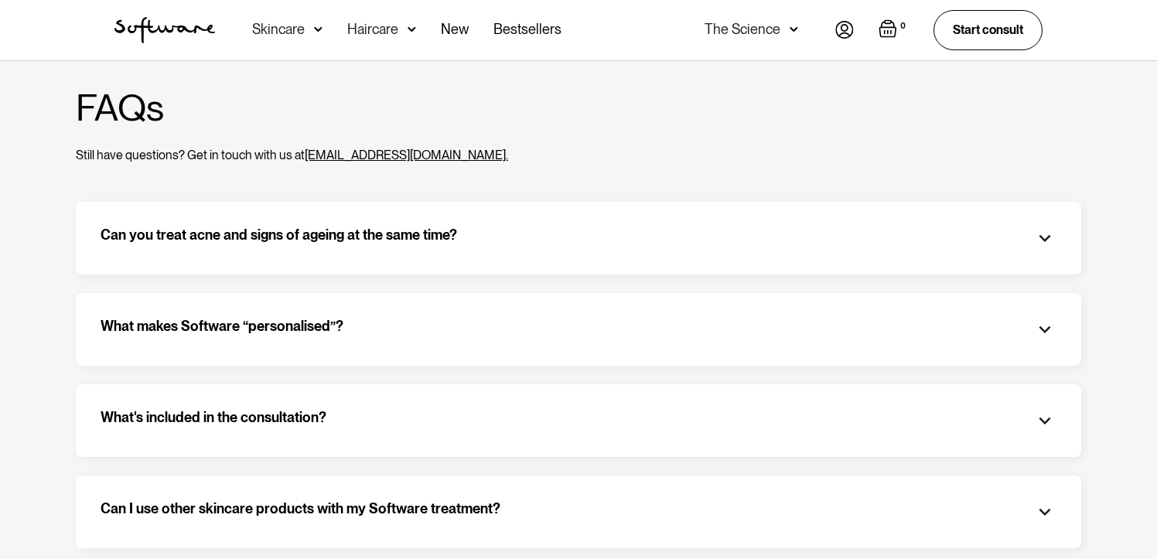
click at [159, 332] on h3 "What makes Software “personalised”?" at bounding box center [222, 329] width 243 height 23
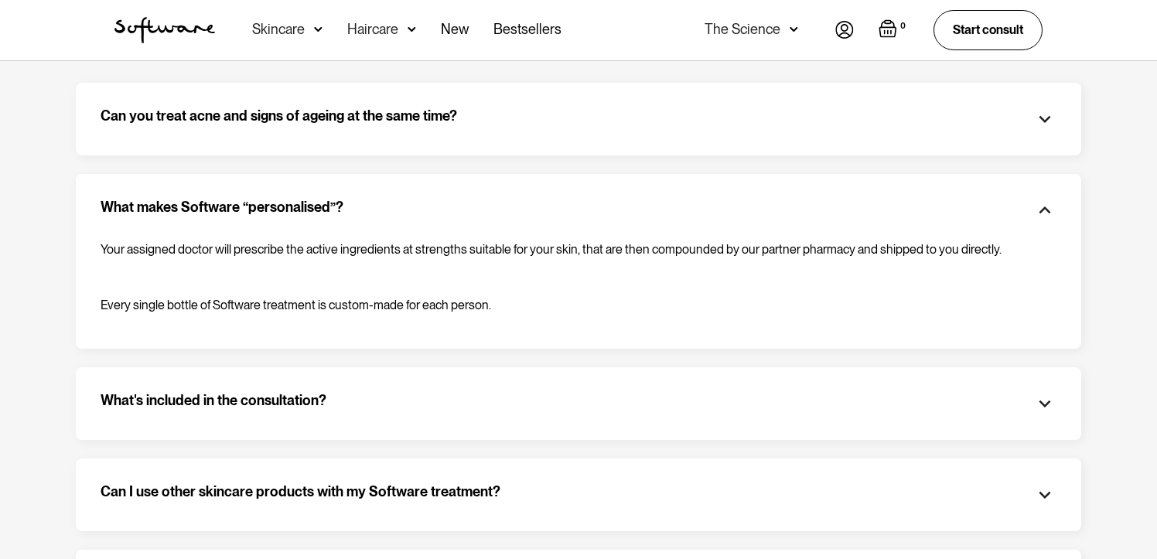
scroll to position [220, 0]
click at [197, 214] on h3 "What makes Software “personalised”?" at bounding box center [222, 208] width 243 height 23
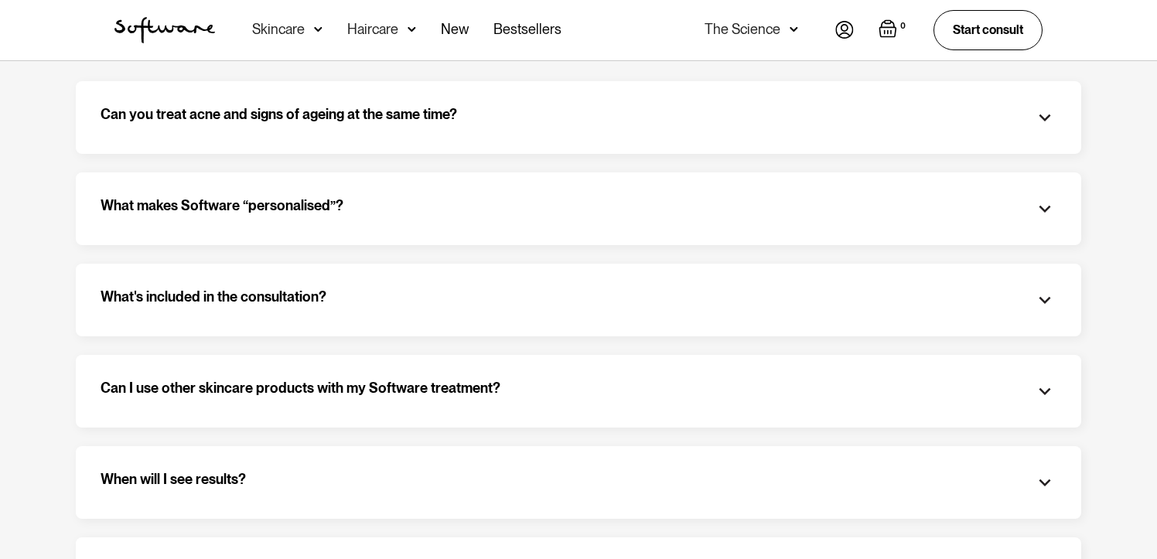
click at [220, 301] on h3 "What's included in the consultation?" at bounding box center [214, 300] width 226 height 23
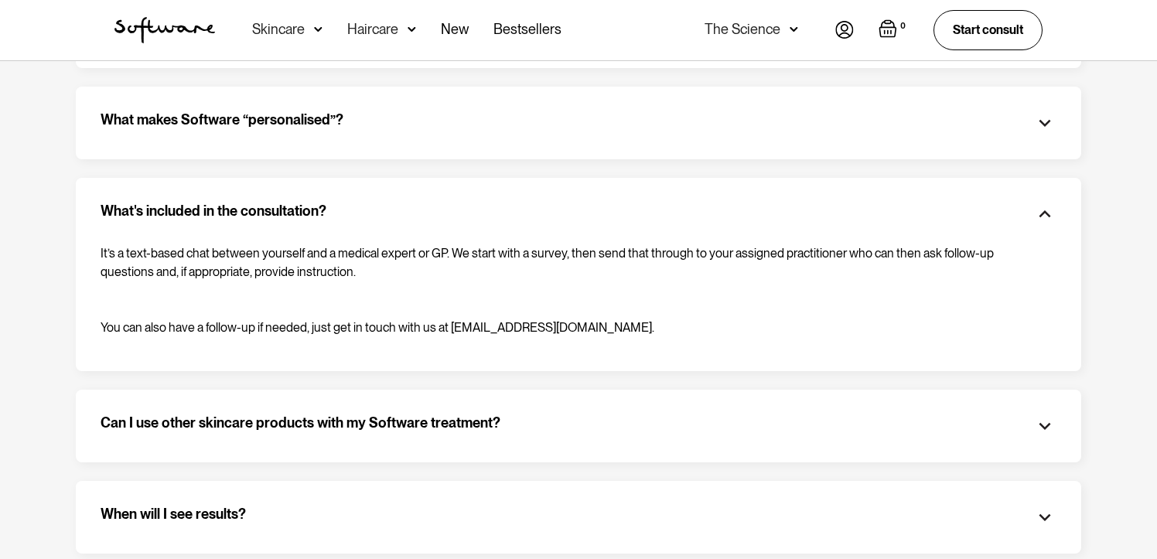
scroll to position [312, 0]
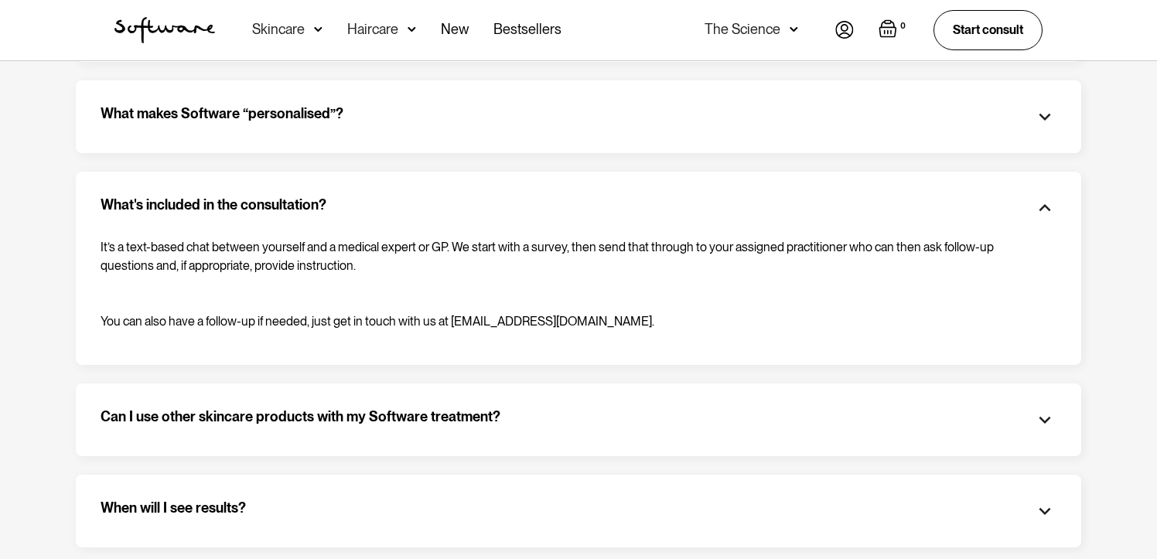
click at [241, 206] on h3 "What's included in the consultation?" at bounding box center [214, 207] width 226 height 23
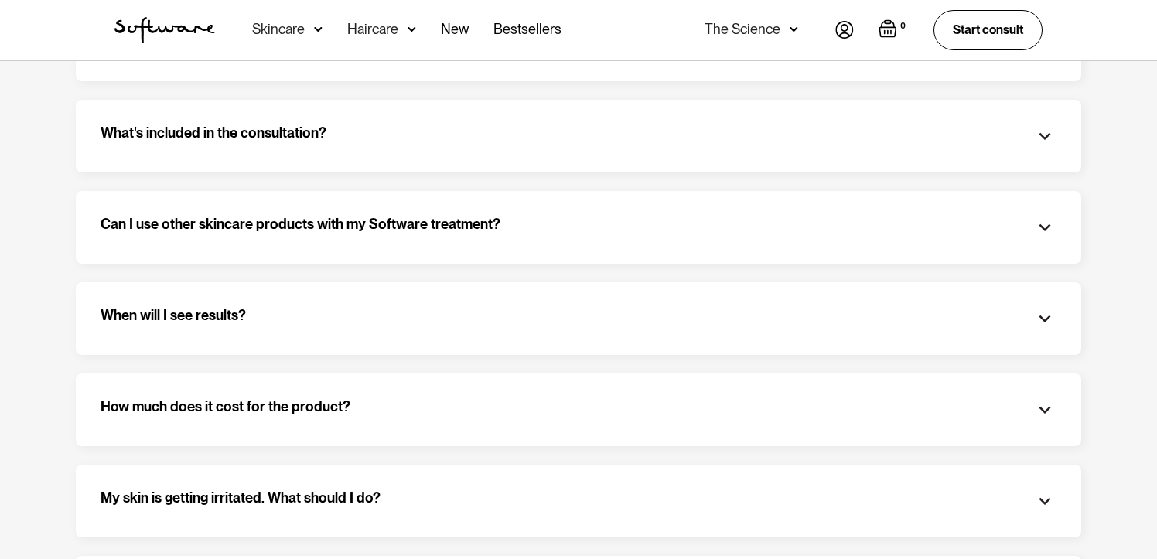
scroll to position [401, 0]
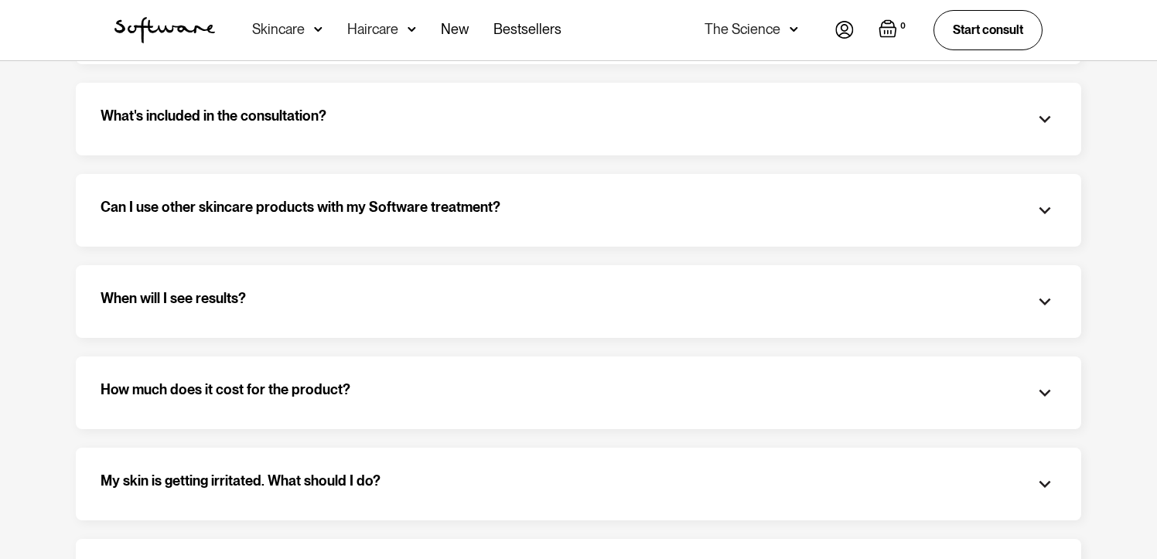
click at [283, 197] on div "Can I use other skincare products with my Software treatment? Yes. But given So…" at bounding box center [579, 210] width 1006 height 73
click at [285, 207] on h3 "Can I use other skincare products with my Software treatment?" at bounding box center [301, 210] width 400 height 23
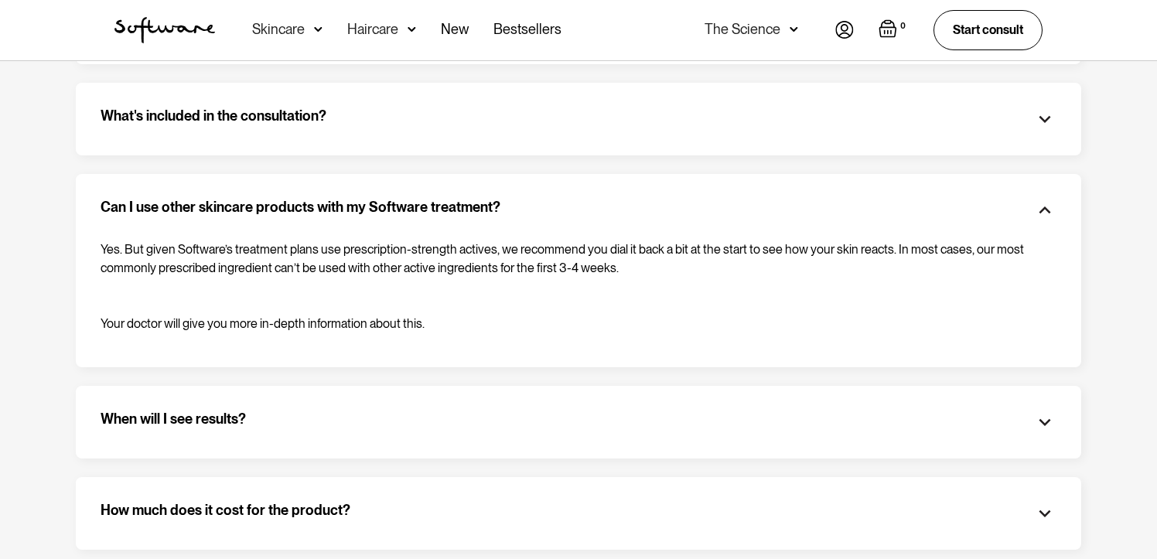
click at [285, 207] on h3 "Can I use other skincare products with my Software treatment?" at bounding box center [301, 210] width 400 height 23
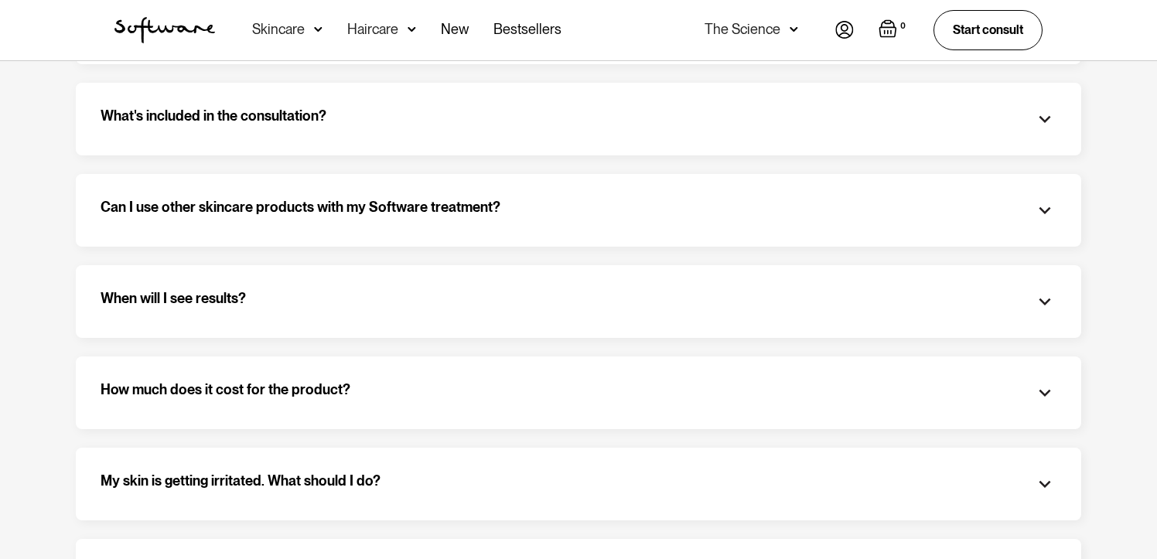
click at [298, 302] on div "When will I see results?" at bounding box center [579, 301] width 956 height 23
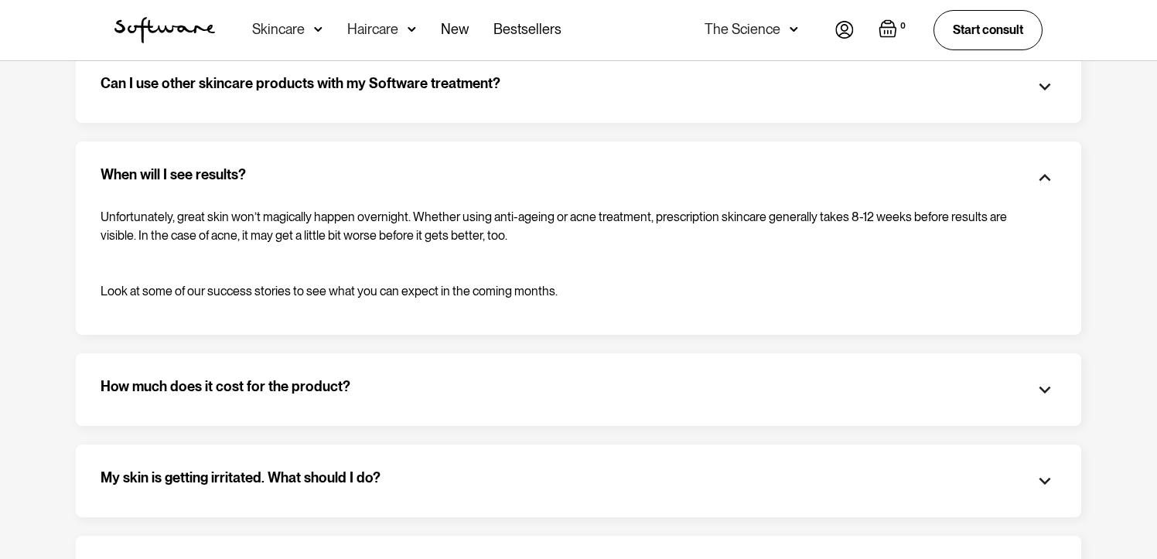
scroll to position [540, 0]
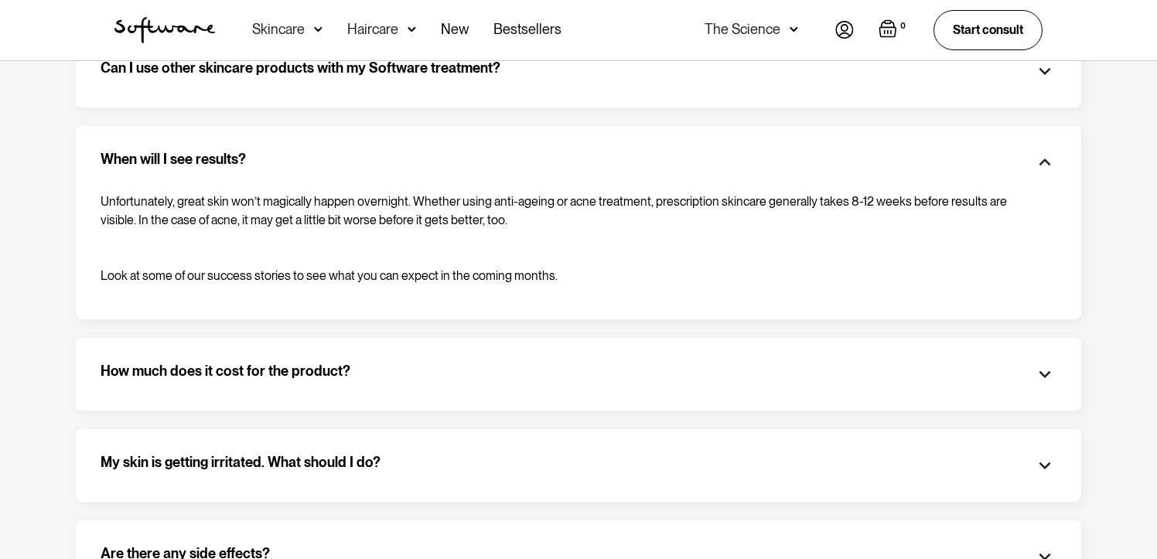
click at [283, 145] on div "When will I see results? Unfortunately, great skin won’t magically happen overn…" at bounding box center [579, 222] width 1006 height 193
click at [283, 164] on div "When will I see results?" at bounding box center [579, 162] width 956 height 23
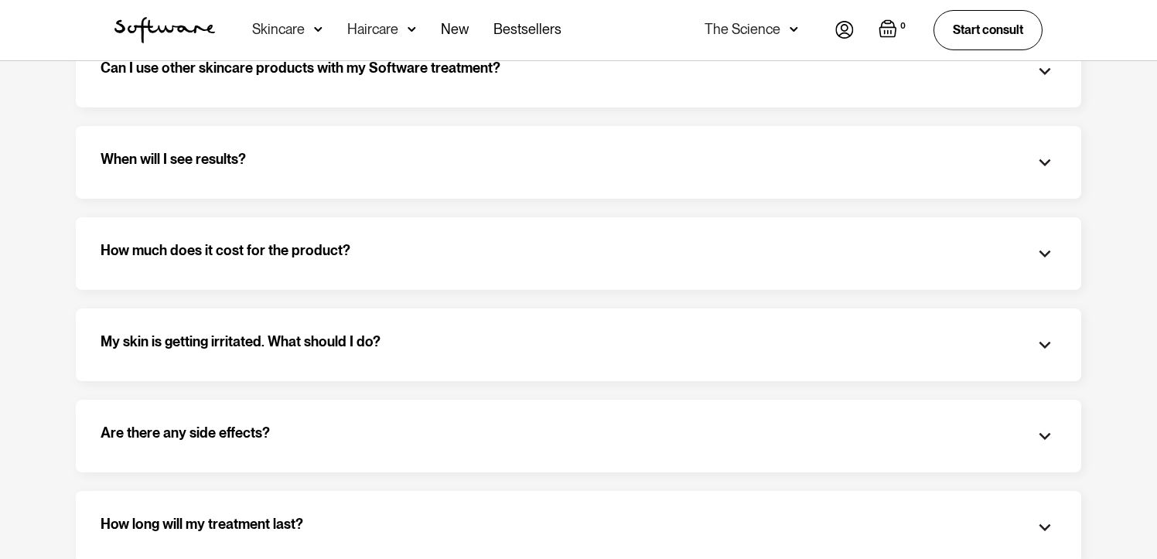
click at [305, 250] on h3 "How much does it cost for the product?" at bounding box center [226, 253] width 250 height 23
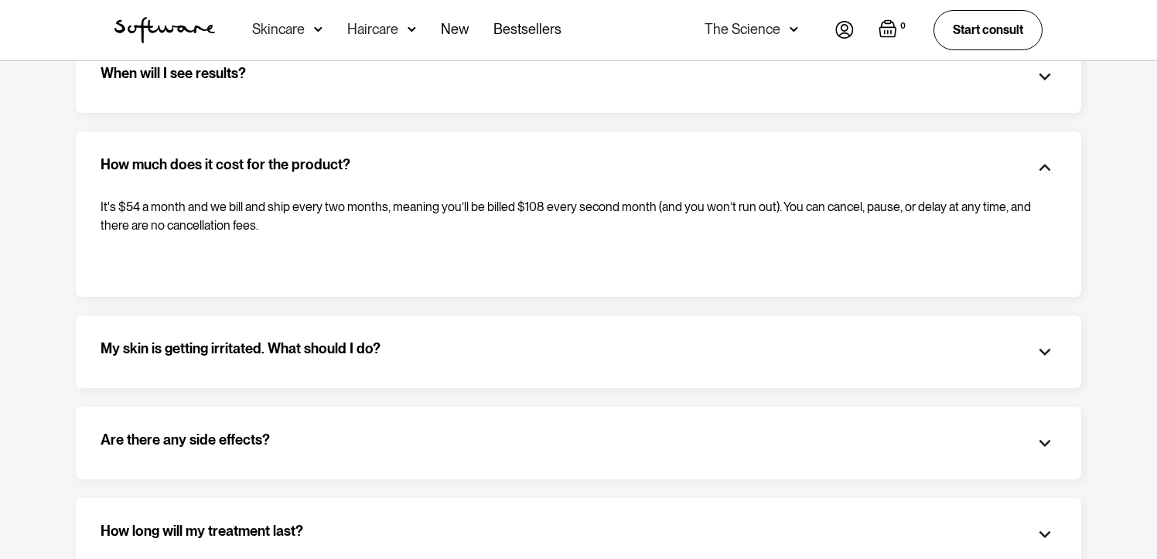
scroll to position [628, 0]
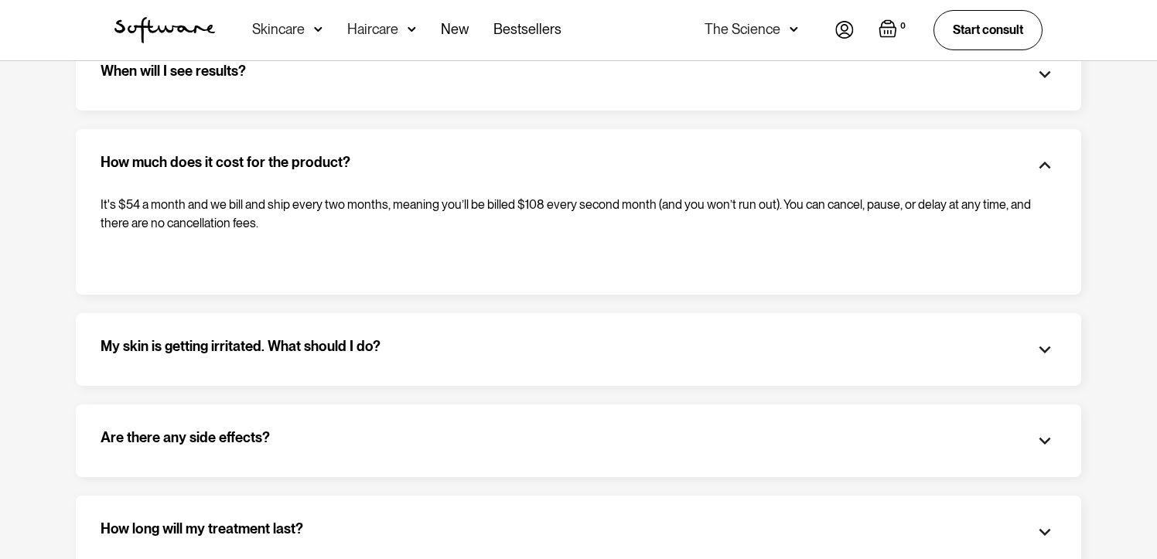
click at [340, 165] on h3 "How much does it cost for the product?" at bounding box center [226, 165] width 250 height 23
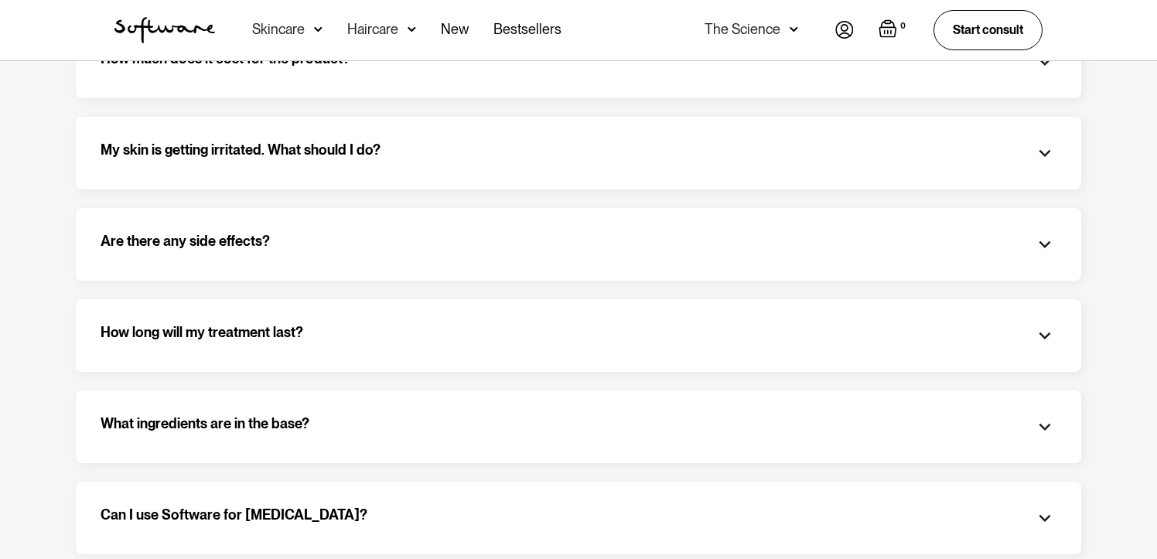
scroll to position [755, 0]
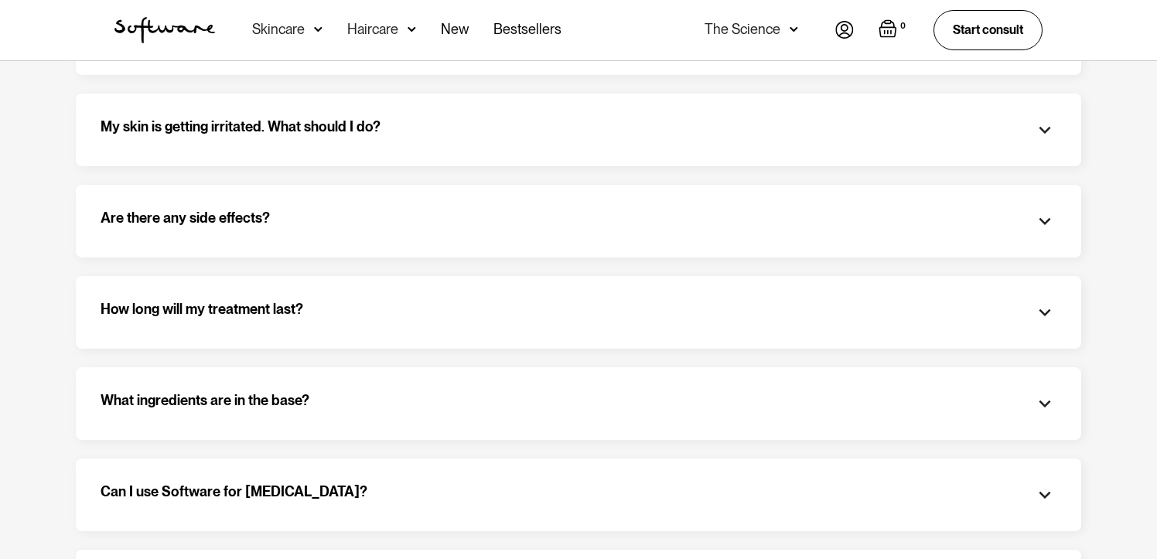
click at [315, 223] on div "Are there any side effects?" at bounding box center [579, 221] width 956 height 23
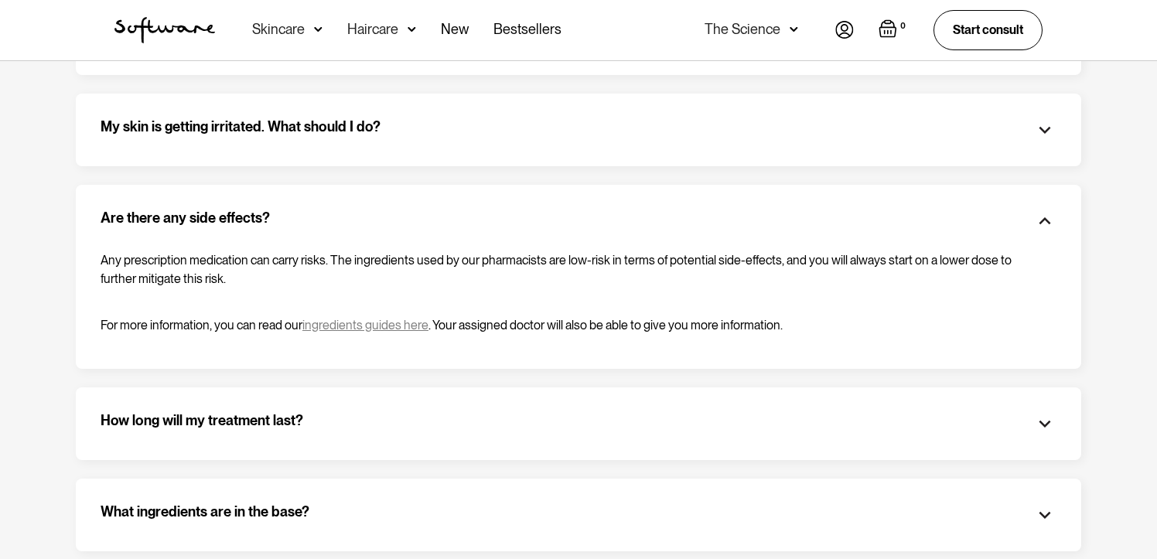
click at [350, 210] on div "Are there any side effects?" at bounding box center [579, 221] width 956 height 23
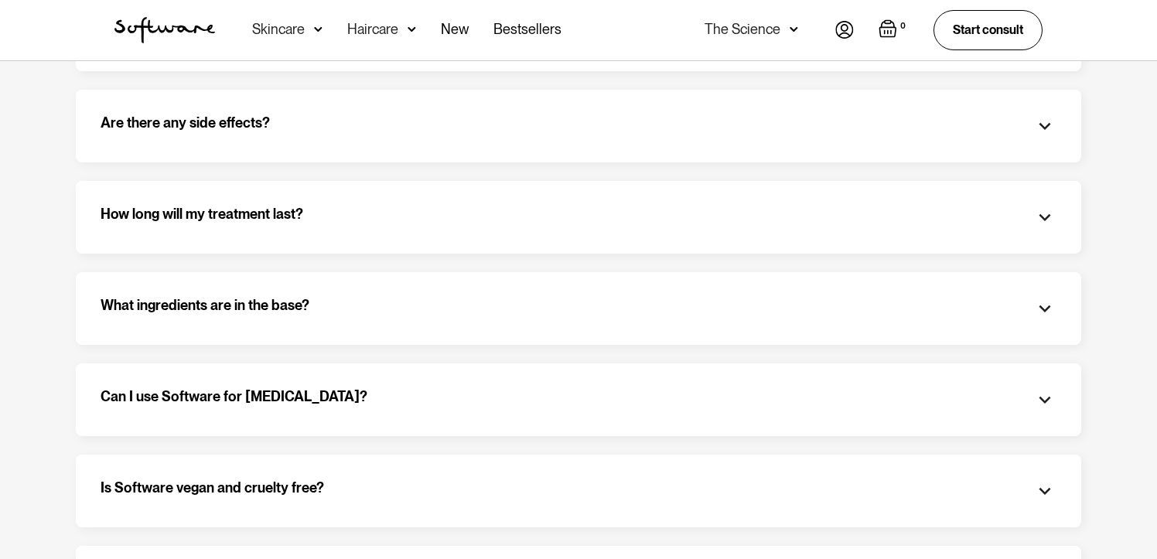
scroll to position [856, 0]
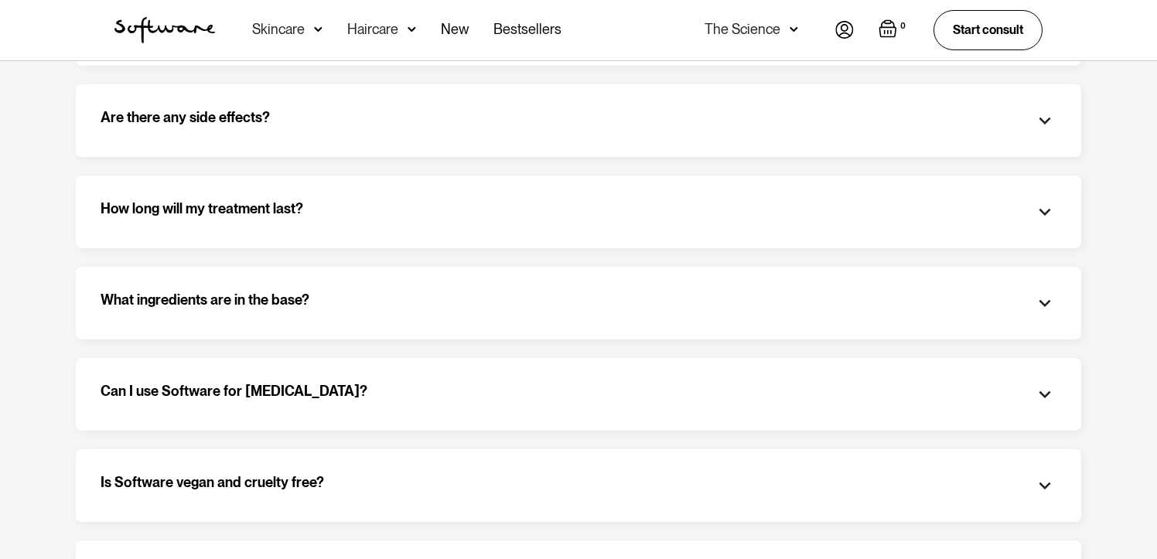
click at [359, 212] on div "How long will my treatment last?" at bounding box center [579, 211] width 956 height 23
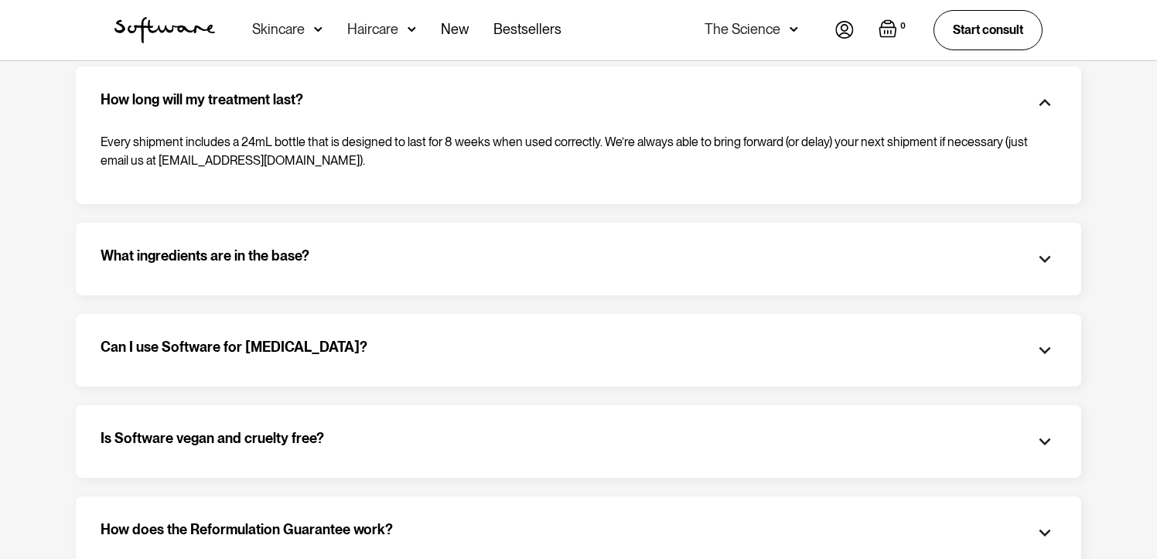
scroll to position [974, 0]
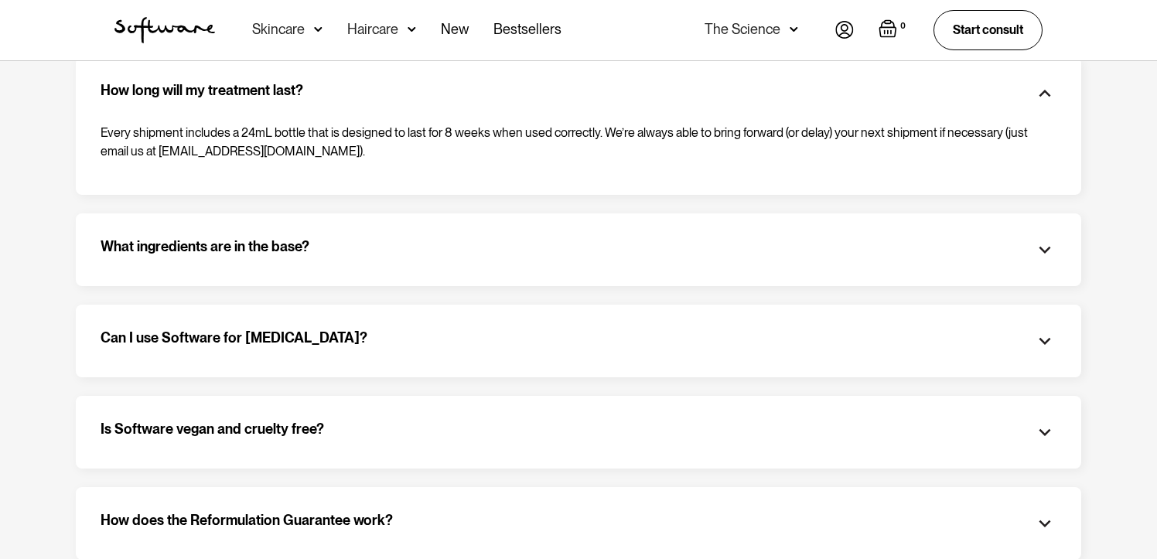
click at [353, 249] on div "What ingredients are in the base?" at bounding box center [579, 249] width 956 height 23
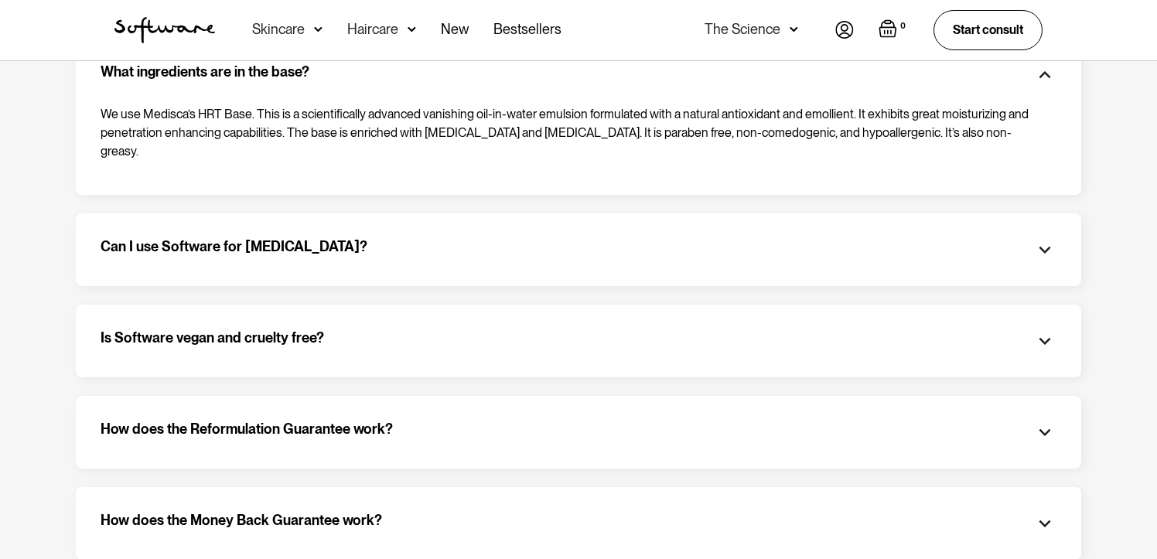
scroll to position [1156, 0]
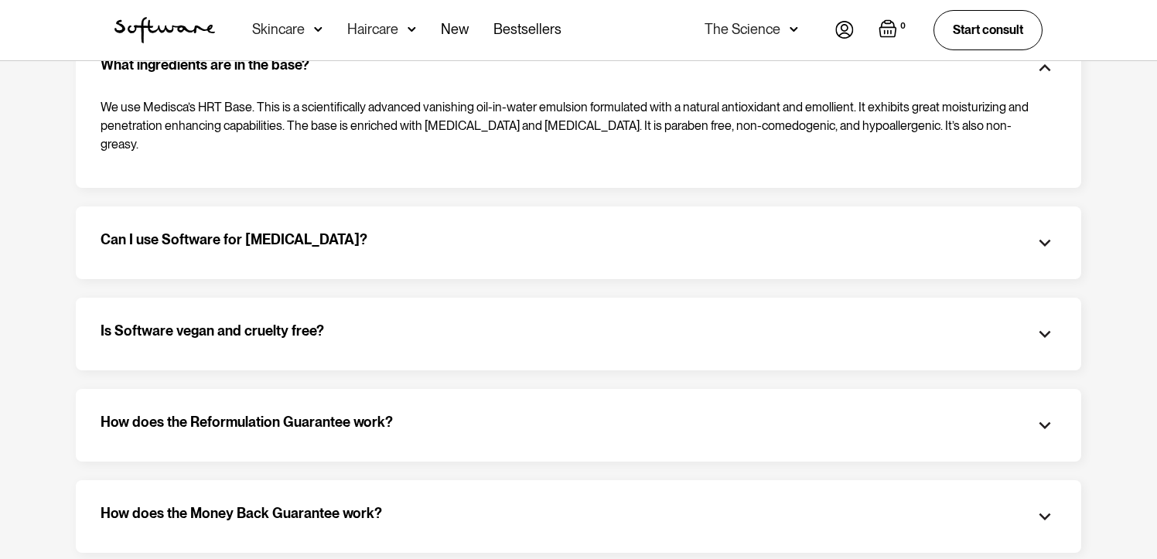
click at [347, 231] on div "Can I use Software for severe acne?" at bounding box center [579, 242] width 956 height 23
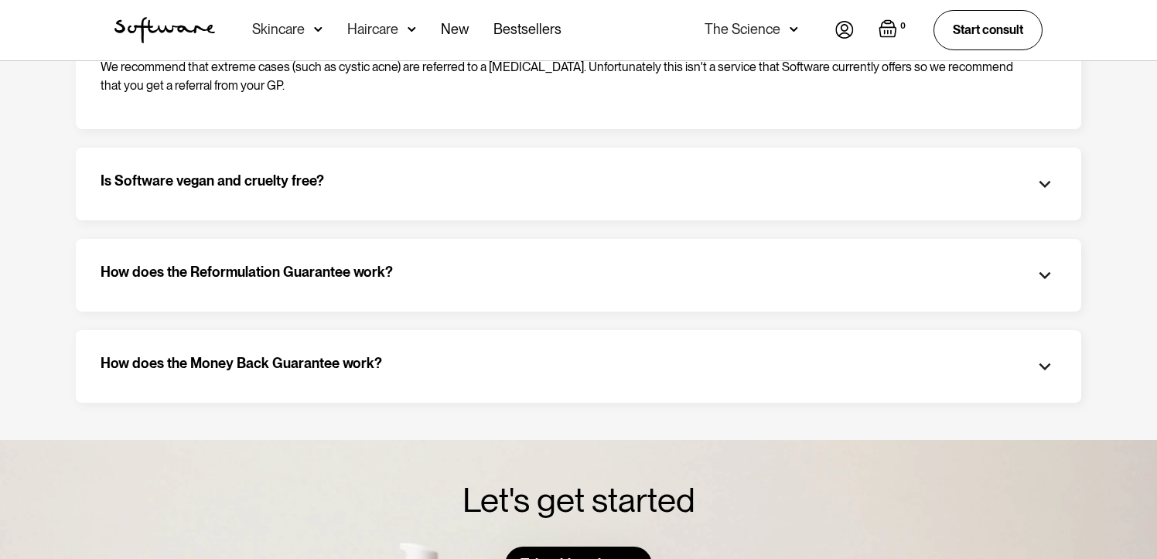
scroll to position [1394, 0]
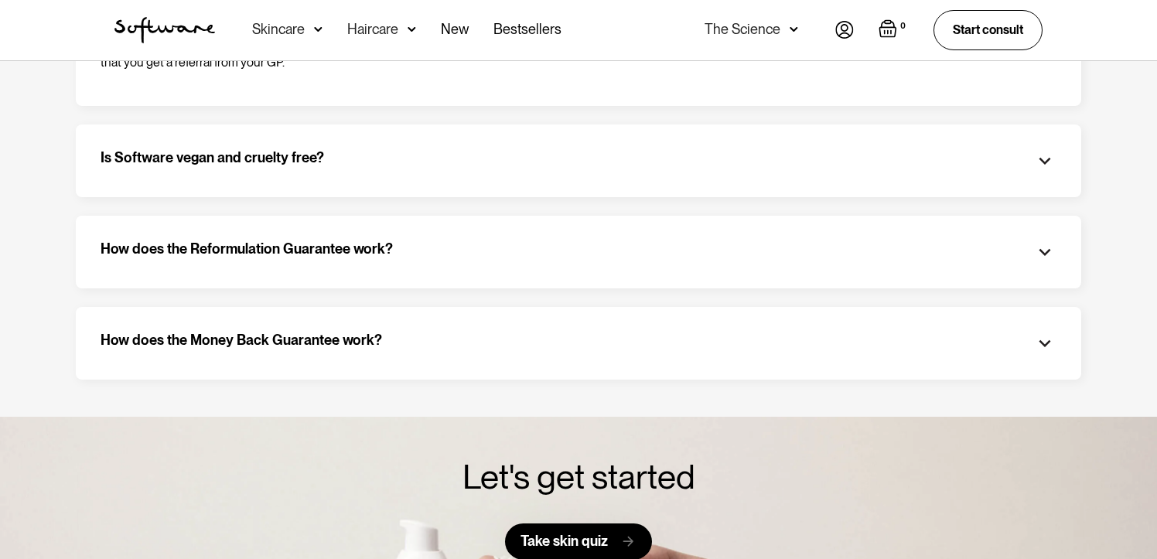
click at [397, 244] on div "How does the Reformulation Guarantee work?" at bounding box center [579, 252] width 956 height 23
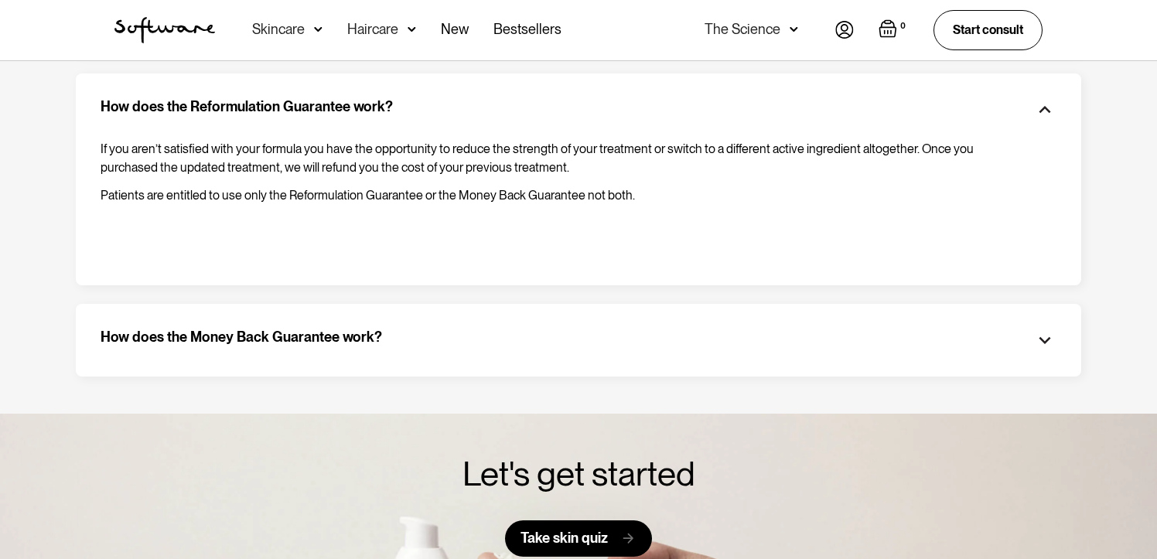
scroll to position [1564, 0]
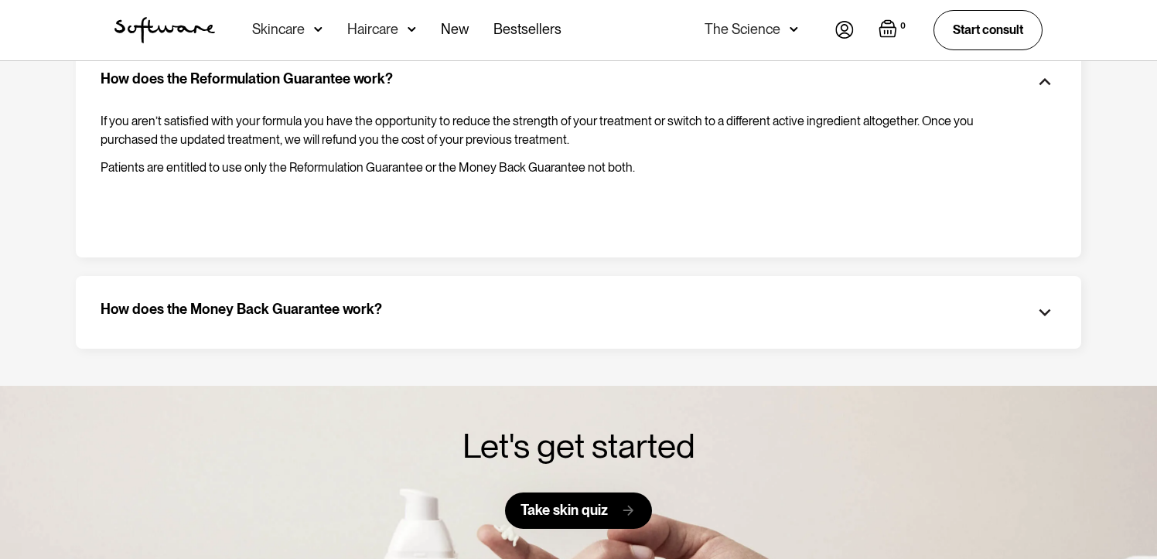
click at [435, 301] on div "How does the Money Back Guarantee work?" at bounding box center [579, 312] width 956 height 23
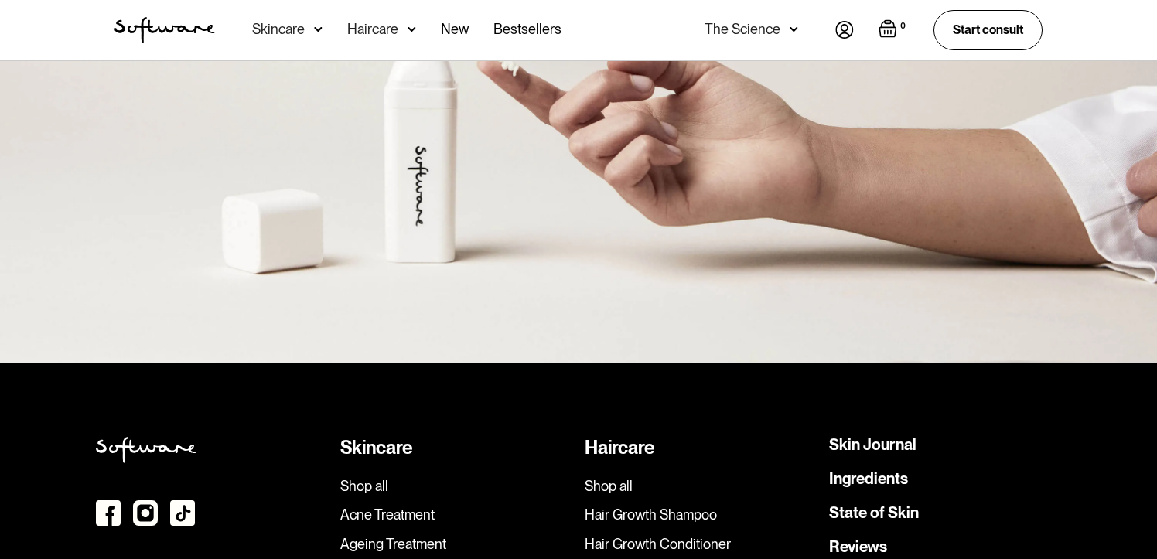
scroll to position [2186, 0]
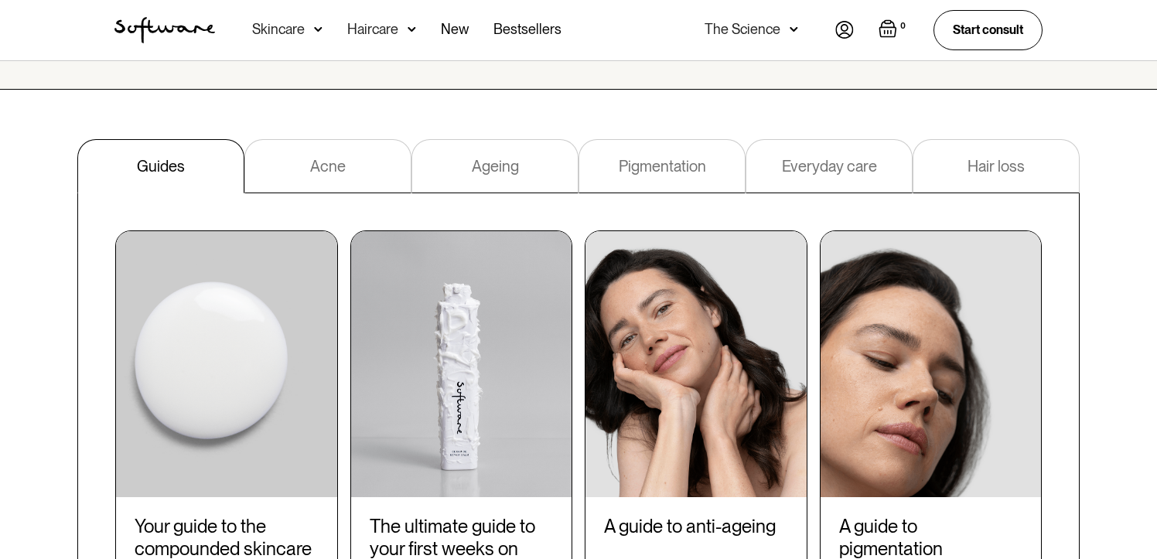
scroll to position [433, 0]
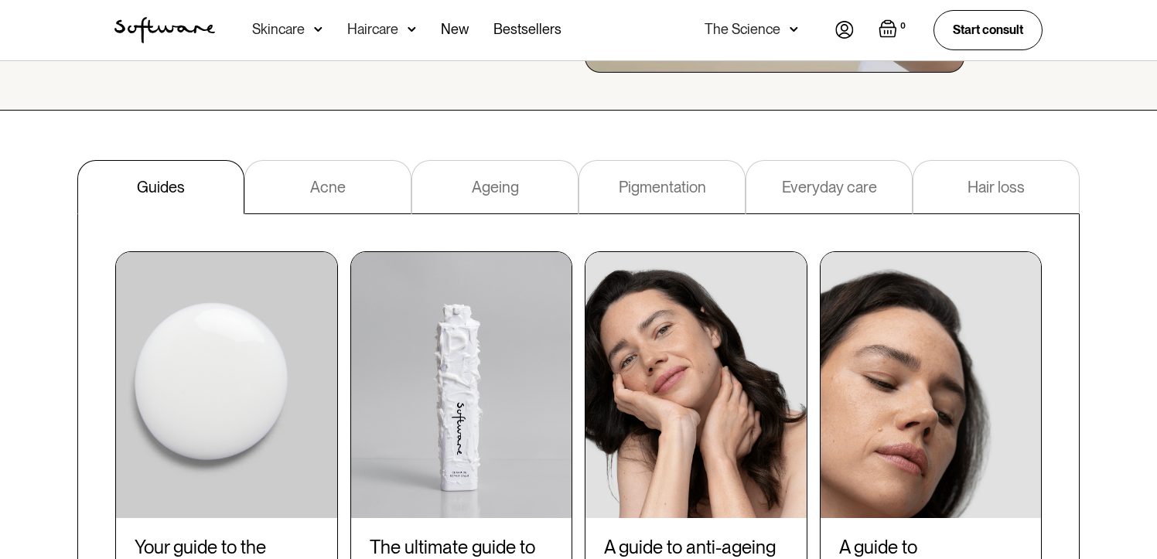
click at [346, 183] on link "Acne" at bounding box center [327, 187] width 167 height 54
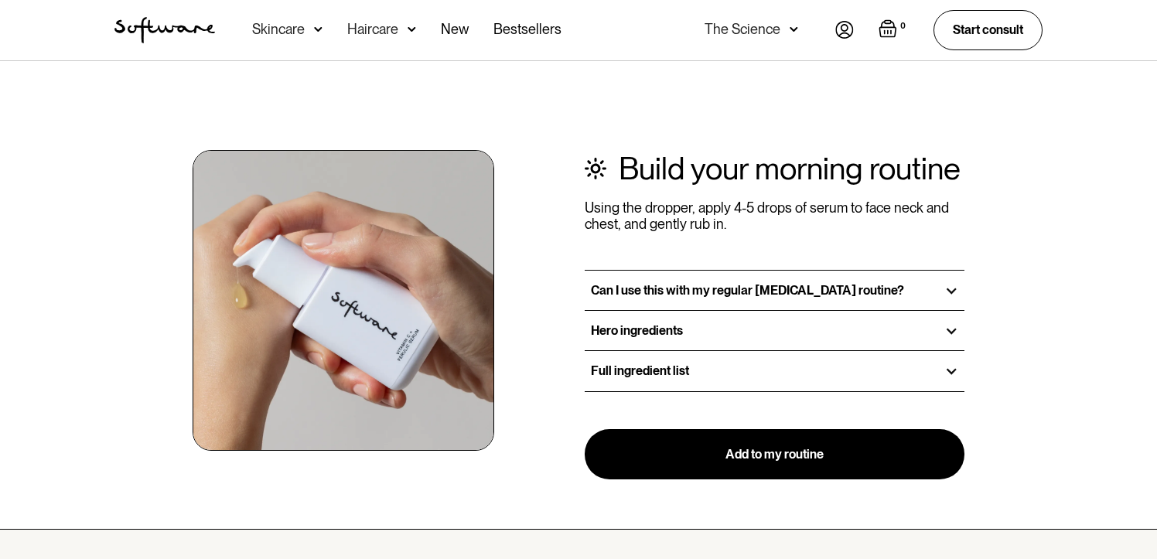
scroll to position [1783, 0]
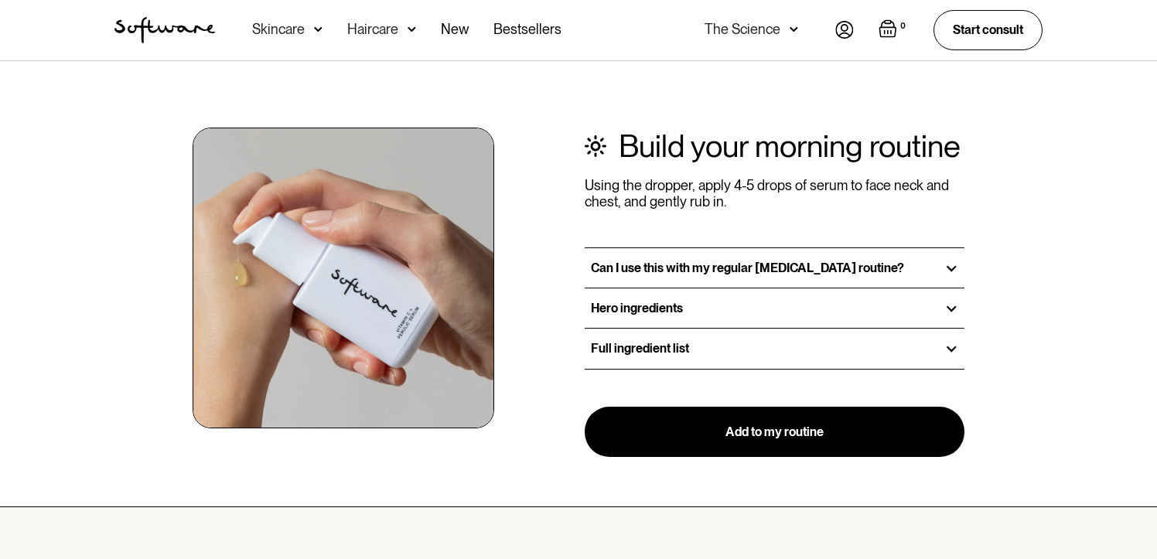
click at [670, 353] on h3 "Full ingredient list" at bounding box center [640, 348] width 98 height 15
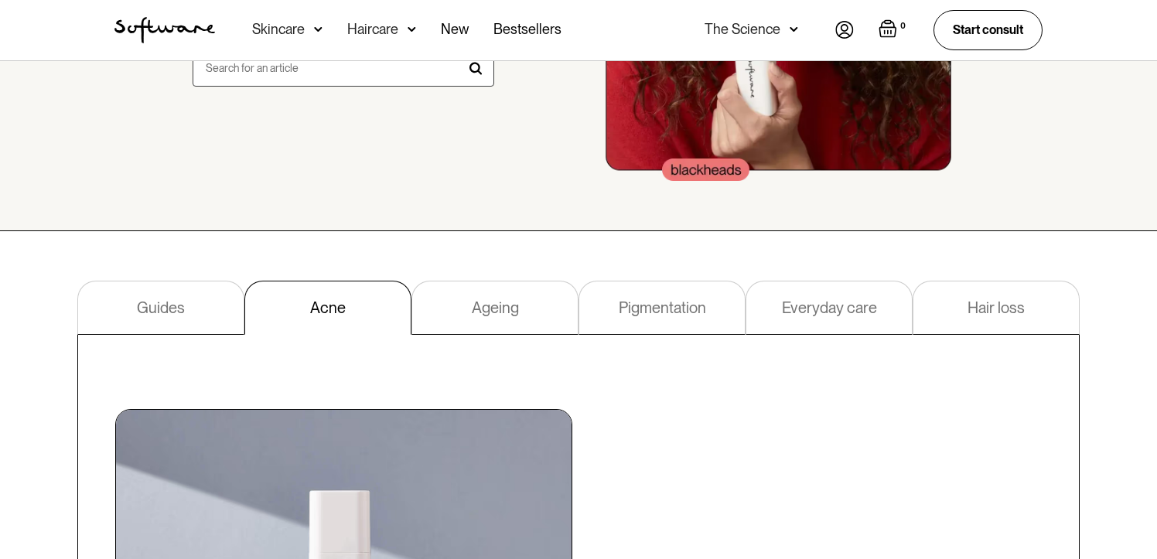
scroll to position [299, 0]
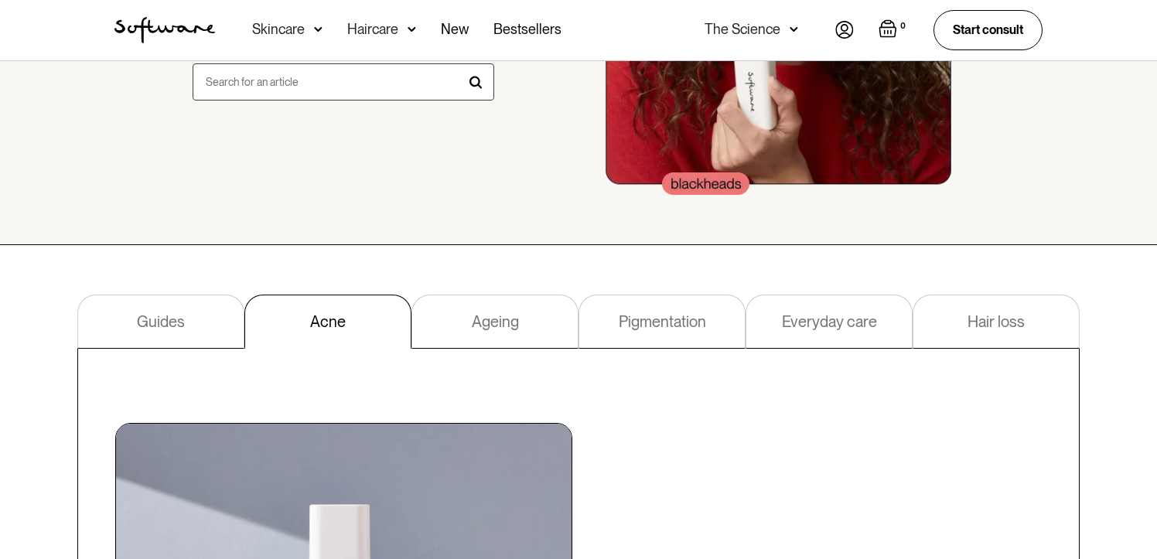
click at [528, 317] on link "Ageing" at bounding box center [495, 322] width 167 height 54
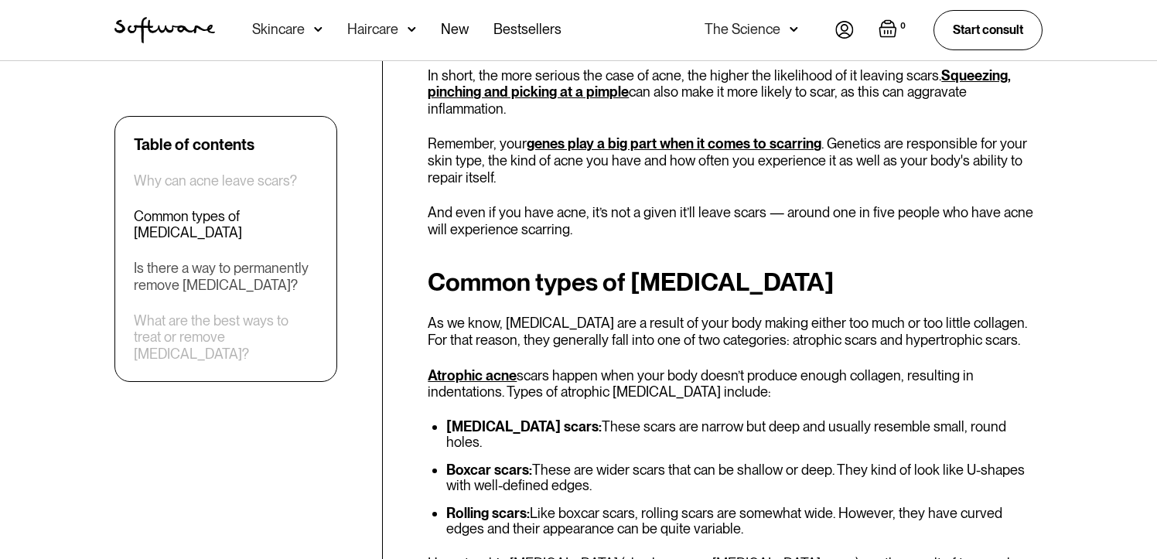
click at [257, 261] on div "Is there a way to permanently remove [MEDICAL_DATA]?" at bounding box center [226, 277] width 184 height 33
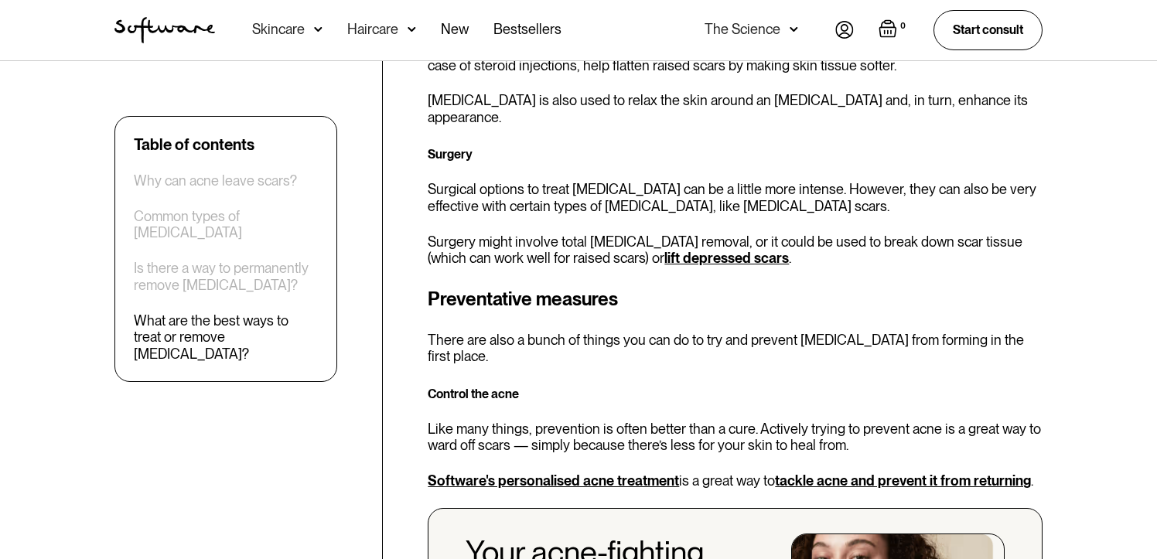
scroll to position [4224, 0]
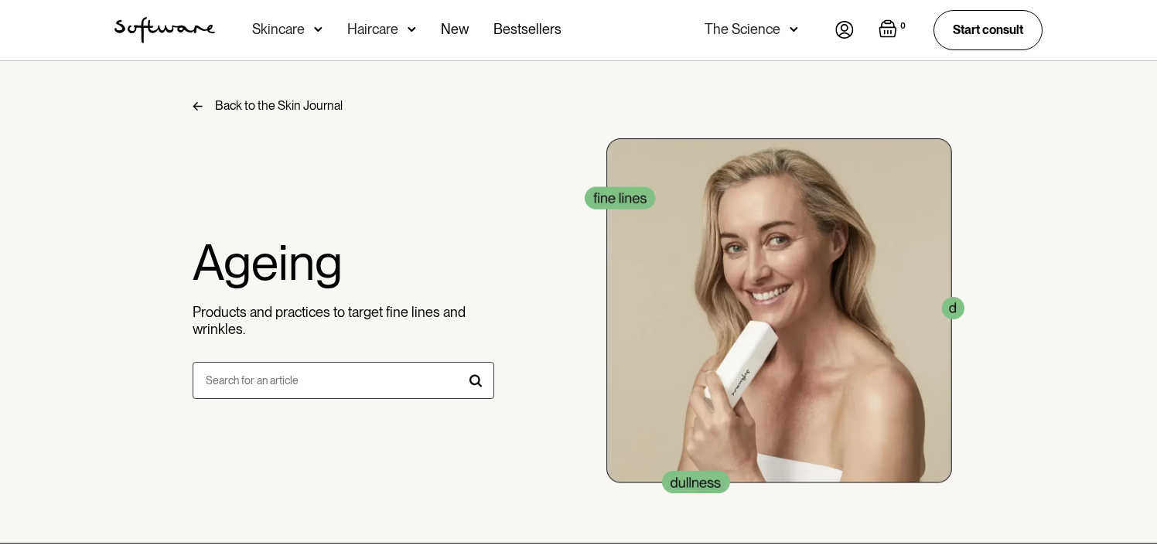
click at [408, 26] on img at bounding box center [412, 29] width 9 height 15
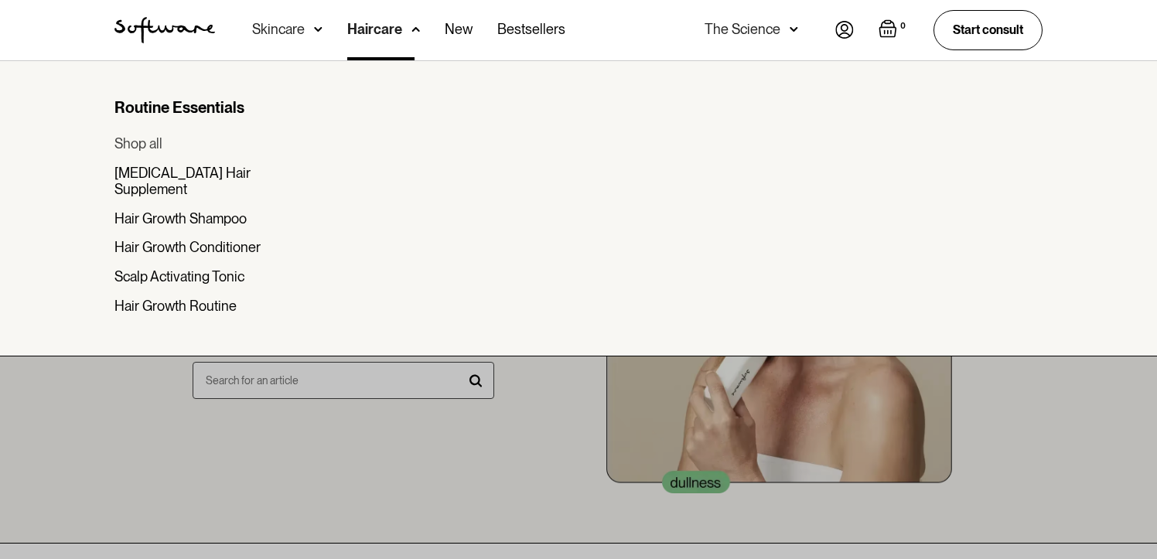
click at [158, 143] on div "Shop all" at bounding box center [138, 143] width 48 height 17
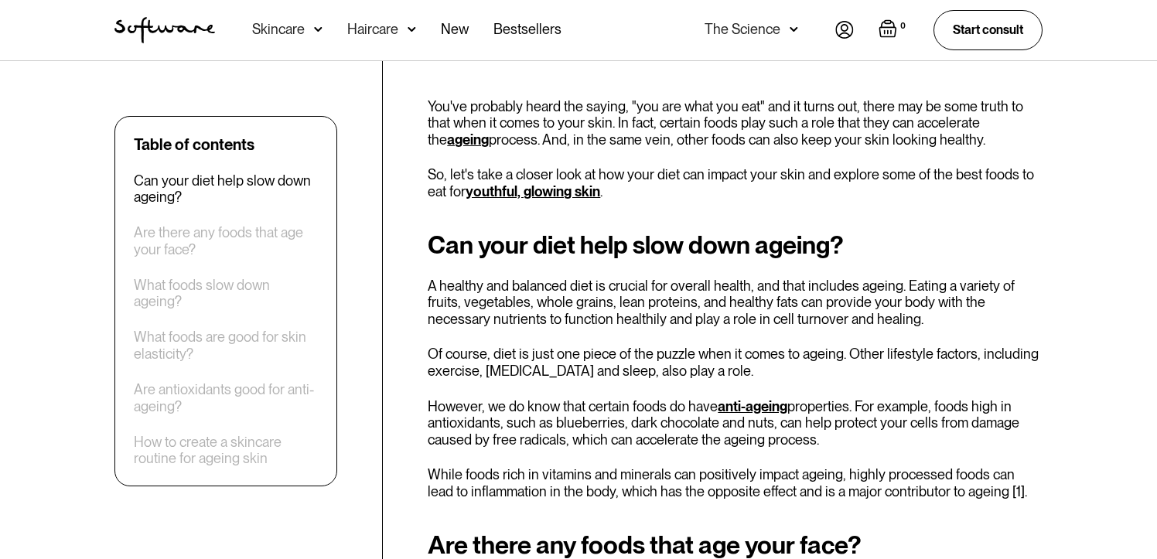
scroll to position [524, 0]
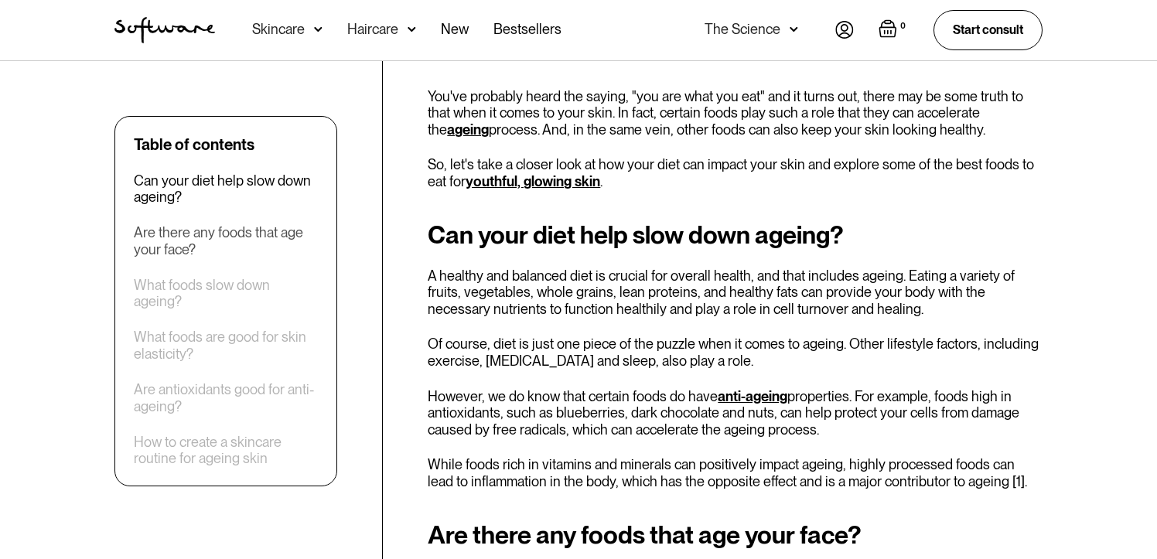
click at [261, 237] on div "Are there any foods that age your face?" at bounding box center [226, 241] width 184 height 33
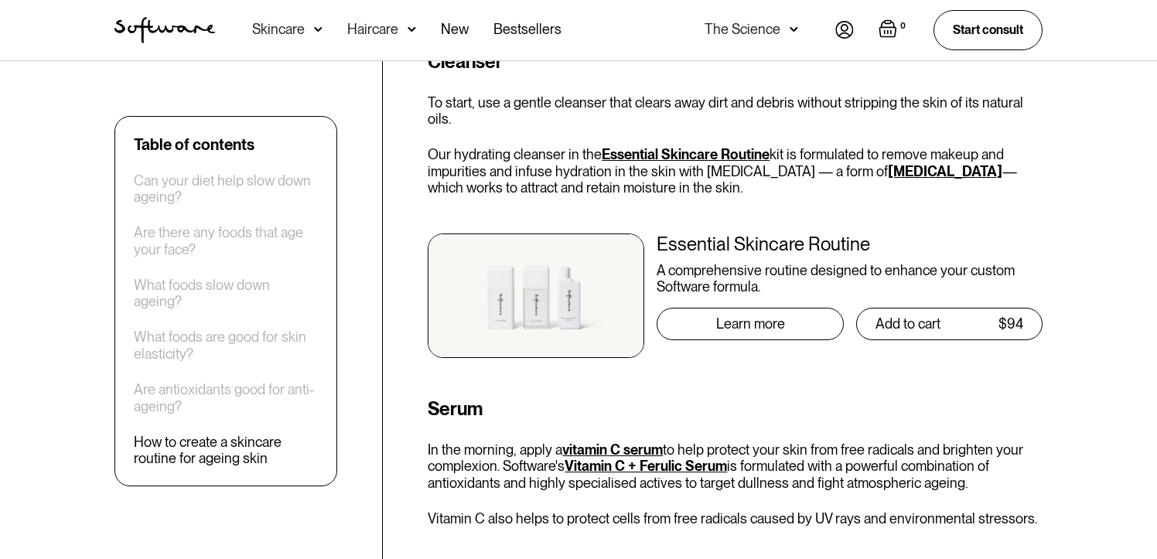
scroll to position [4919, 0]
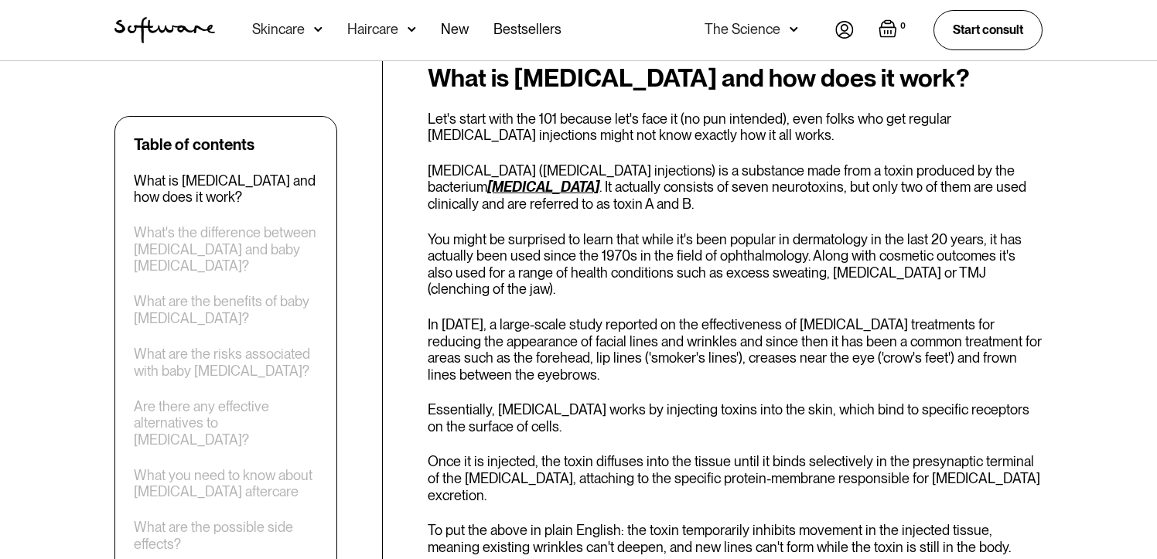
scroll to position [726, 0]
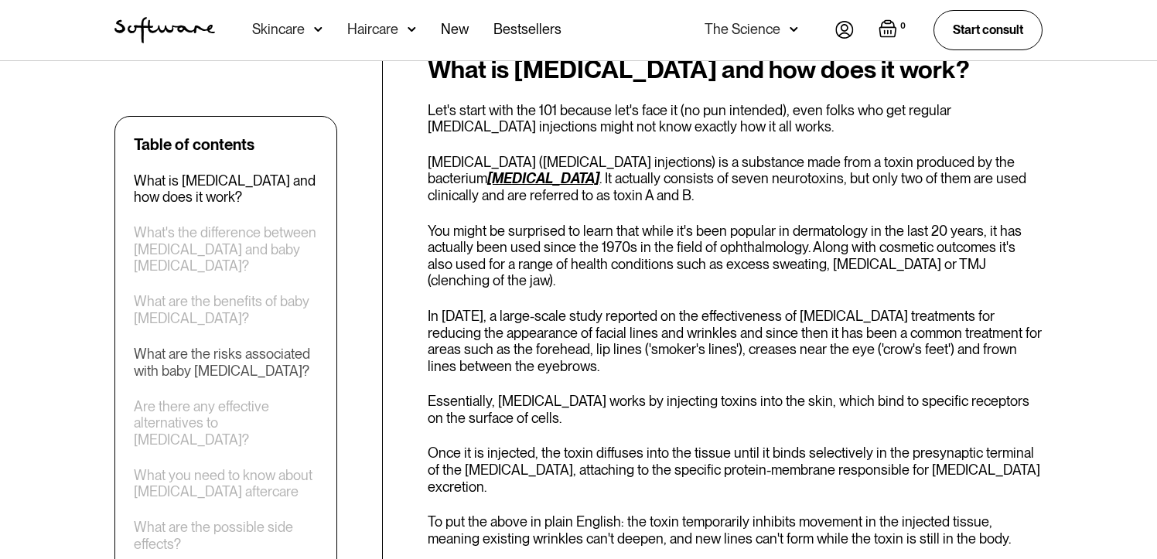
click at [278, 346] on div "What are the risks associated with baby Botox?" at bounding box center [226, 362] width 184 height 33
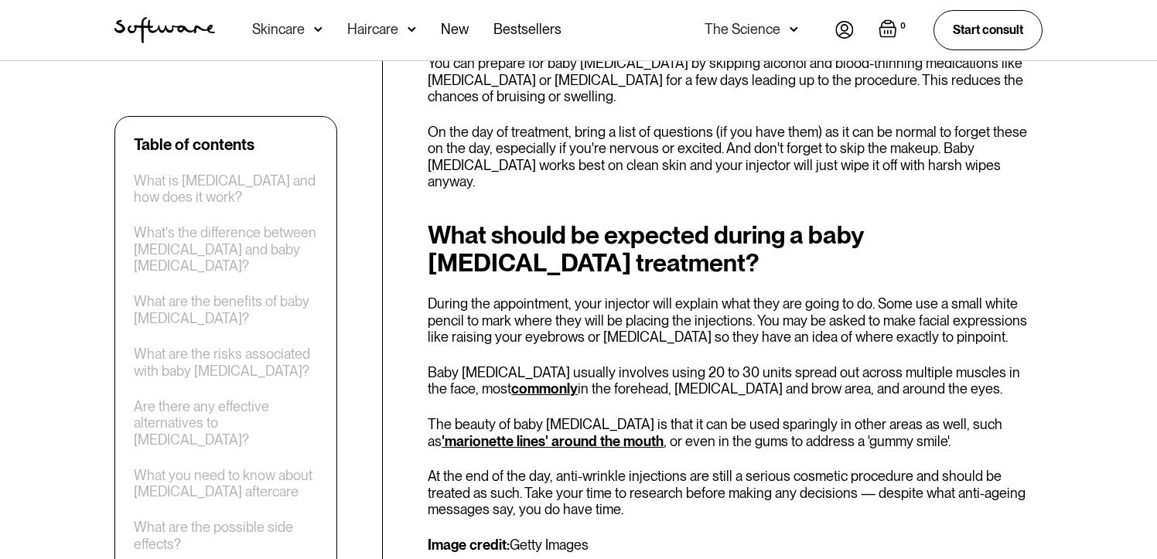
scroll to position [4651, 0]
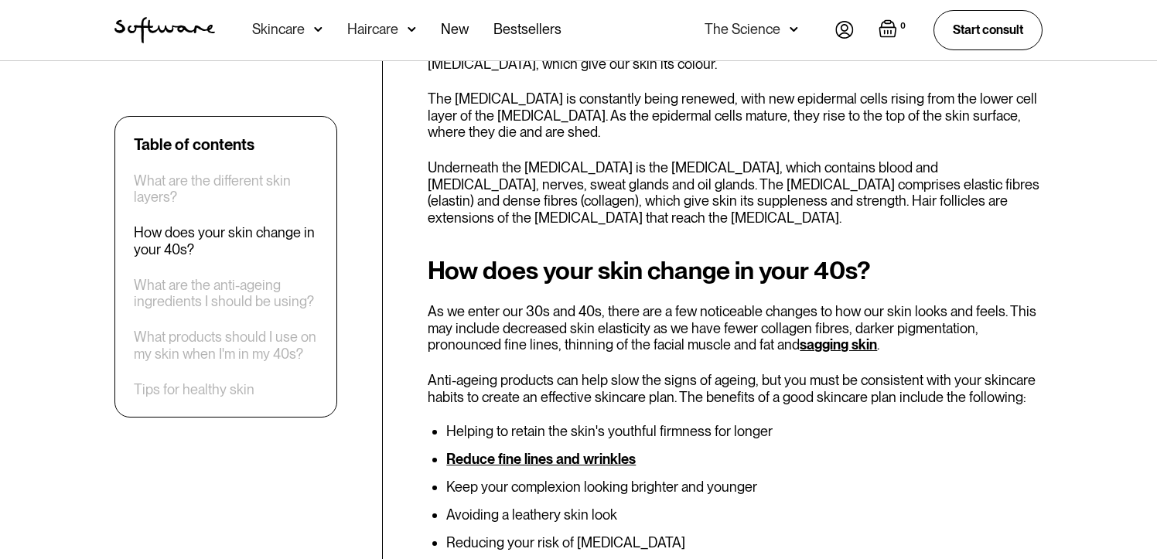
scroll to position [865, 0]
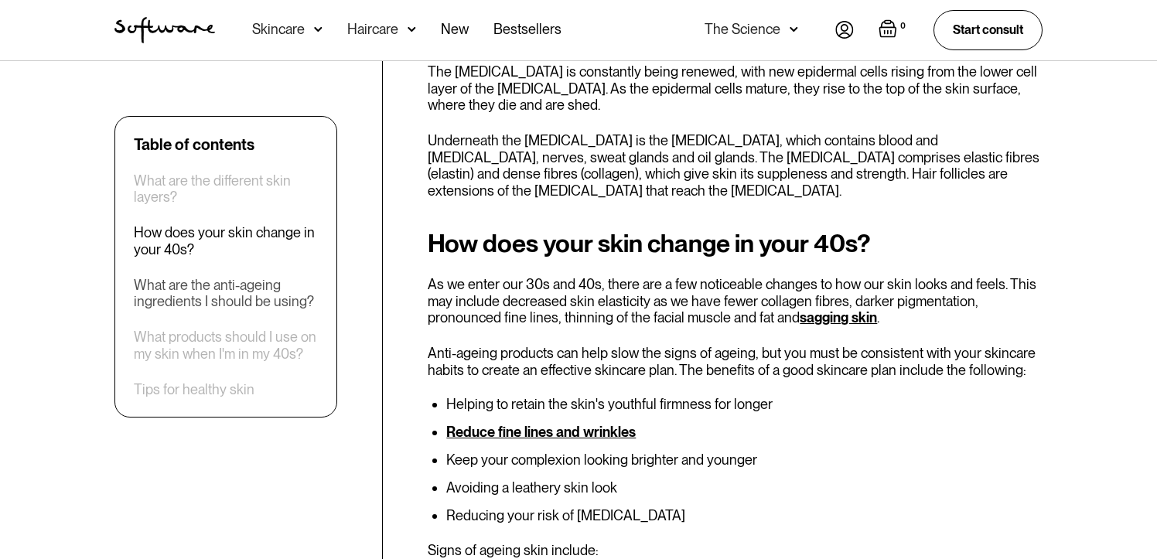
click at [261, 291] on div "What are the anti-ageing ingredients I should be using?" at bounding box center [226, 293] width 184 height 33
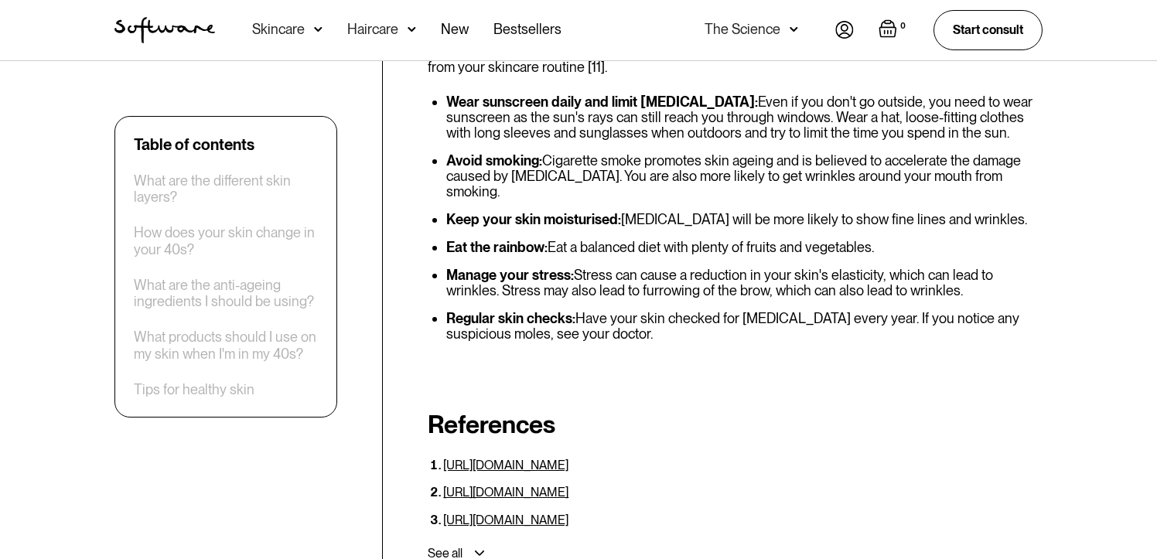
scroll to position [4312, 0]
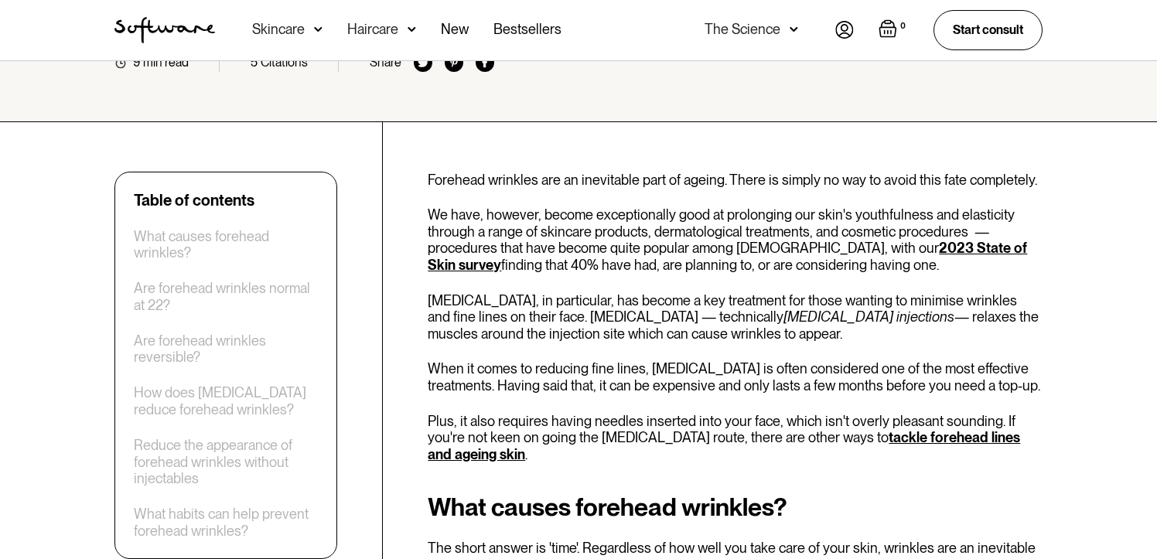
scroll to position [495, 0]
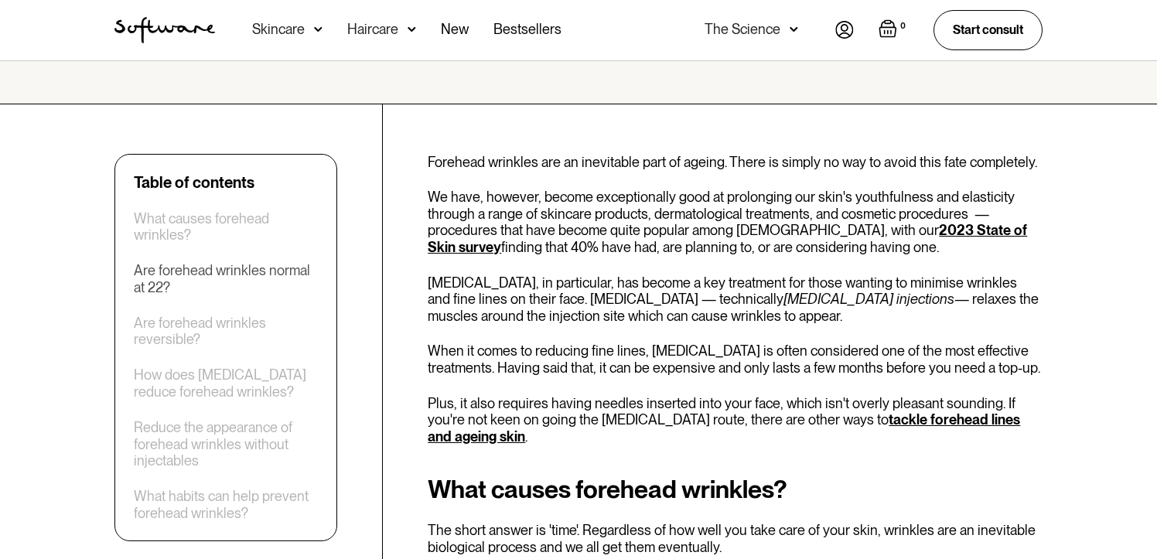
click at [237, 262] on div "Are forehead wrinkles normal at 22?" at bounding box center [226, 278] width 184 height 33
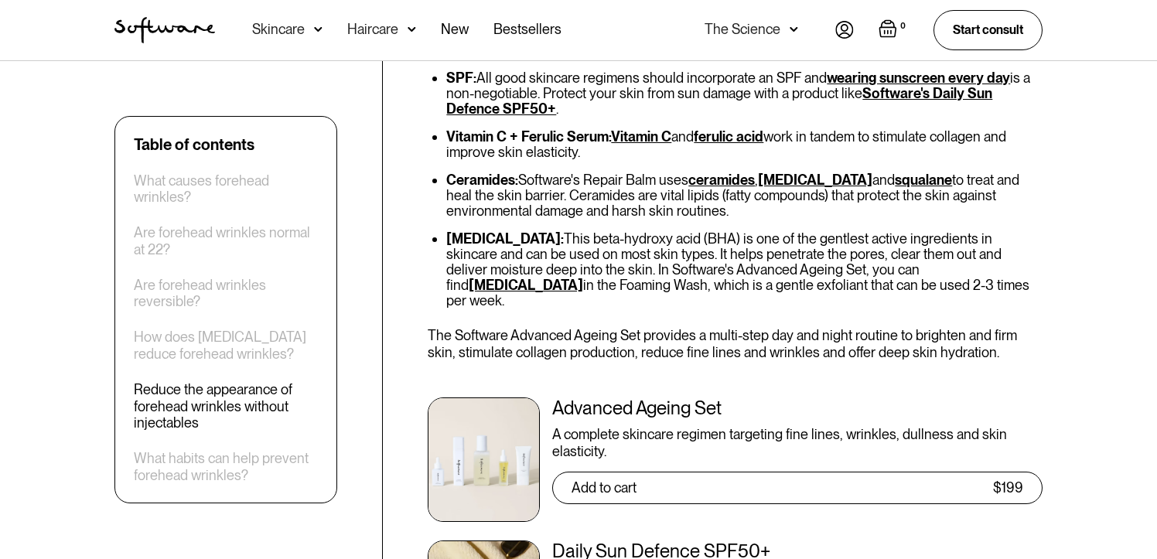
scroll to position [3582, 0]
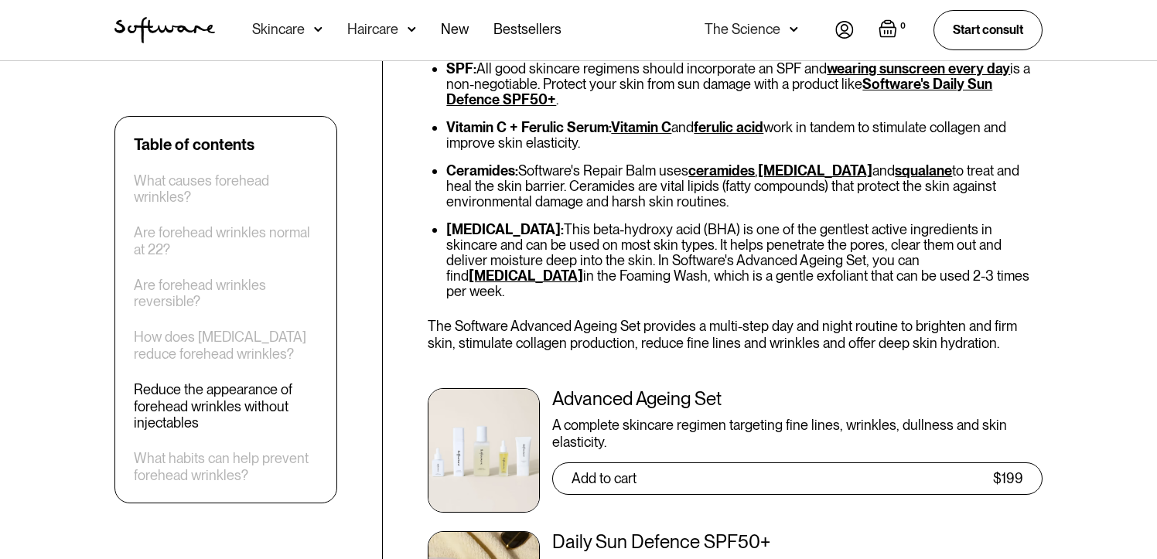
click at [632, 388] on div "Advanced Ageing Set A complete skincare regimen targeting fine lines, wrinkles,…" at bounding box center [797, 450] width 490 height 125
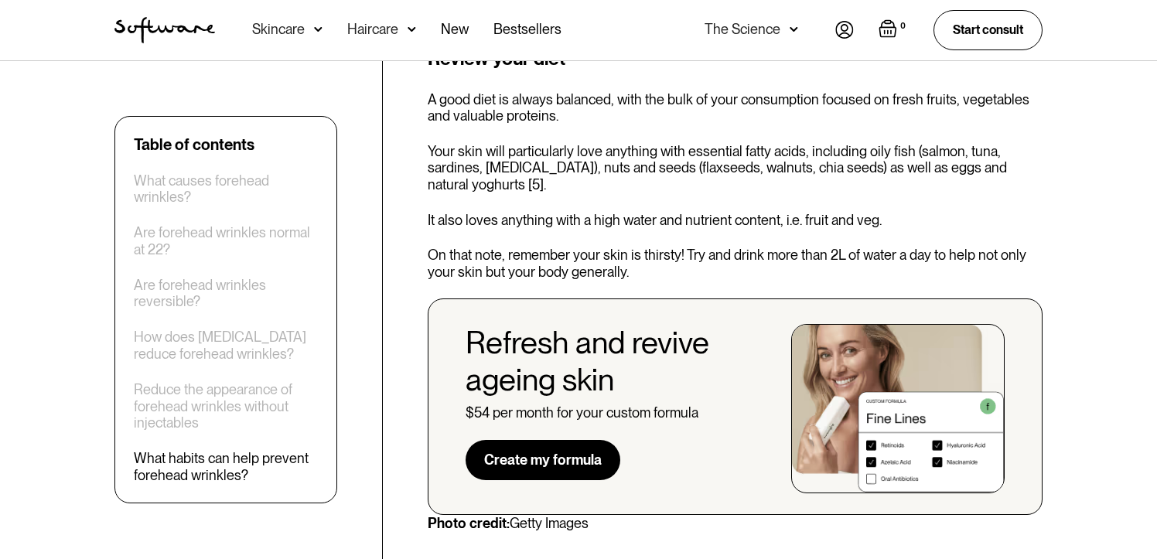
scroll to position [5083, 0]
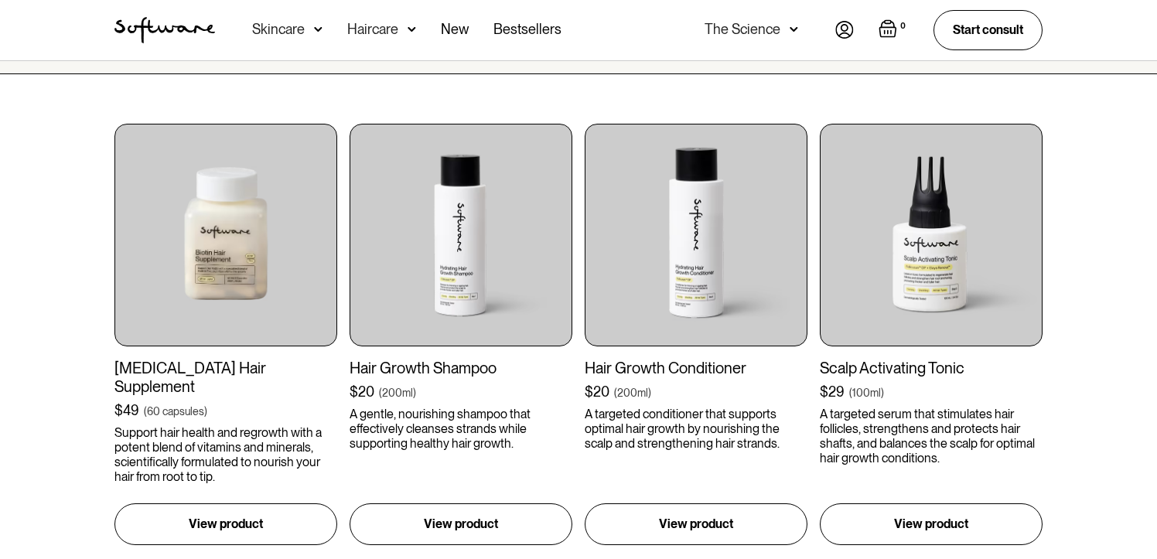
scroll to position [394, 0]
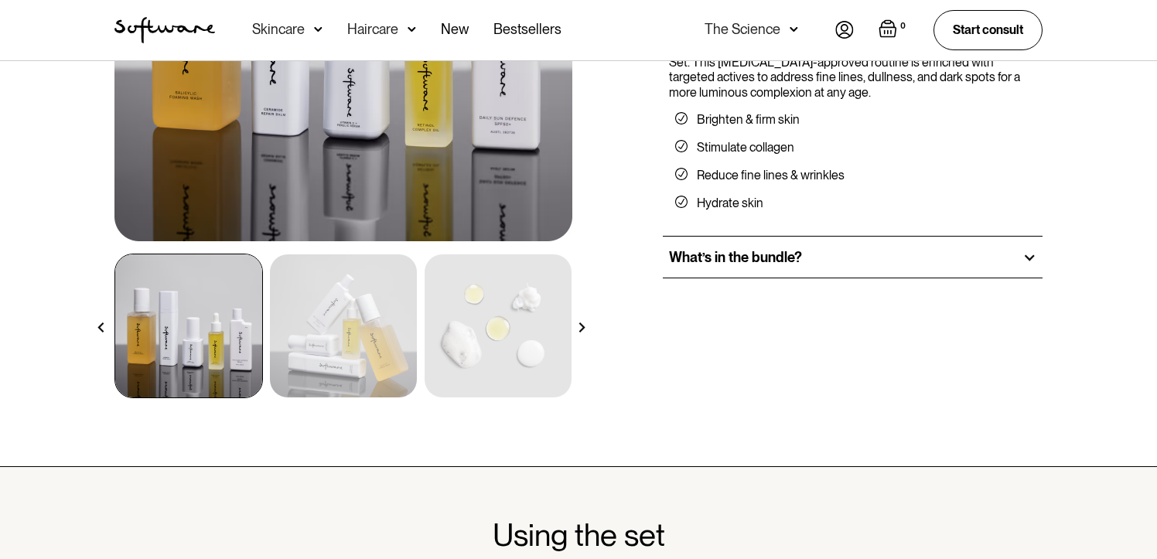
scroll to position [341, 0]
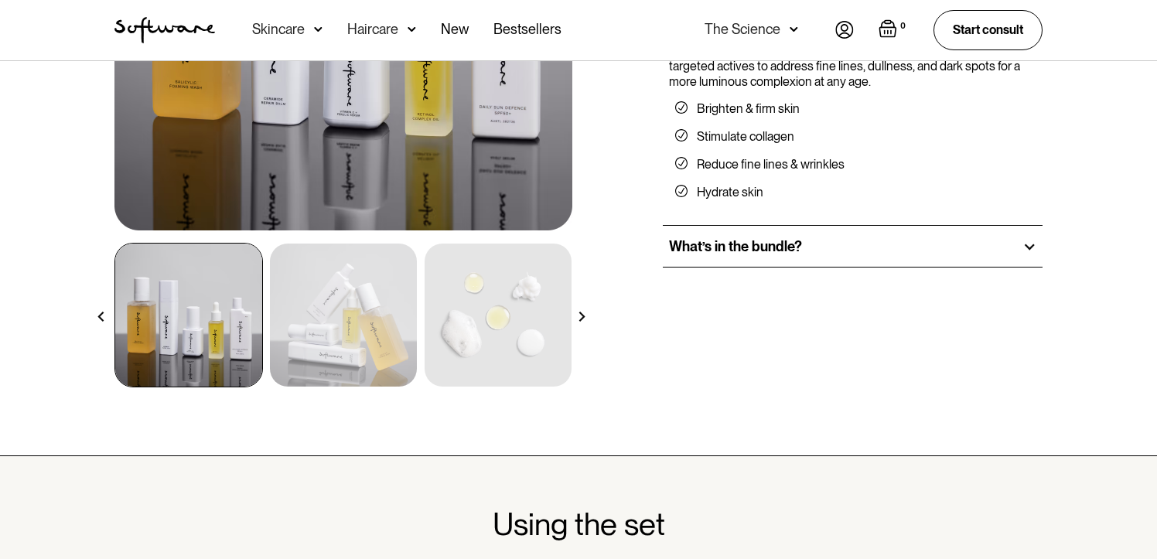
click at [744, 236] on div "What’s in the bundle?" at bounding box center [853, 247] width 380 height 42
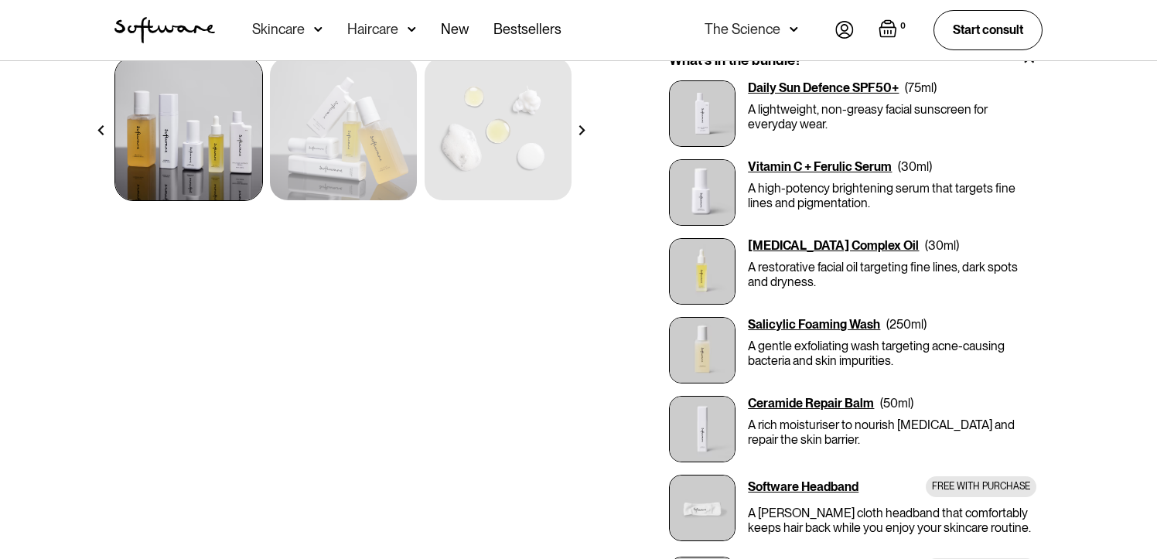
scroll to position [553, 0]
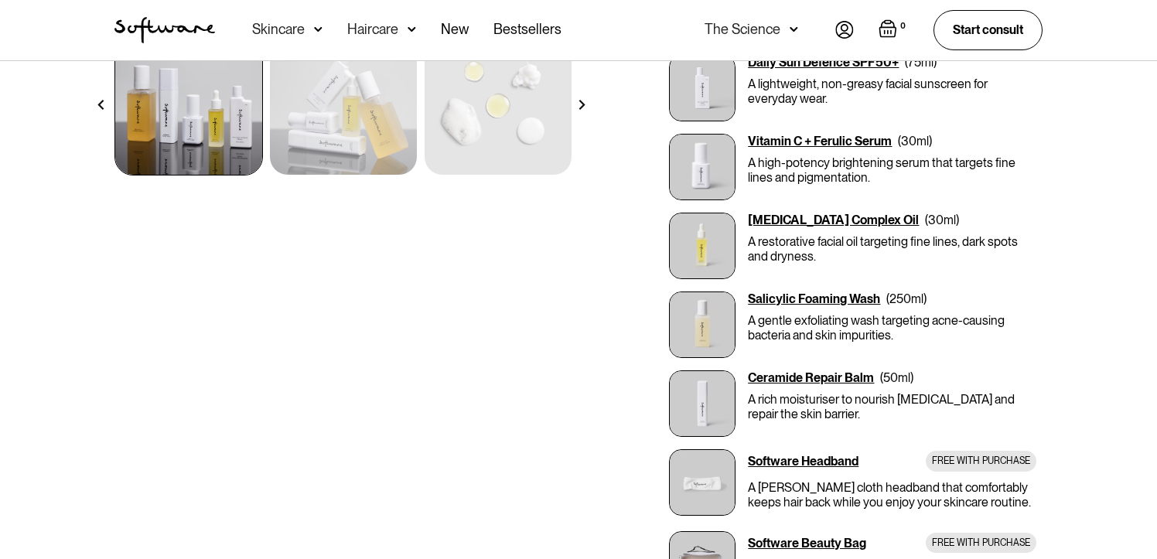
click at [788, 379] on div "Ceramide Repair Balm" at bounding box center [811, 378] width 126 height 15
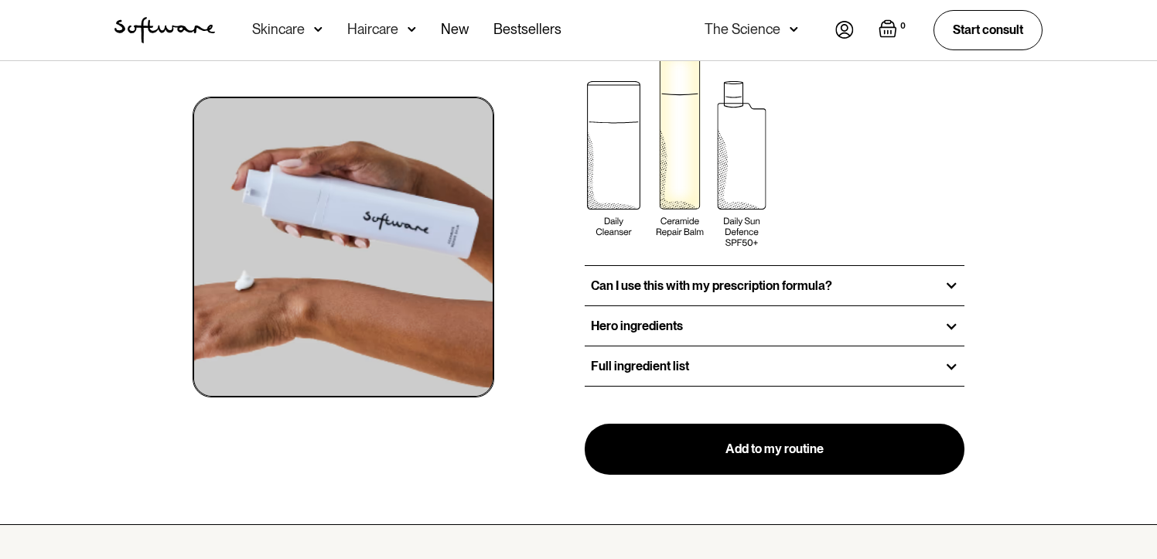
scroll to position [2060, 0]
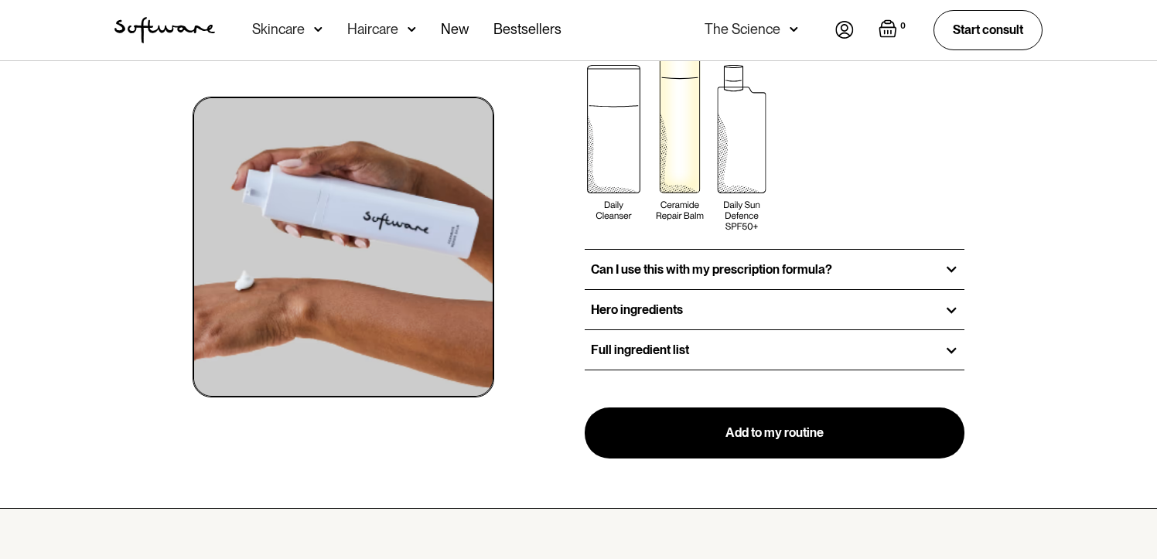
click at [662, 349] on h3 "Full ingredient list" at bounding box center [640, 350] width 98 height 15
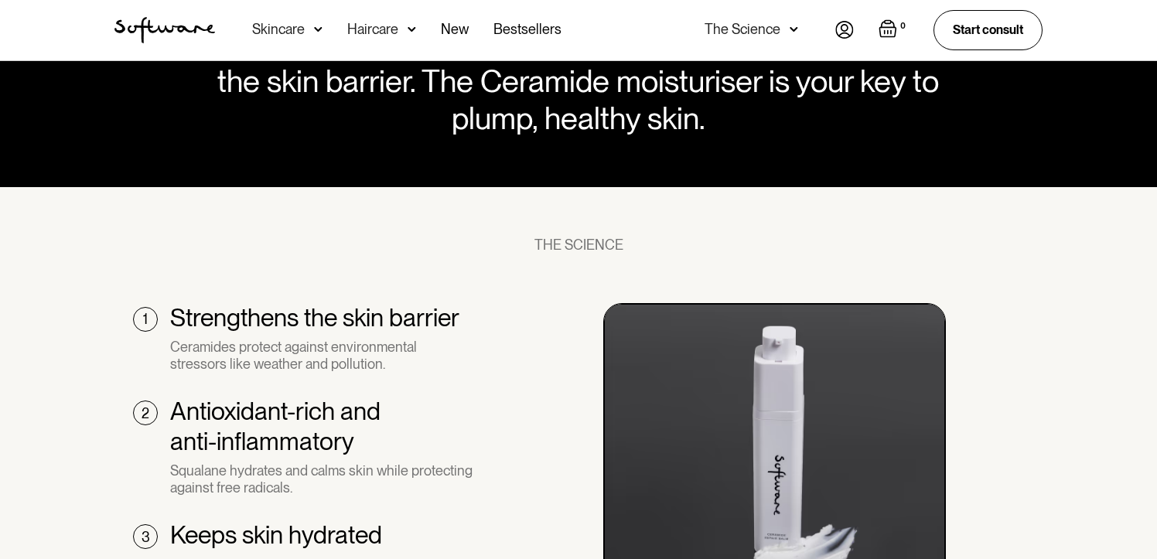
scroll to position [755, 0]
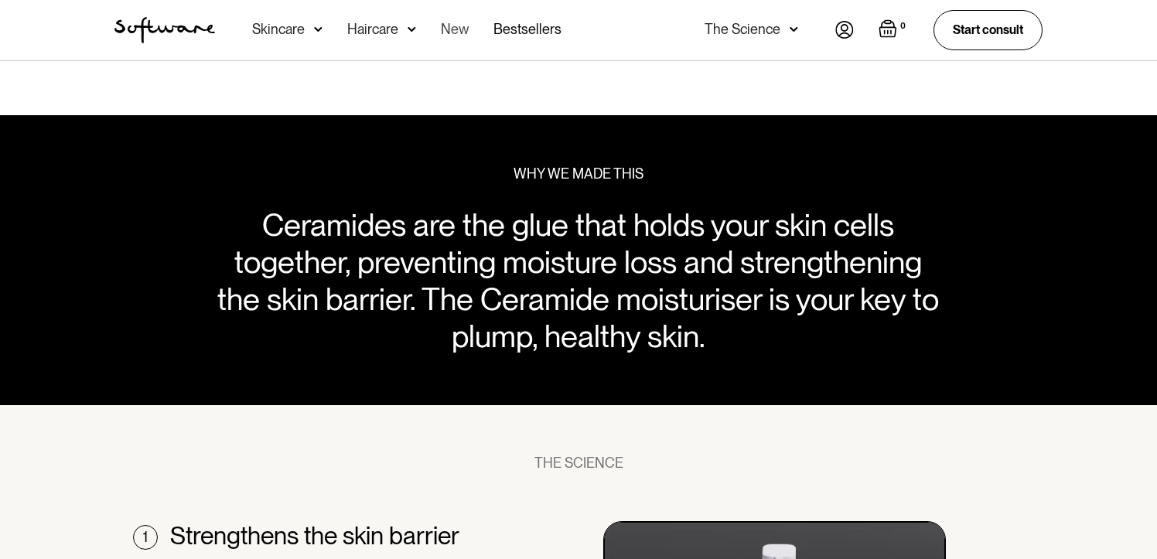
click at [454, 29] on link "New" at bounding box center [455, 30] width 28 height 60
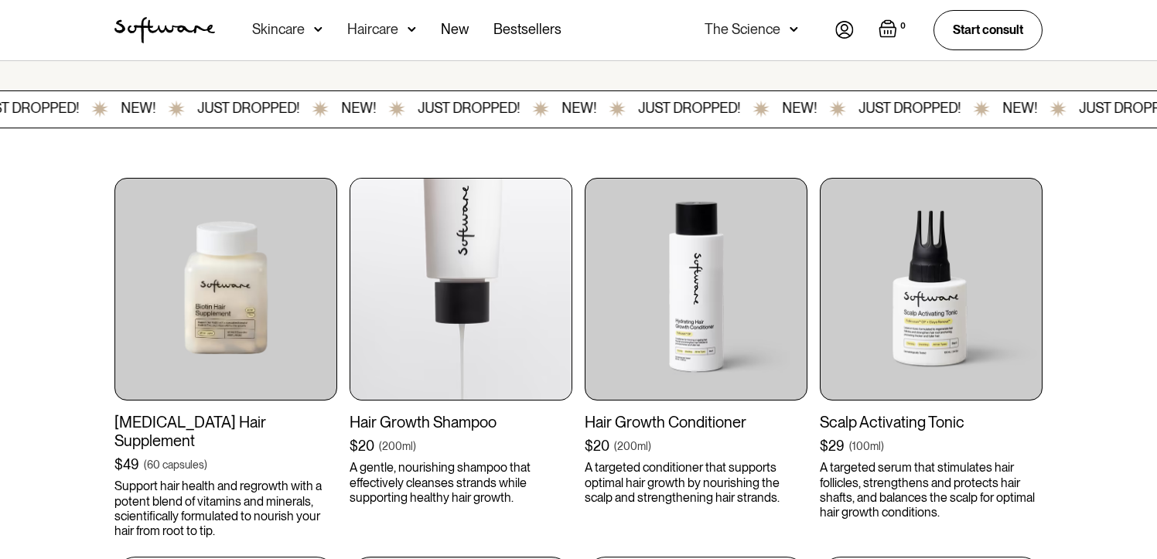
scroll to position [373, 0]
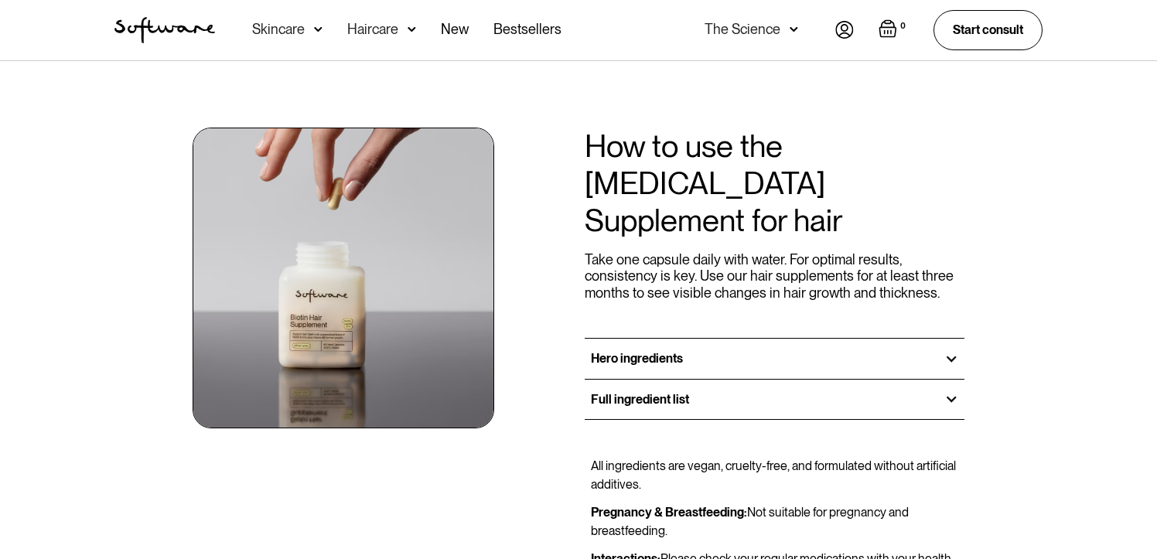
scroll to position [1110, 0]
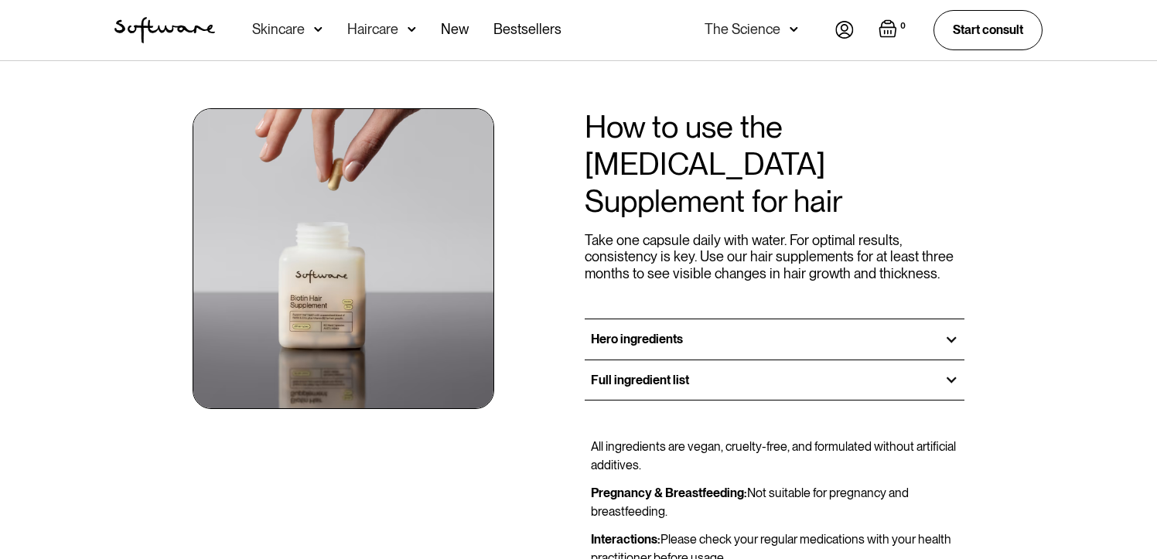
click at [656, 360] on div "Full ingredient list" at bounding box center [775, 379] width 380 height 39
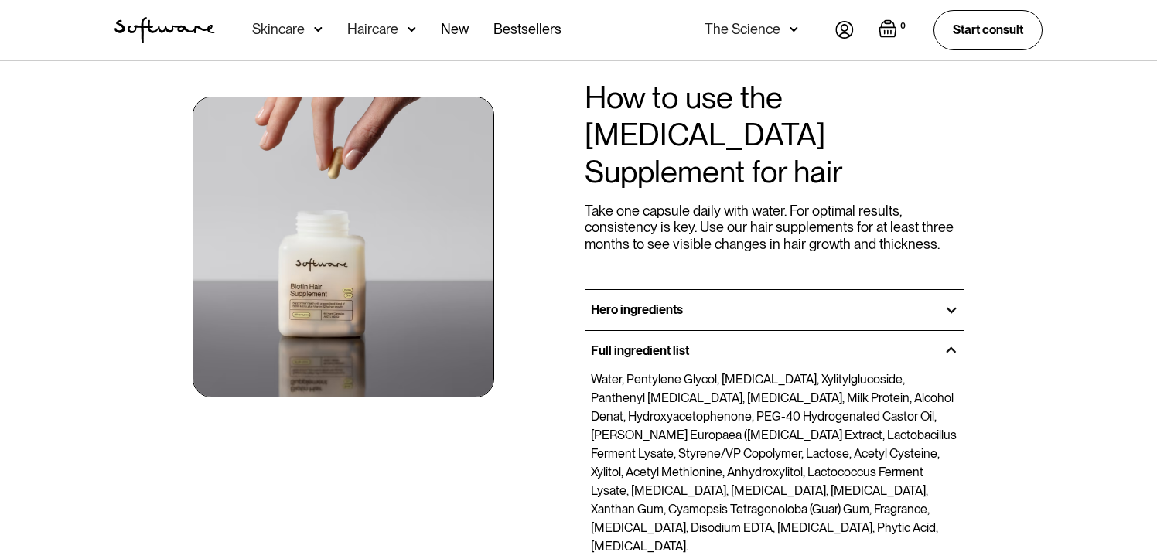
scroll to position [1153, 0]
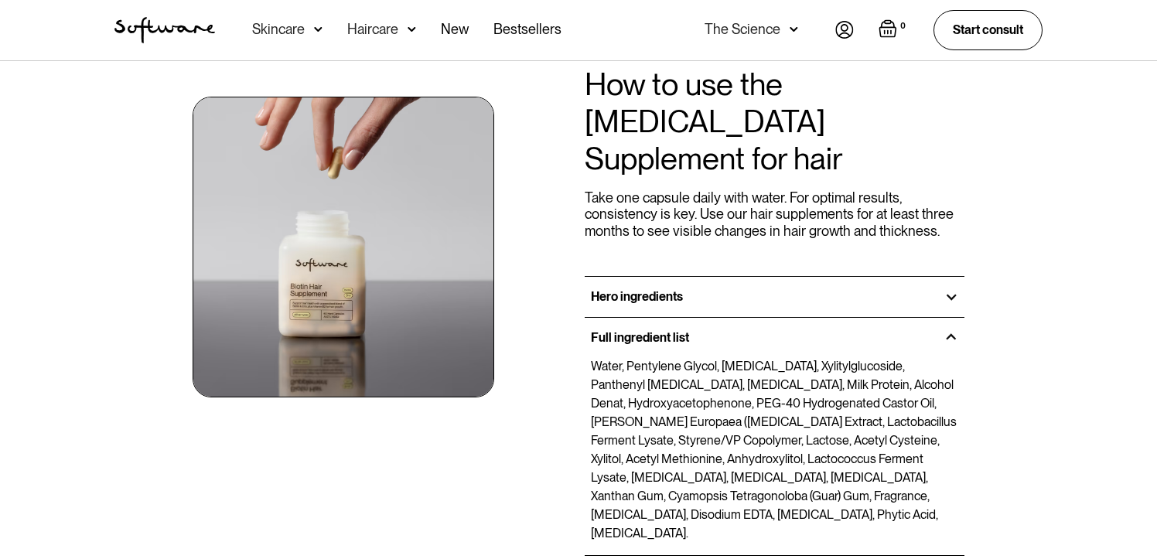
click at [748, 277] on div "Hero ingredients" at bounding box center [775, 296] width 380 height 39
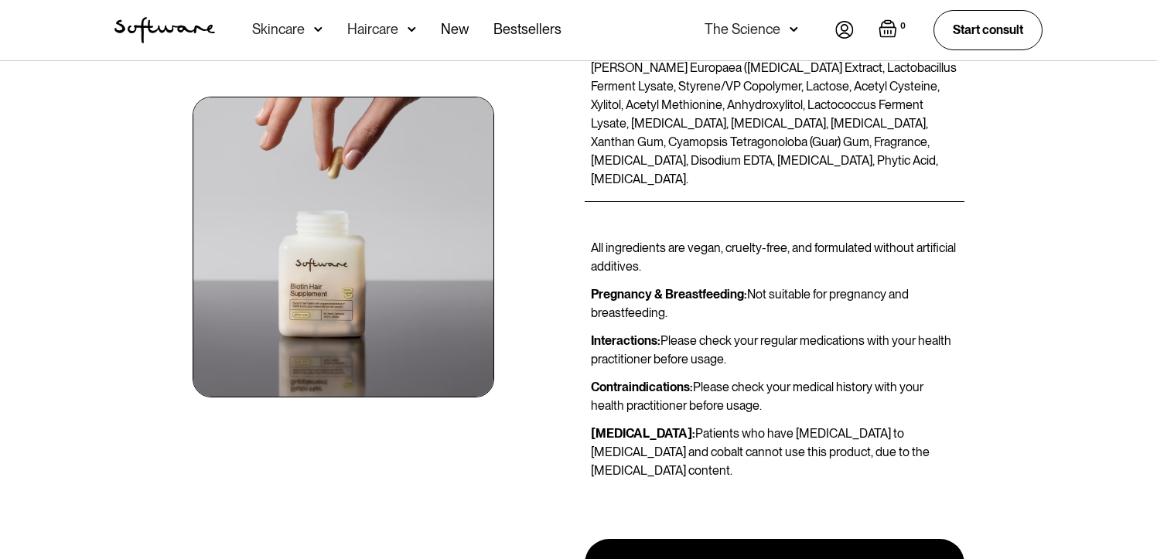
scroll to position [1919, 0]
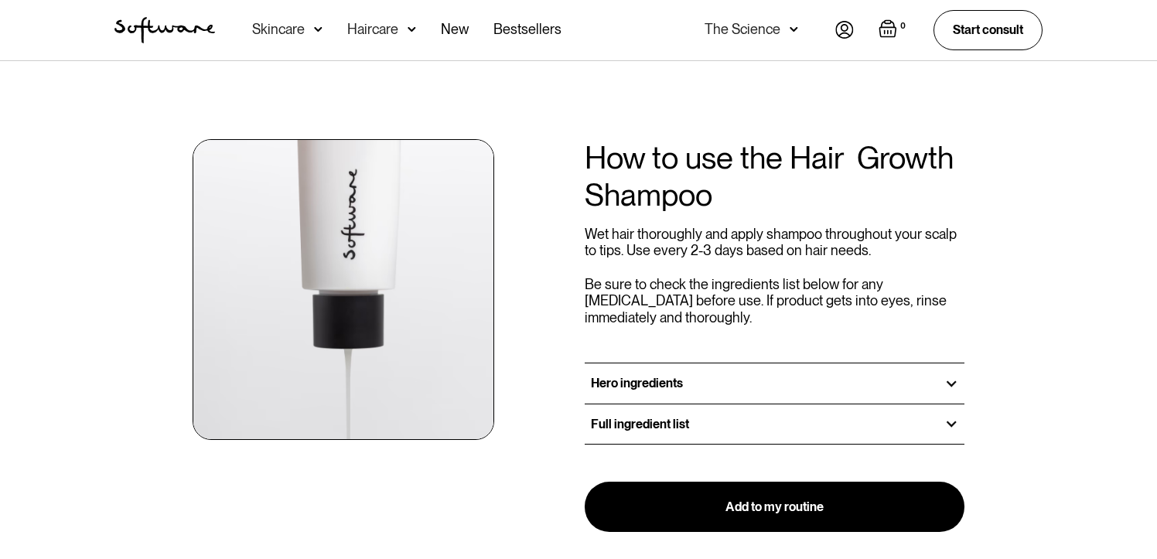
scroll to position [1545, 0]
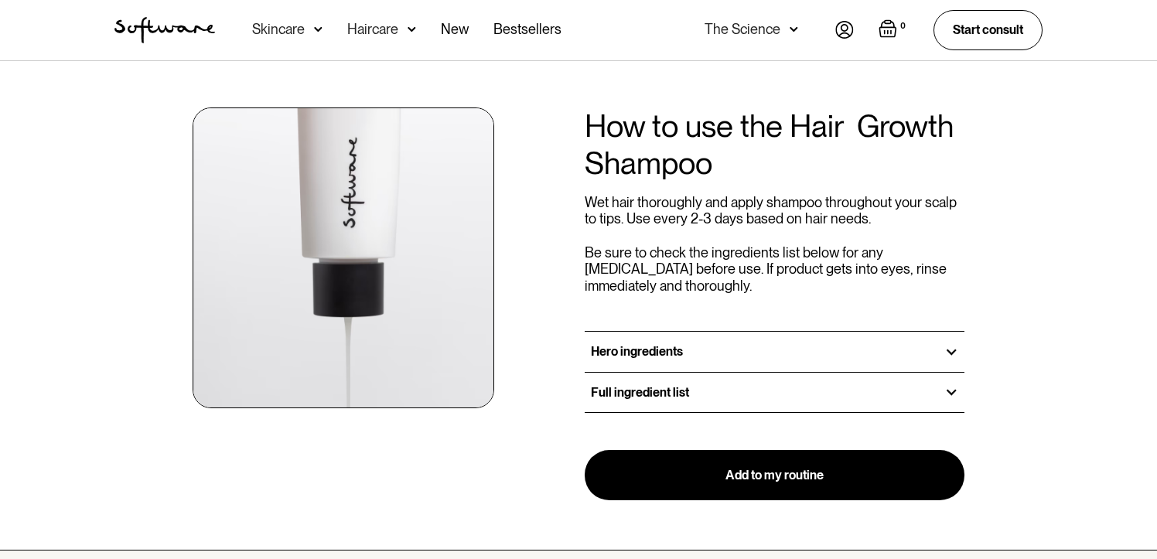
click at [658, 376] on div "Full ingredient list" at bounding box center [775, 392] width 380 height 39
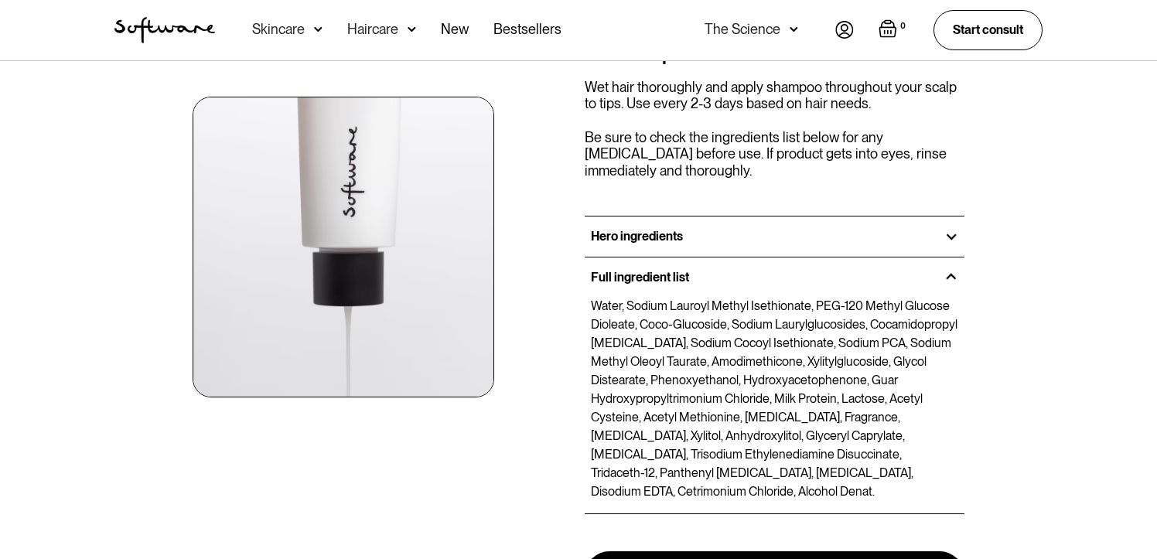
scroll to position [1667, 0]
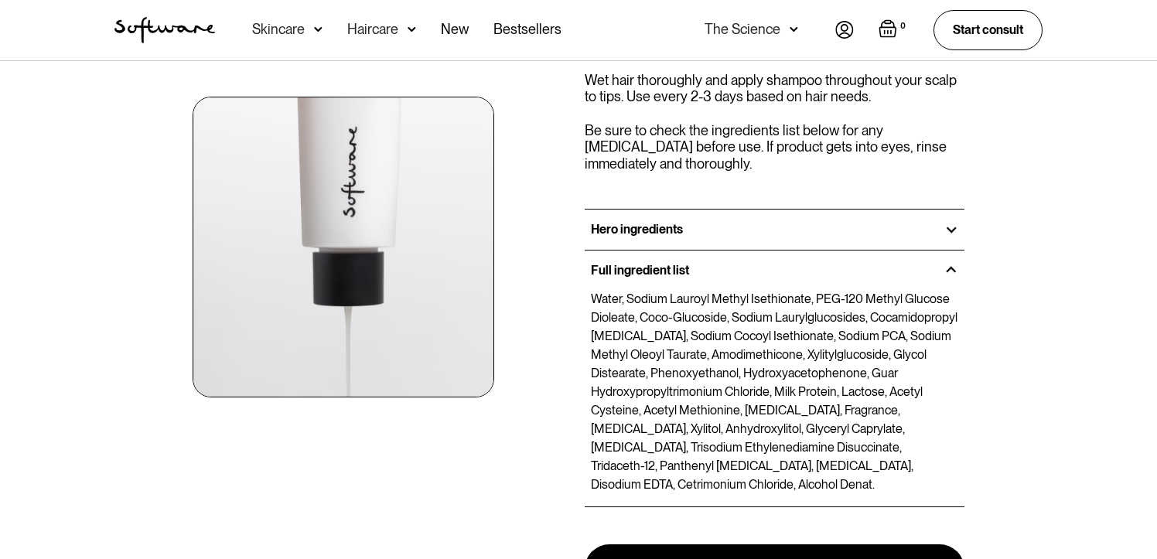
click at [661, 214] on div "Hero ingredients" at bounding box center [775, 229] width 380 height 39
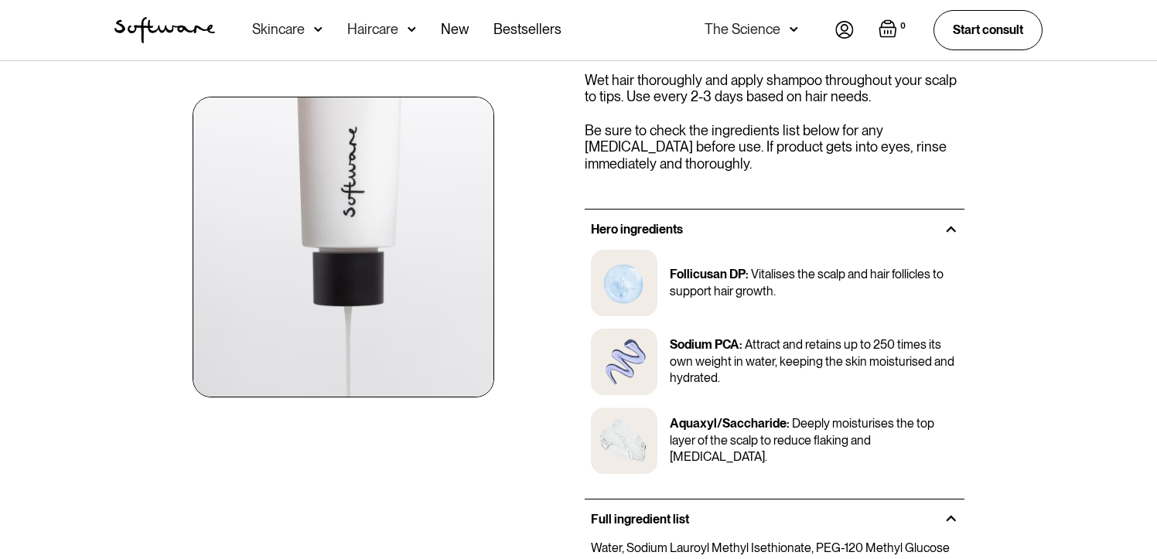
click at [781, 33] on div "The Science" at bounding box center [752, 30] width 94 height 60
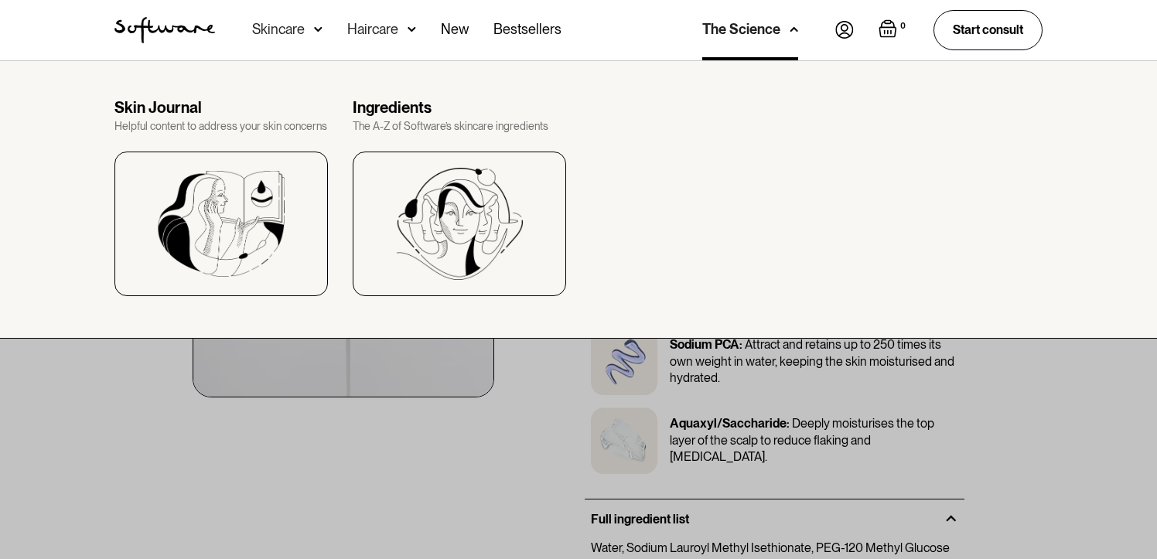
click at [781, 33] on div "The Science" at bounding box center [750, 30] width 96 height 60
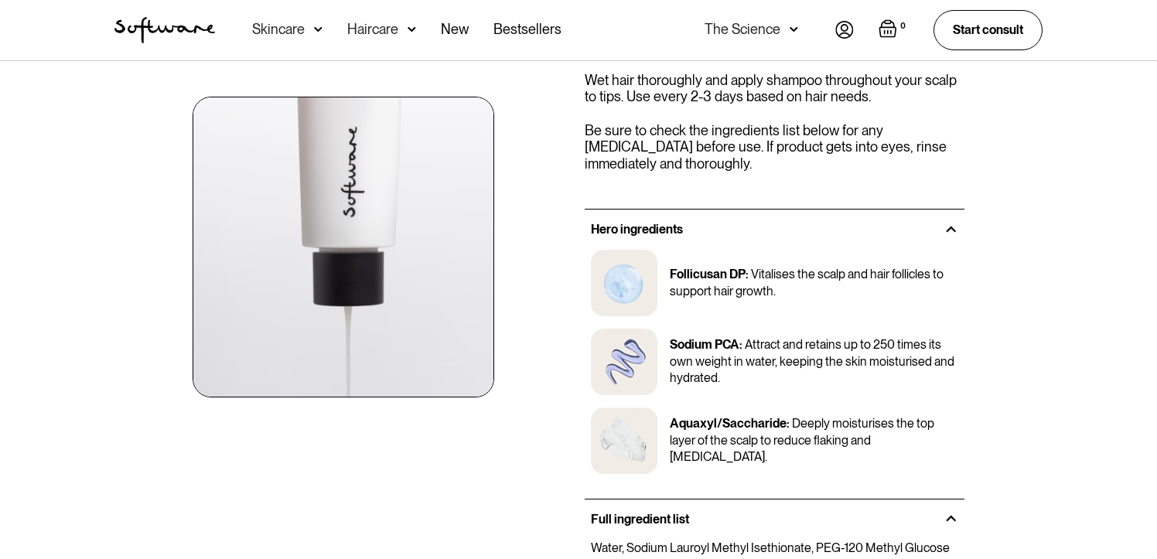
click at [781, 33] on div "The Science" at bounding box center [752, 30] width 94 height 60
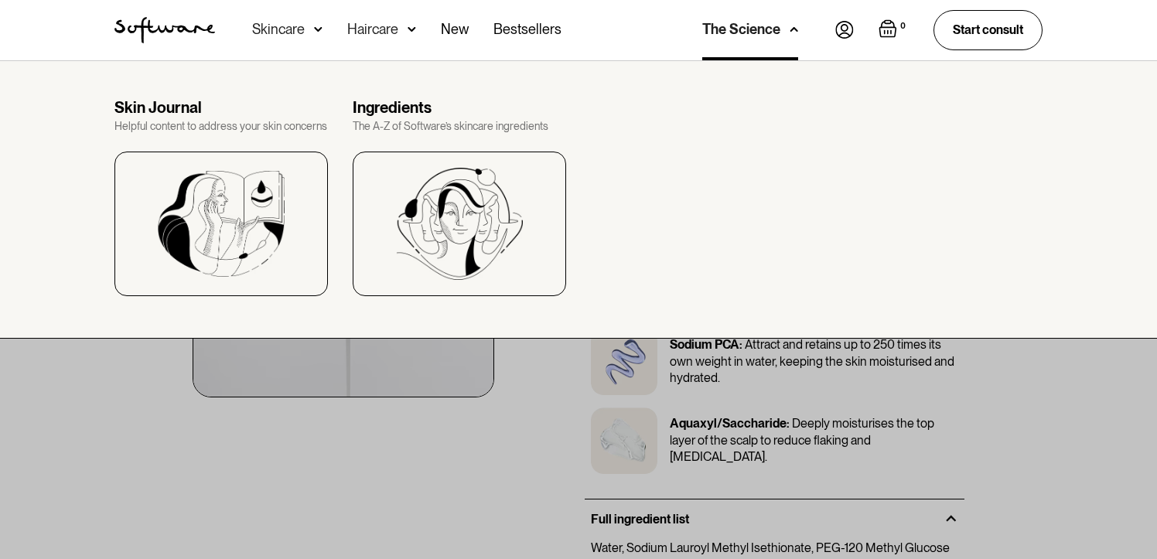
click at [781, 33] on div "The Science" at bounding box center [750, 30] width 96 height 60
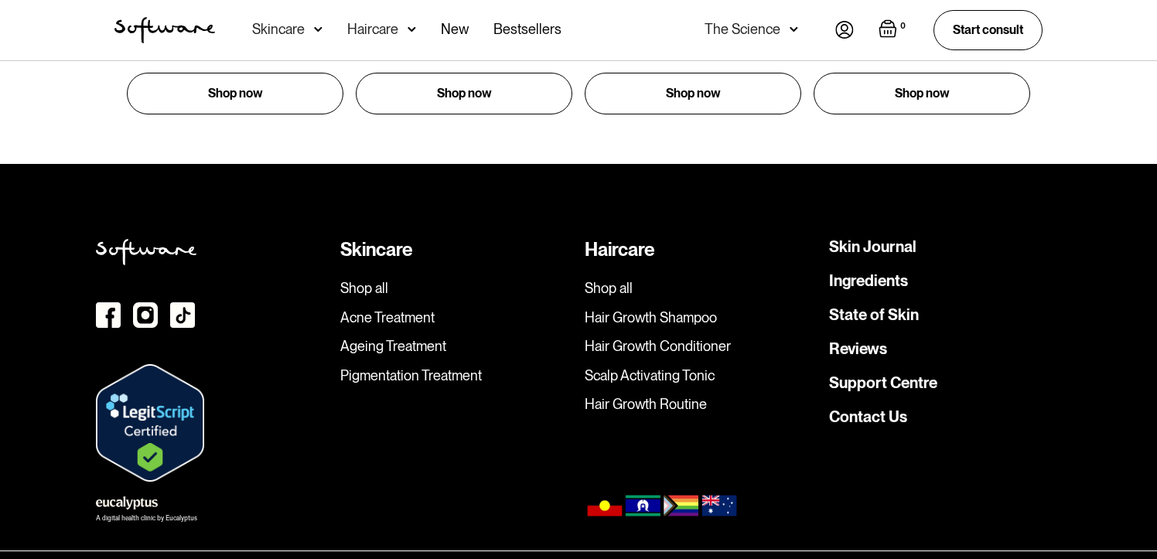
scroll to position [3488, 0]
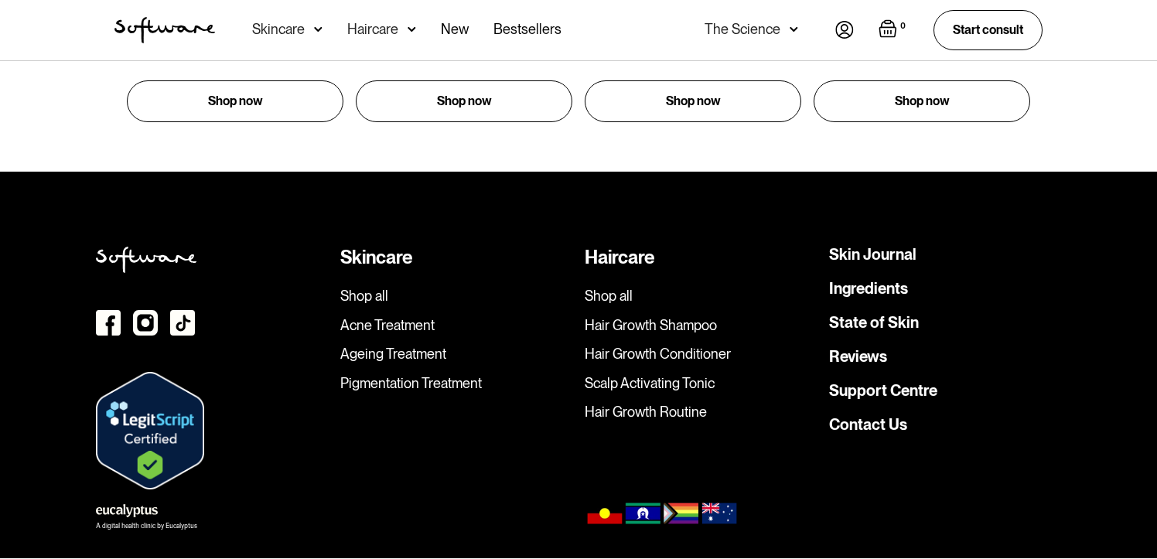
click at [162, 227] on div "Skincare Shop all Acne Treatment Ageing Treatment Pigmentation Treatment Hairca…" at bounding box center [578, 390] width 1157 height 435
click at [180, 24] on img "home" at bounding box center [164, 30] width 101 height 26
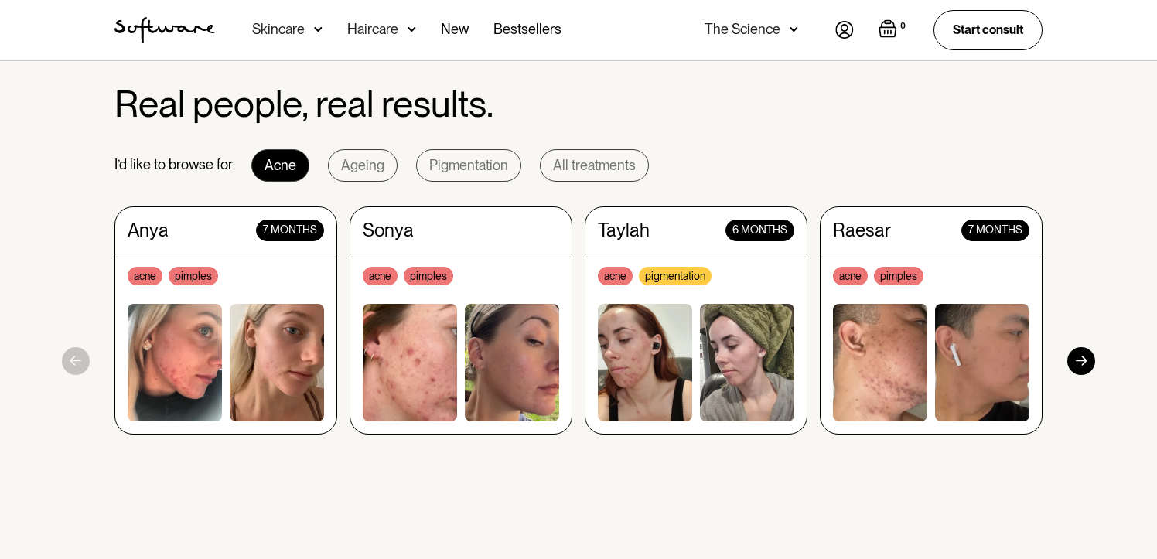
scroll to position [1400, 0]
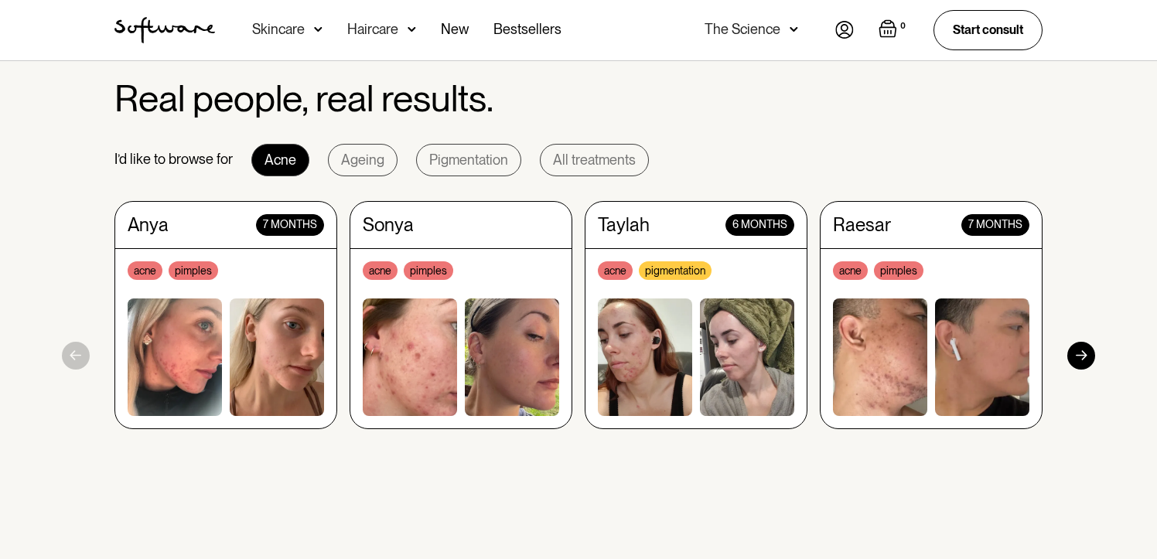
click at [1081, 351] on div at bounding box center [1082, 356] width 28 height 28
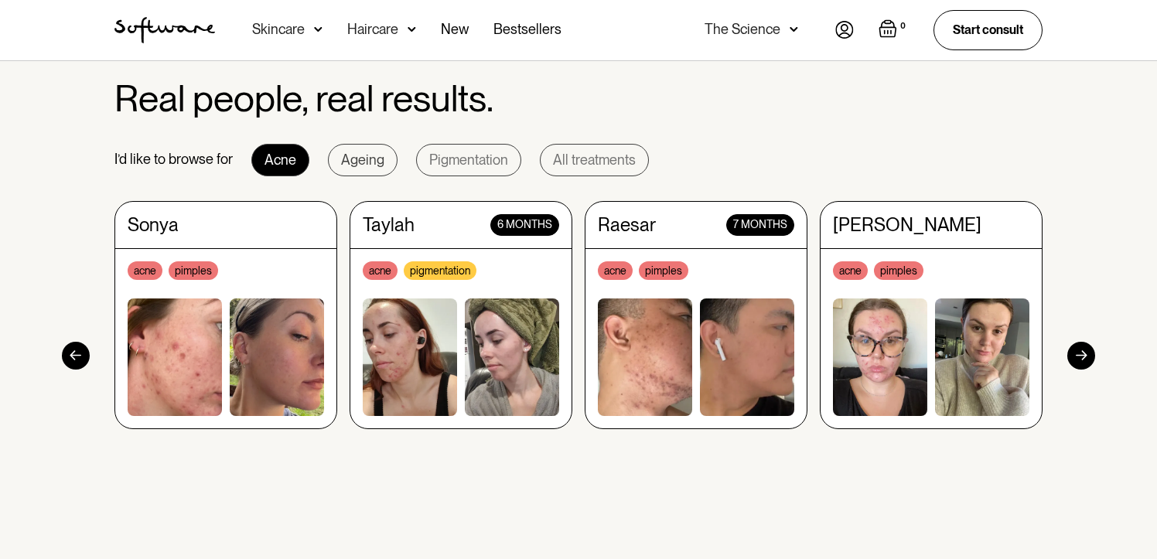
click at [367, 162] on div "Ageing" at bounding box center [362, 159] width 43 height 15
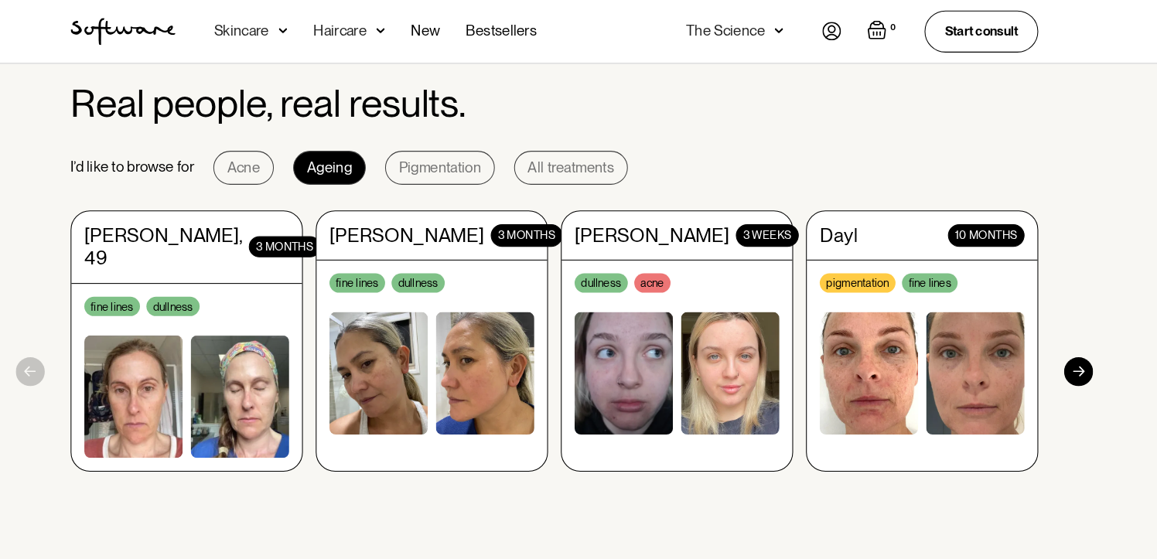
scroll to position [1380, 0]
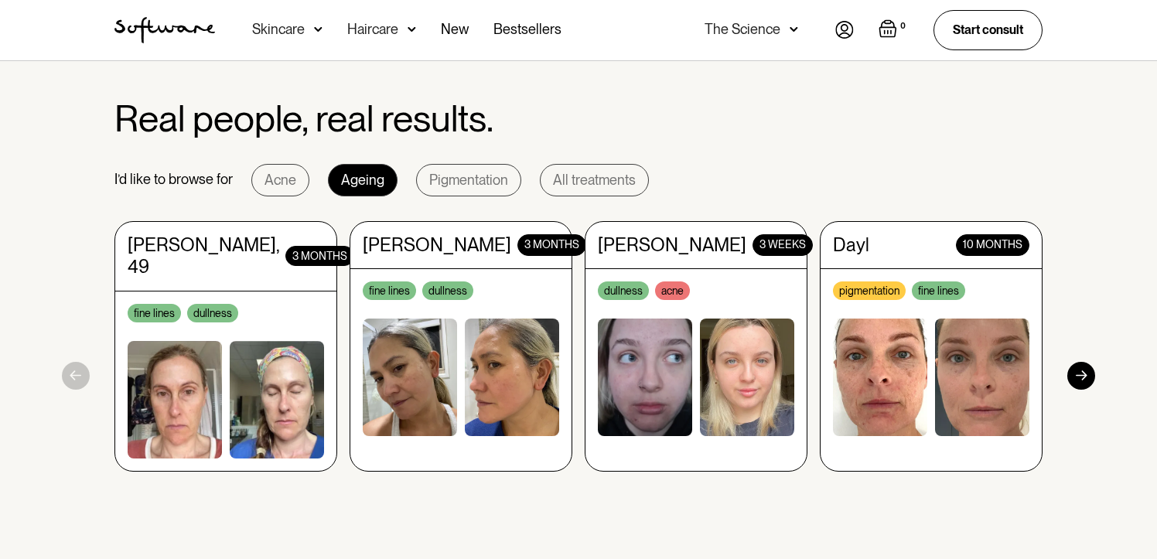
click at [1084, 377] on div at bounding box center [1082, 376] width 28 height 28
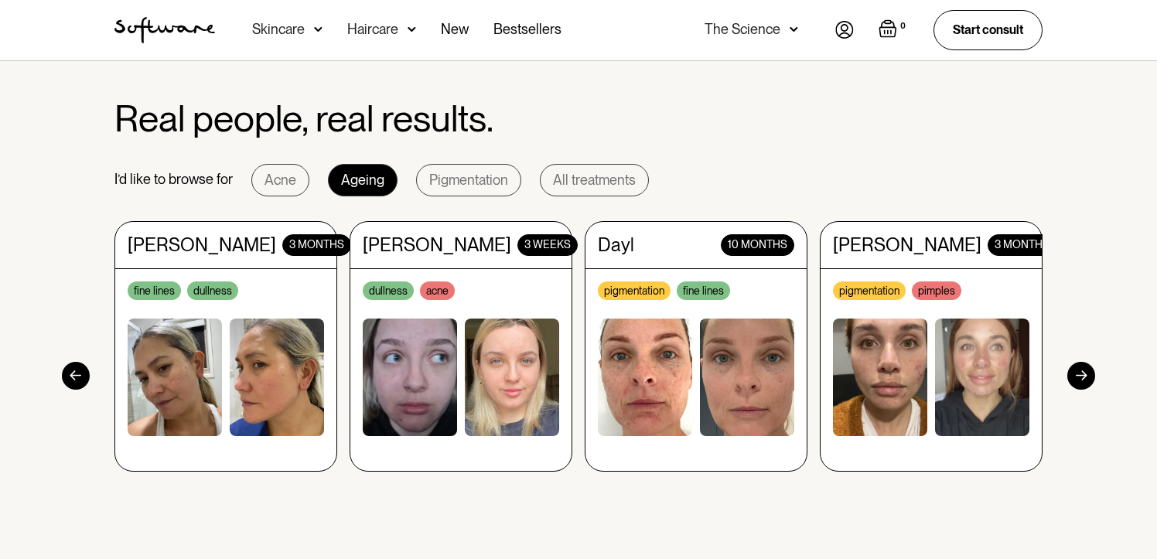
click at [485, 203] on div "I’d like to browse for Acne Ageing Pigmentation All treatments Anya 7 months ac…" at bounding box center [578, 347] width 928 height 367
click at [483, 182] on div "Pigmentation" at bounding box center [468, 180] width 79 height 15
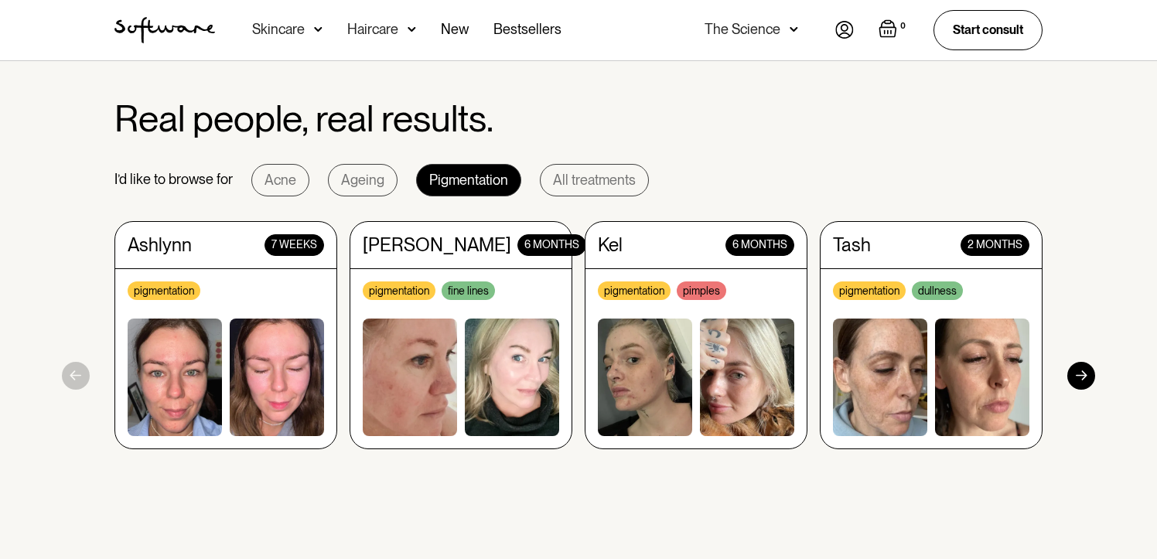
click at [1080, 380] on div at bounding box center [1082, 376] width 28 height 28
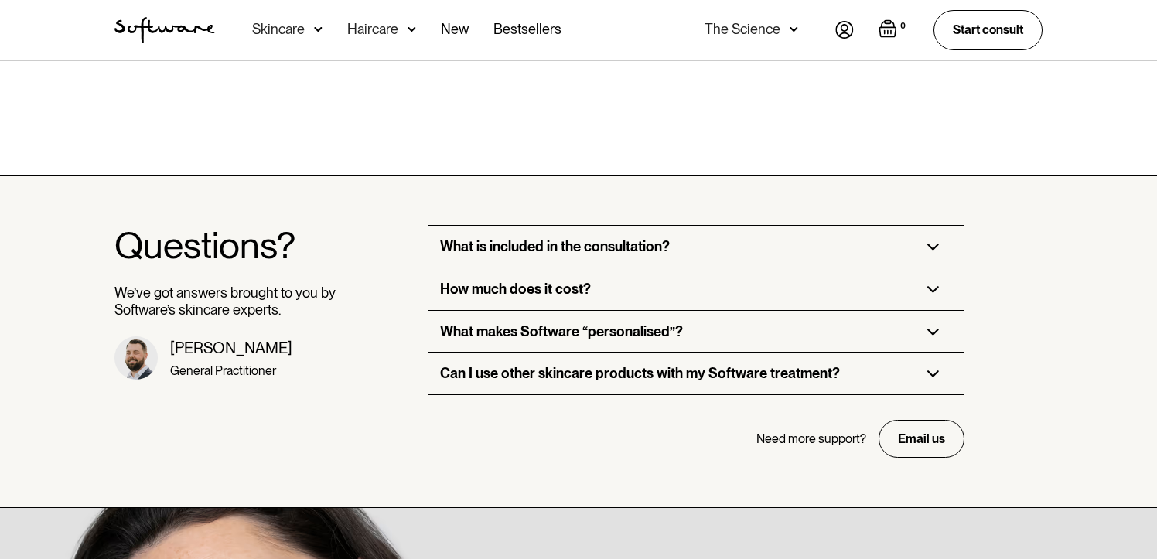
scroll to position [3698, 0]
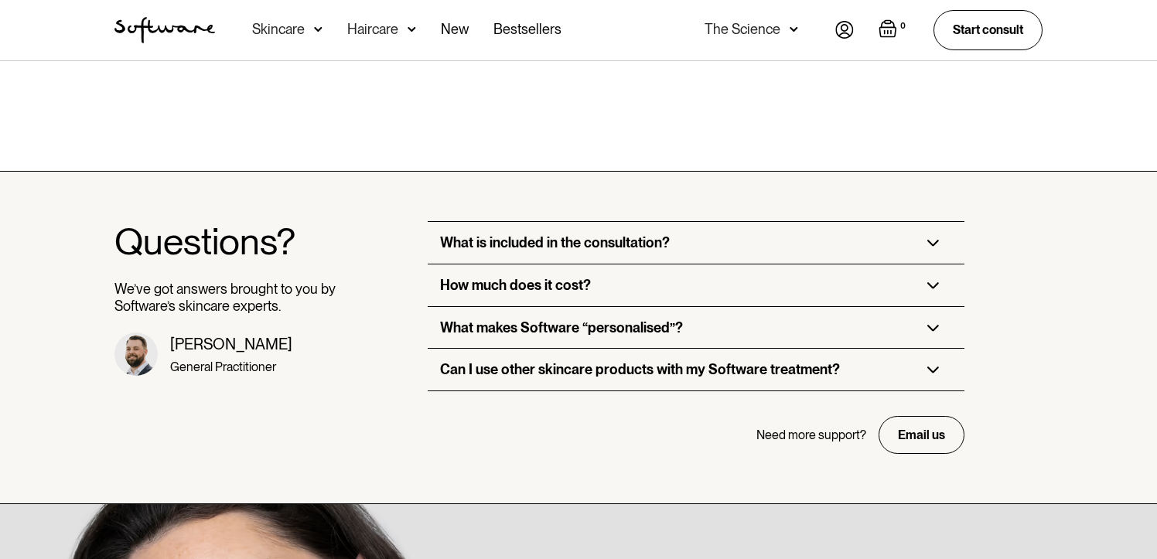
click at [591, 234] on div "What is included in the consultation?" at bounding box center [555, 242] width 230 height 17
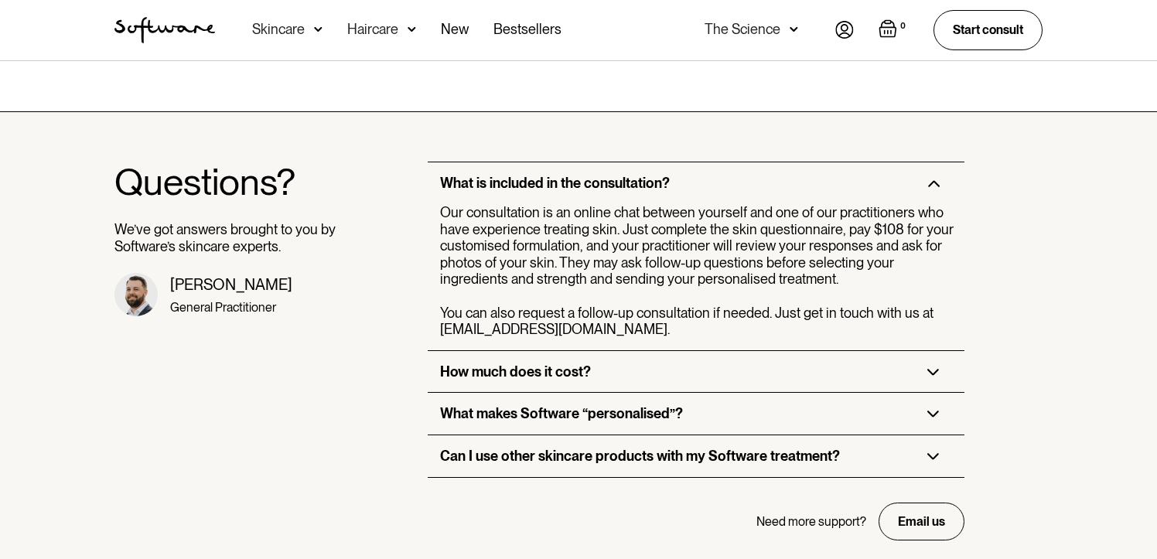
scroll to position [3799, 0]
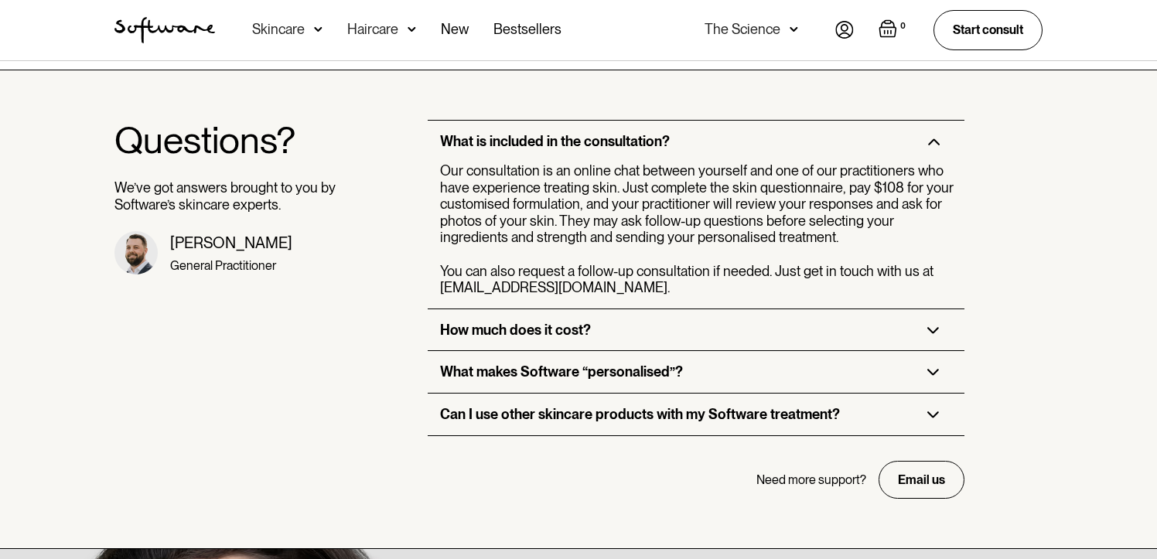
click at [597, 309] on div "How much does it cost?" at bounding box center [696, 330] width 536 height 42
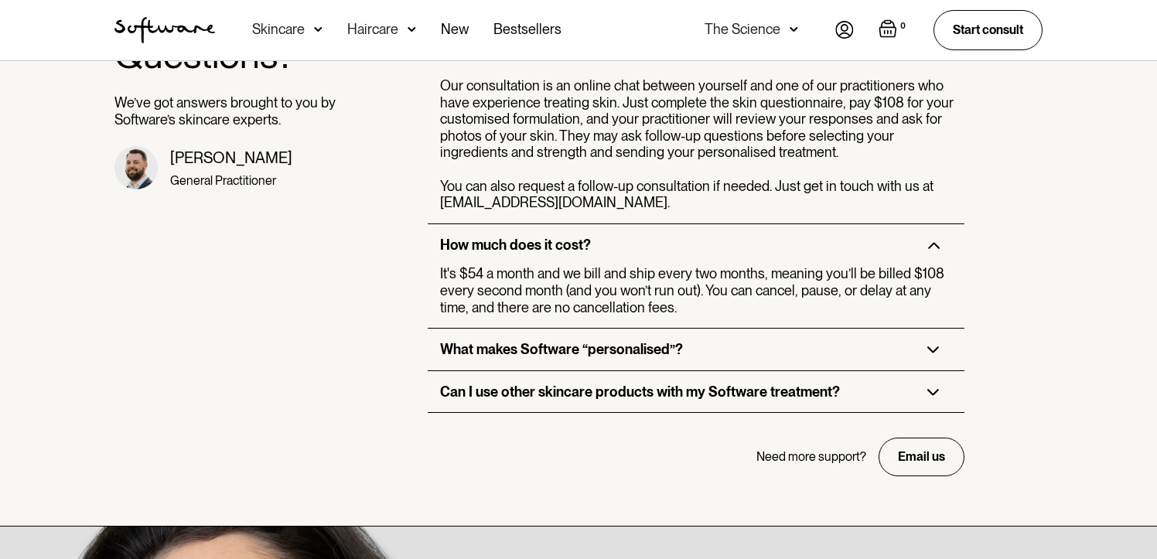
scroll to position [3900, 0]
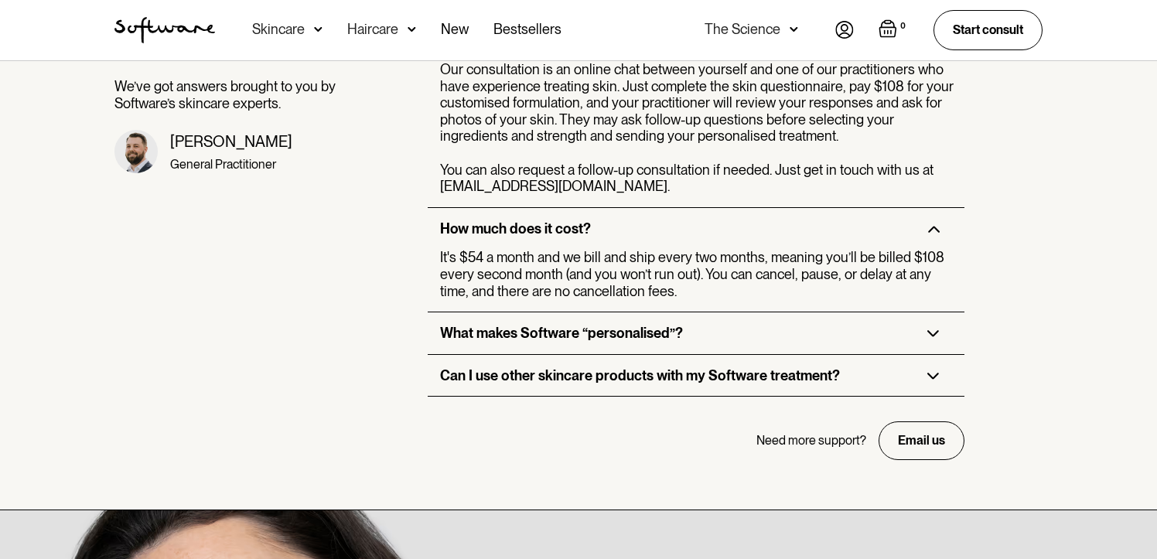
click at [661, 325] on div "What makes Software “personalised”?" at bounding box center [561, 333] width 243 height 17
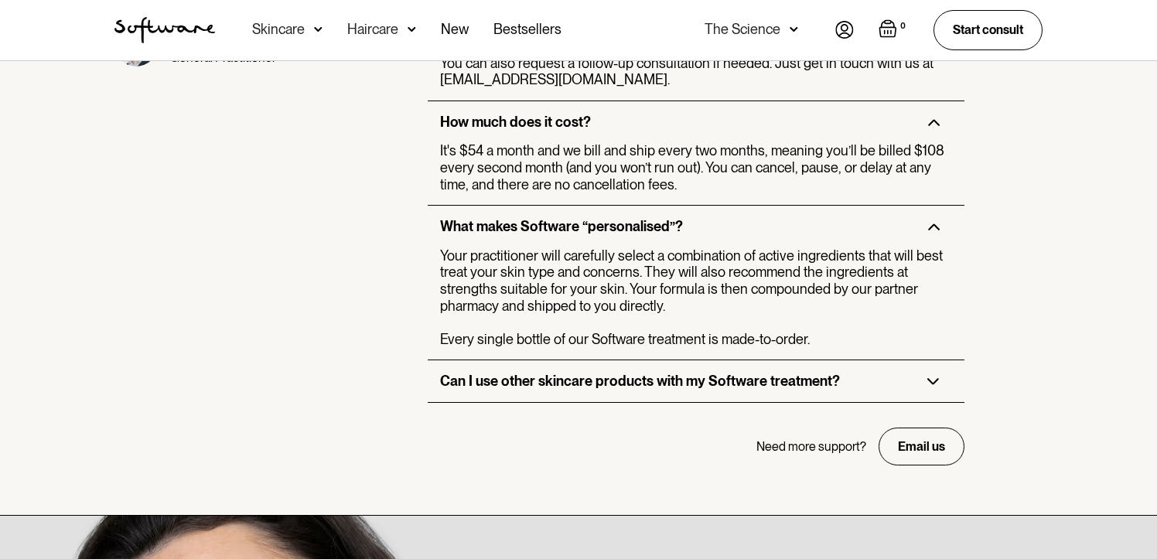
scroll to position [4023, 0]
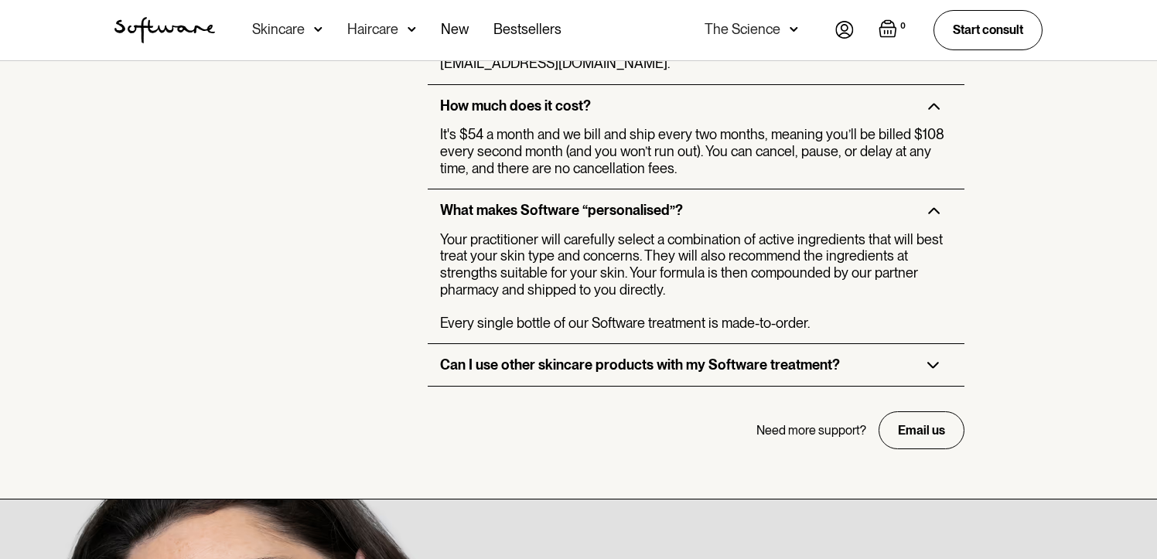
click at [660, 357] on div "Can I use other skincare products with my Software treatment?" at bounding box center [640, 365] width 400 height 17
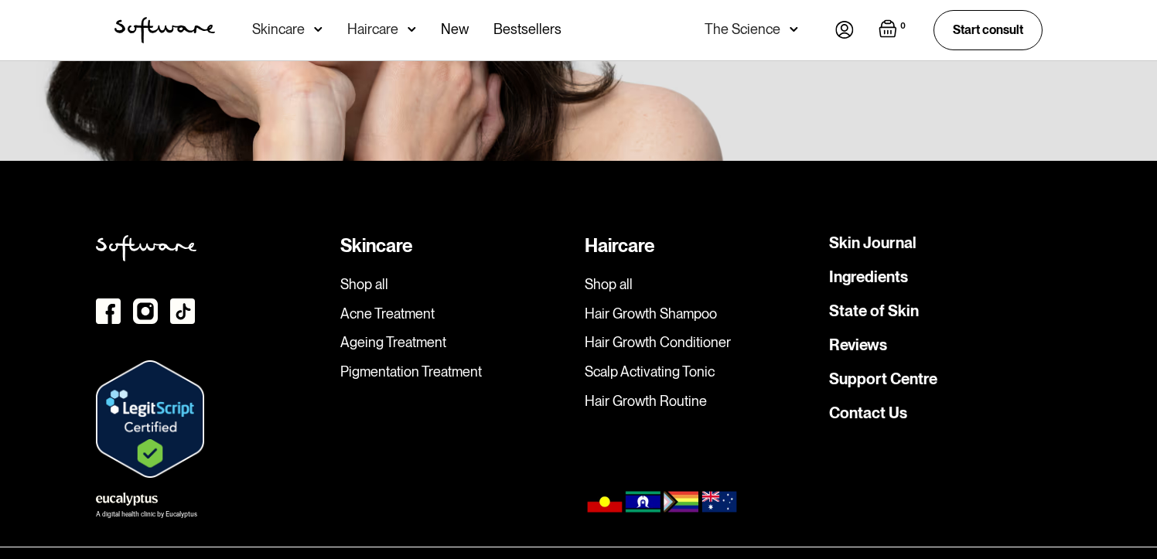
scroll to position [4887, 0]
